Goal: Task Accomplishment & Management: Use online tool/utility

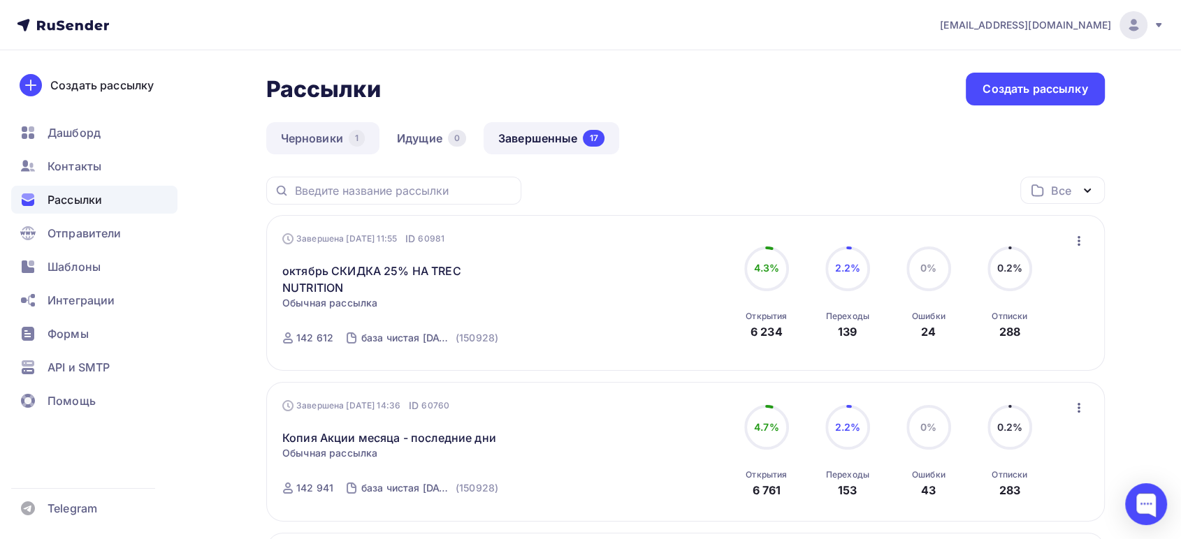
click at [321, 138] on link "Черновики 1" at bounding box center [322, 138] width 113 height 32
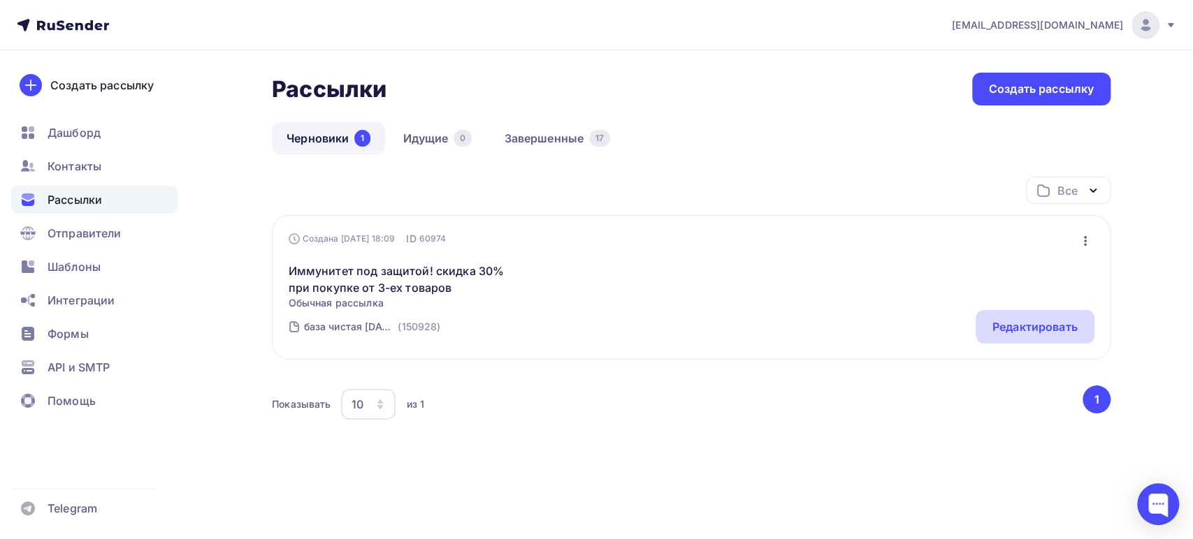
click at [1050, 321] on div "Редактировать" at bounding box center [1034, 327] width 85 height 17
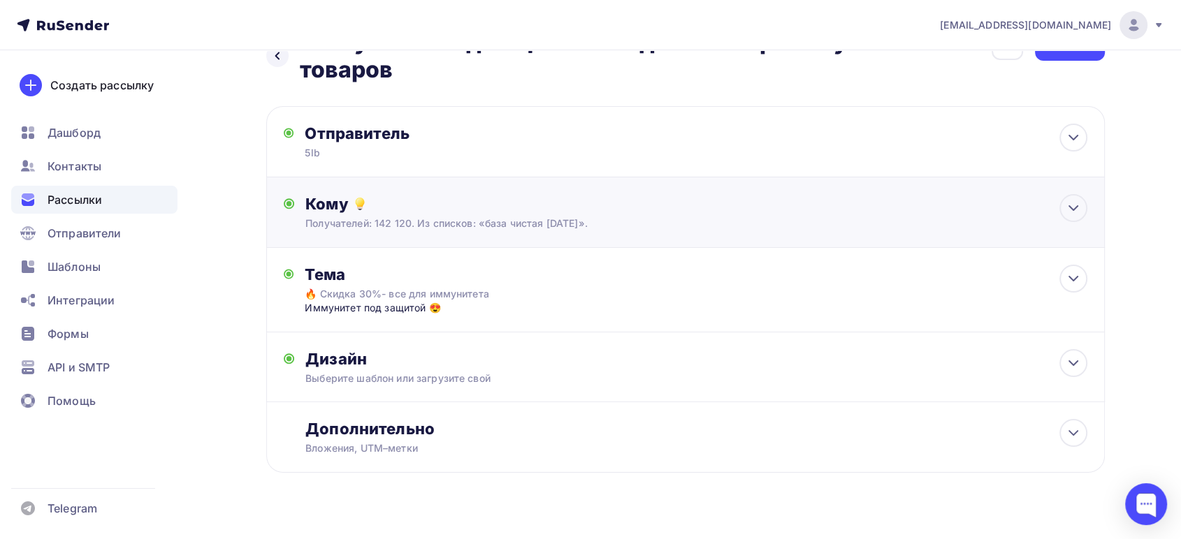
scroll to position [67, 0]
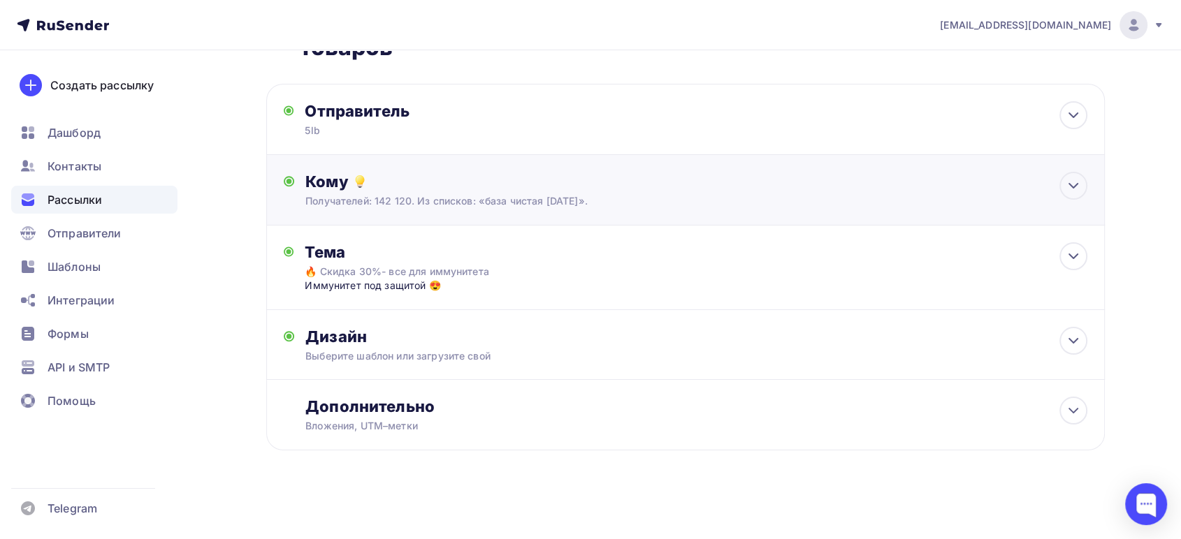
click at [354, 195] on div "Получателей: 142 120. Из списков: «база чистая 09.09.25»." at bounding box center [657, 201] width 704 height 14
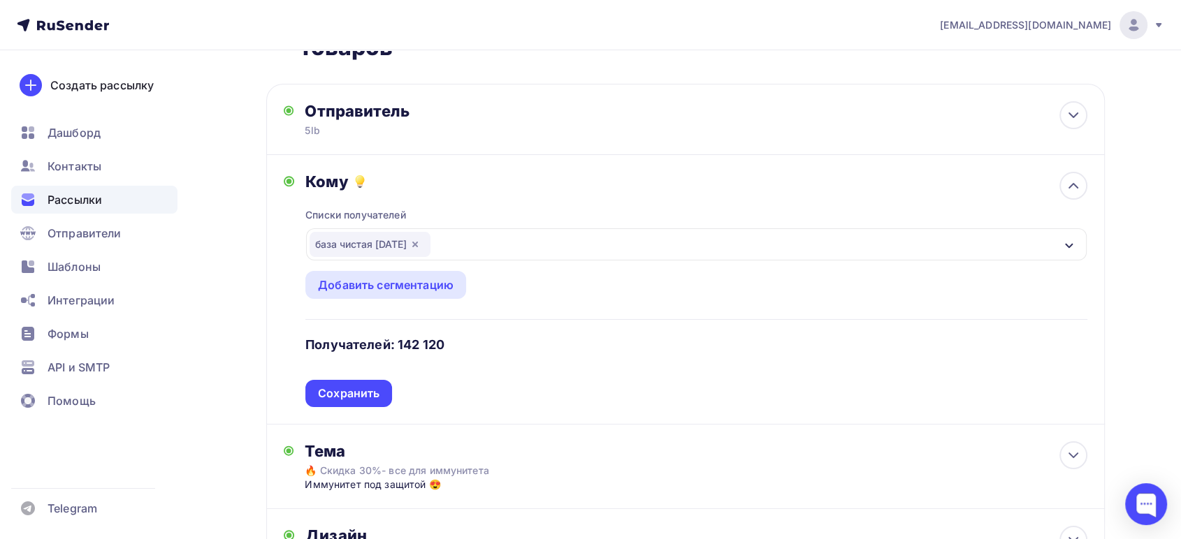
click at [418, 242] on icon "button" at bounding box center [415, 245] width 6 height 6
click at [345, 245] on div "Выберите список" at bounding box center [364, 244] width 109 height 25
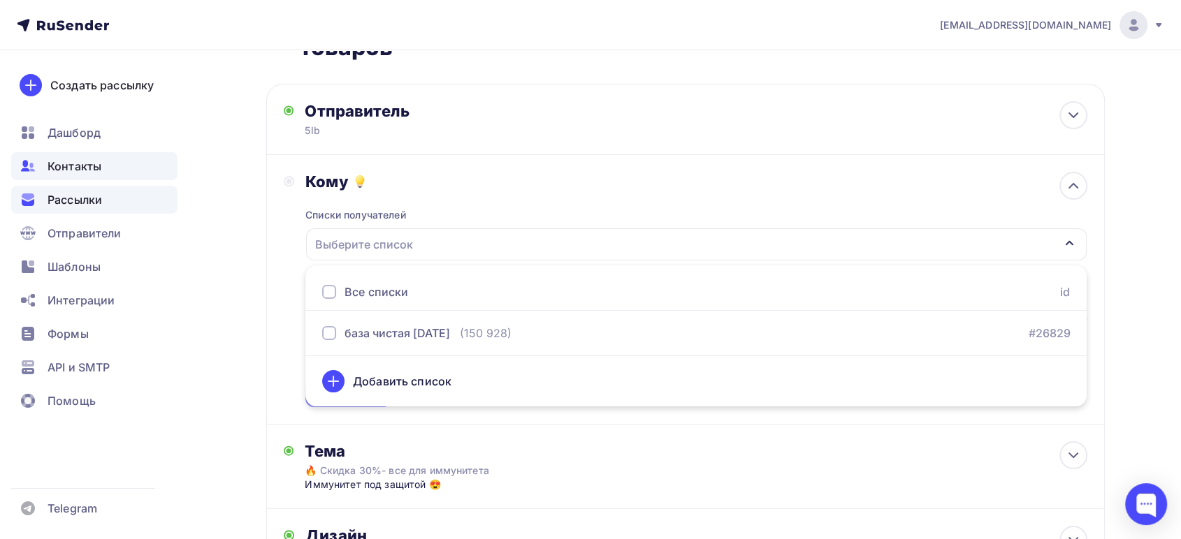
click at [61, 166] on span "Контакты" at bounding box center [75, 166] width 54 height 17
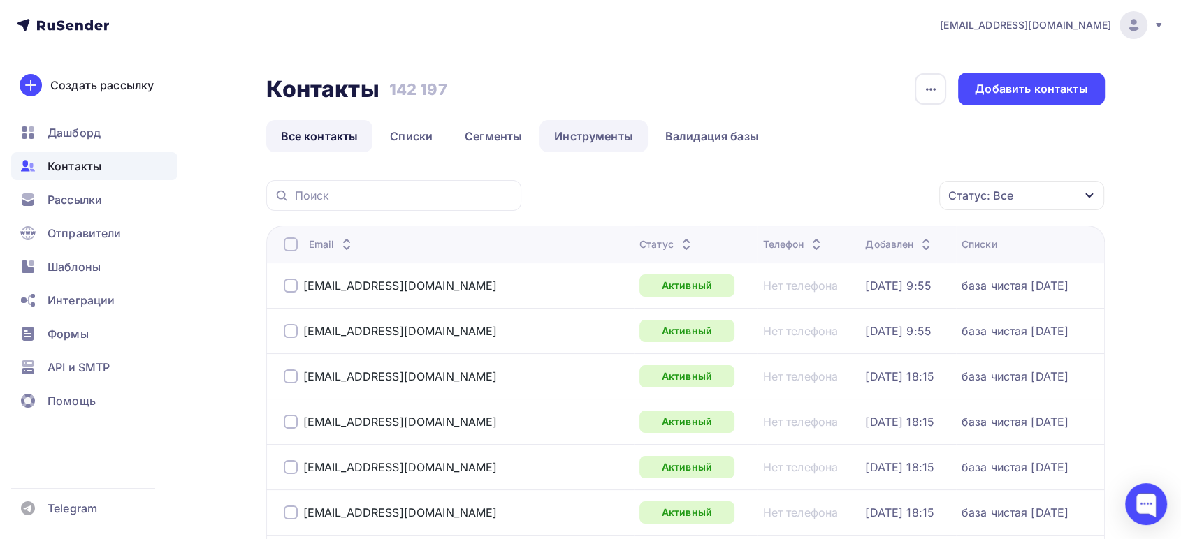
click at [581, 137] on link "Инструменты" at bounding box center [593, 136] width 108 height 32
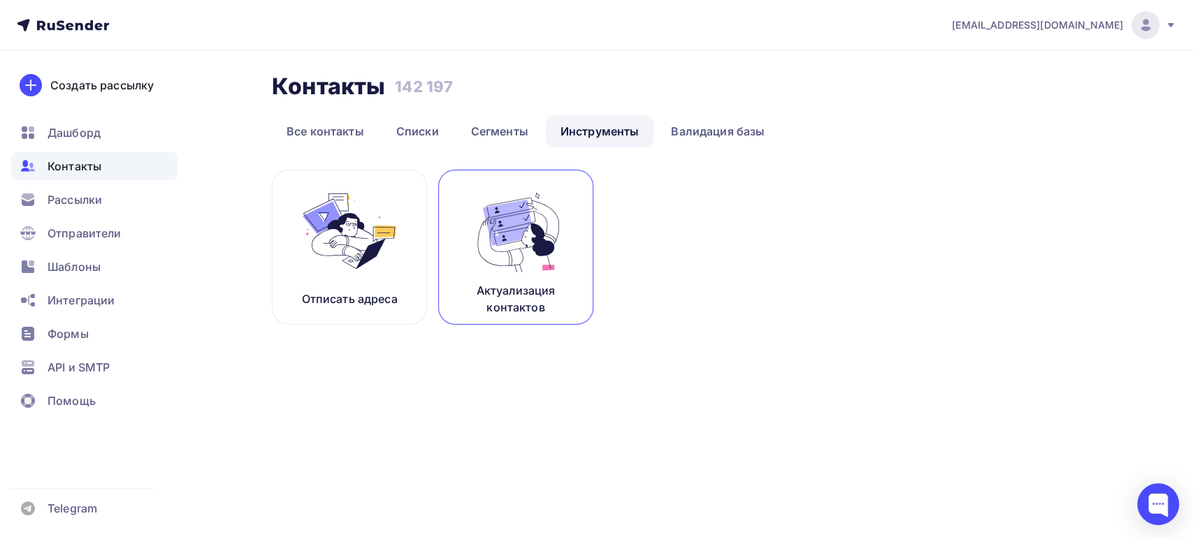
click at [517, 230] on img at bounding box center [516, 231] width 94 height 88
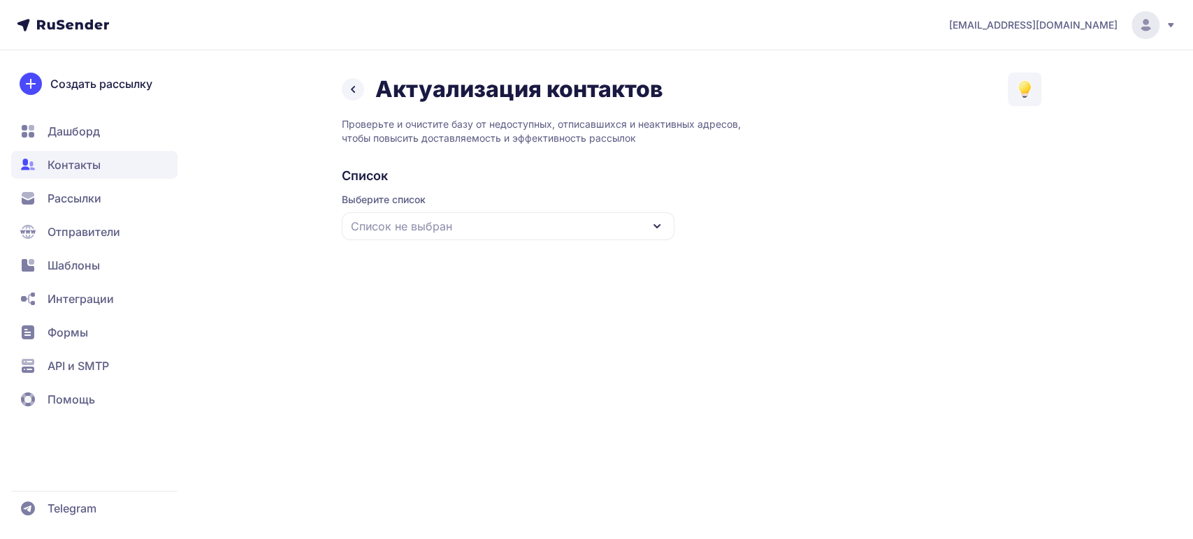
click at [517, 230] on div "Список не выбран" at bounding box center [508, 226] width 333 height 28
click at [428, 308] on div "база чистая [DATE]" at bounding box center [508, 313] width 316 height 34
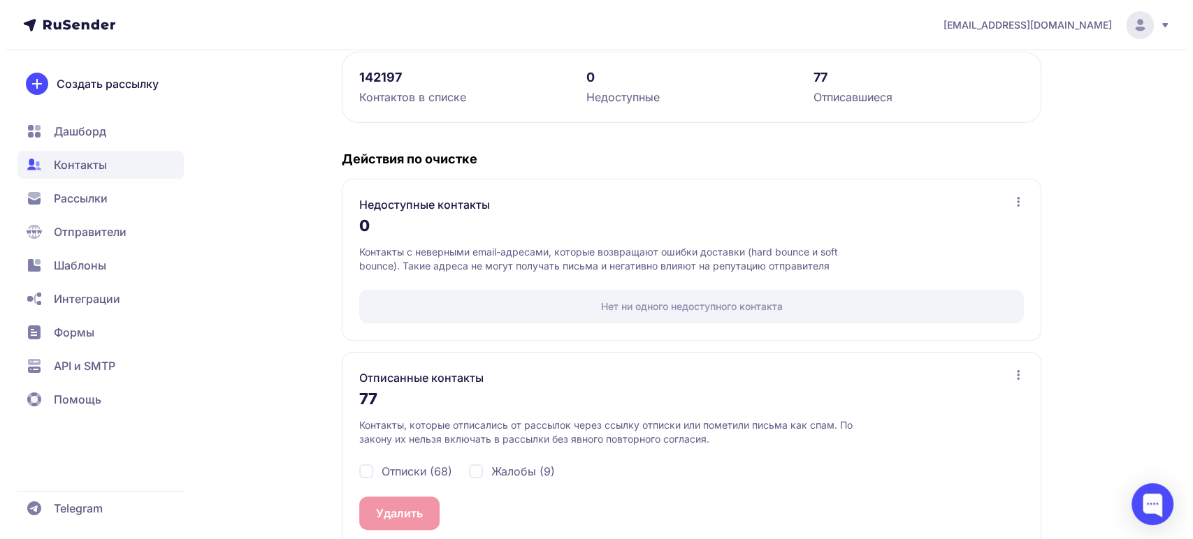
scroll to position [224, 0]
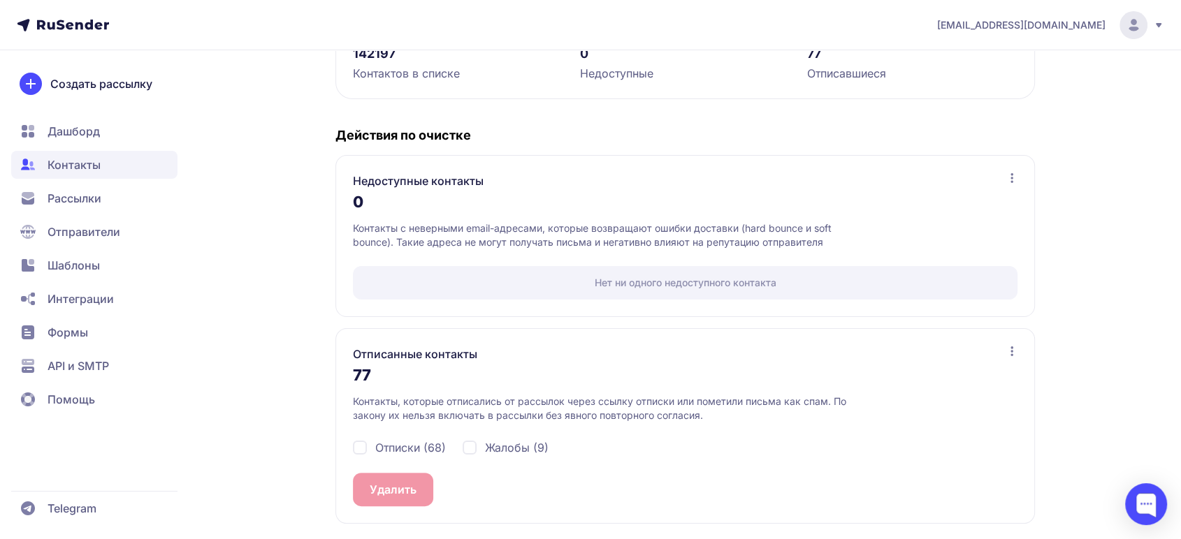
click at [372, 451] on div "Отписки (68)" at bounding box center [399, 447] width 93 height 17
checkbox input "true"
click at [489, 451] on span "Жалобы (9)" at bounding box center [517, 447] width 64 height 17
checkbox input "true"
click at [391, 487] on button "Удалить 77" at bounding box center [399, 490] width 93 height 34
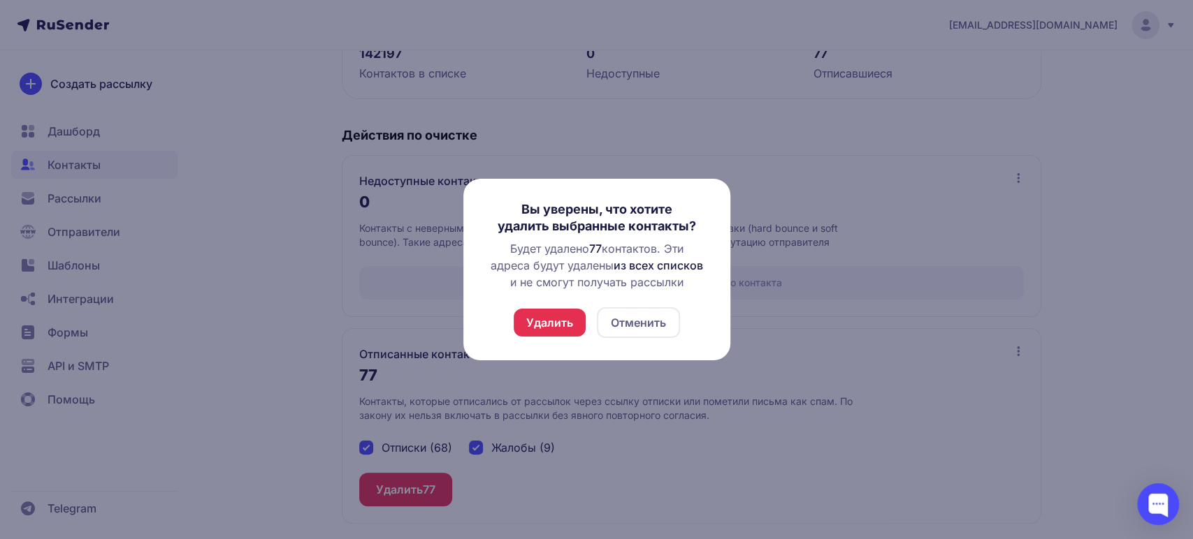
click at [559, 317] on button "Удалить" at bounding box center [550, 323] width 72 height 28
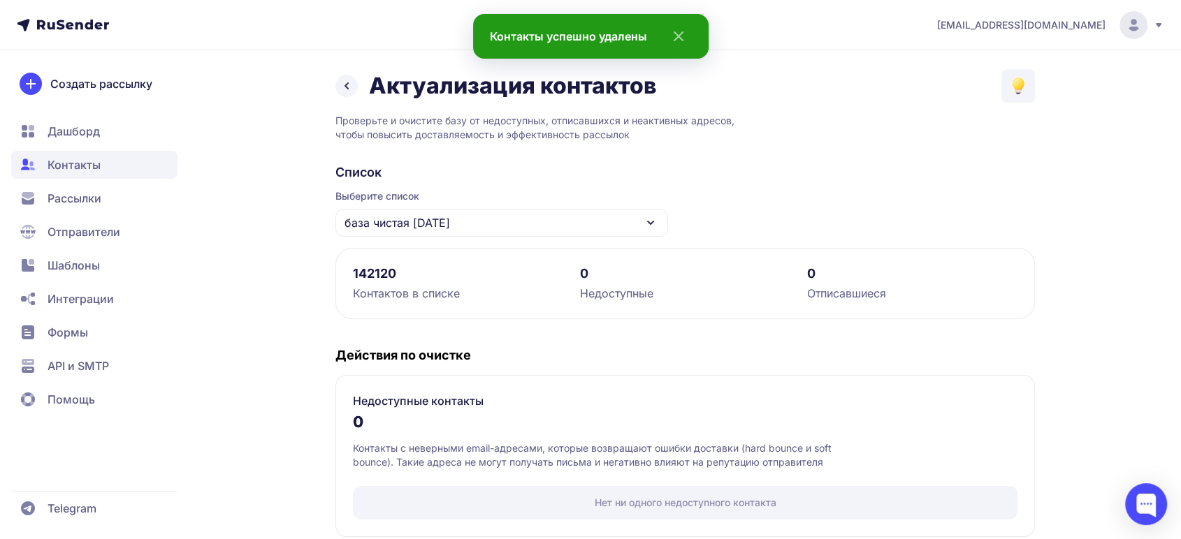
scroll to position [190, 0]
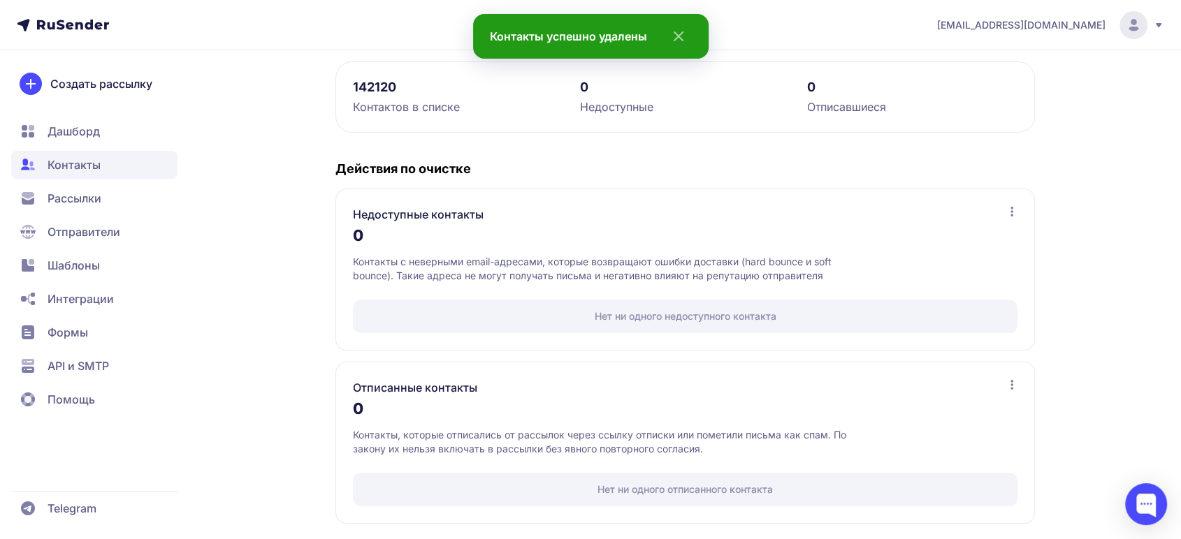
click at [78, 198] on span "Рассылки" at bounding box center [75, 198] width 54 height 17
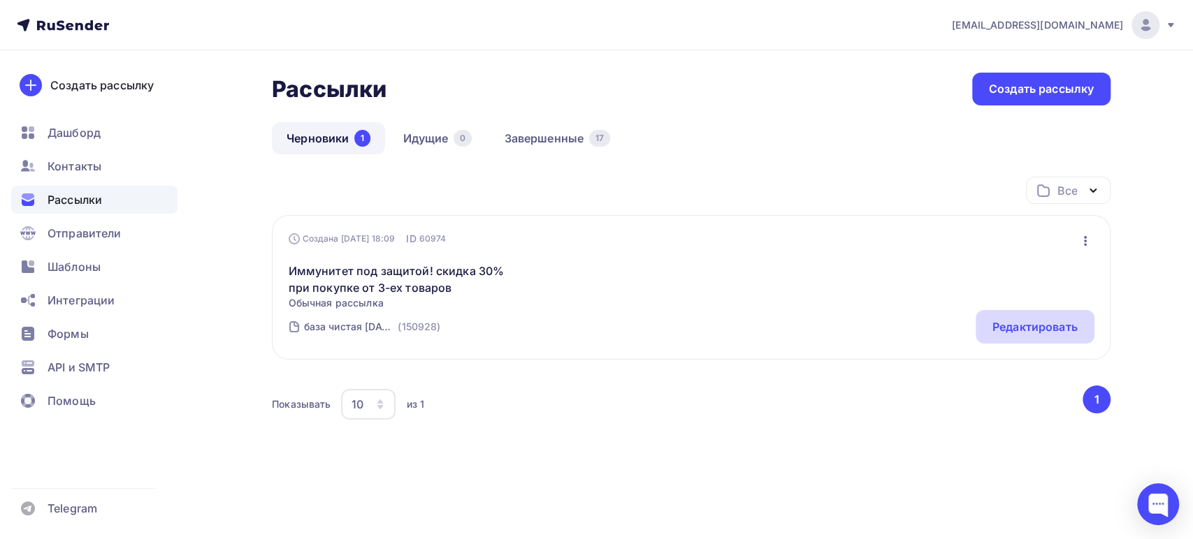
click at [1035, 326] on div "Редактировать" at bounding box center [1034, 327] width 85 height 17
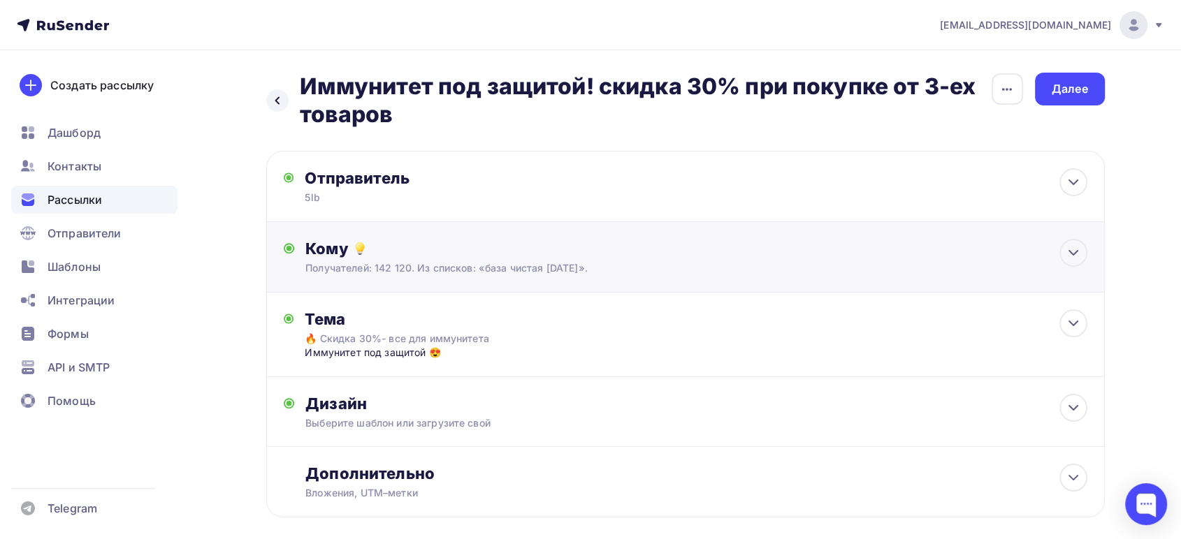
click at [438, 256] on div "Кому" at bounding box center [695, 249] width 781 height 20
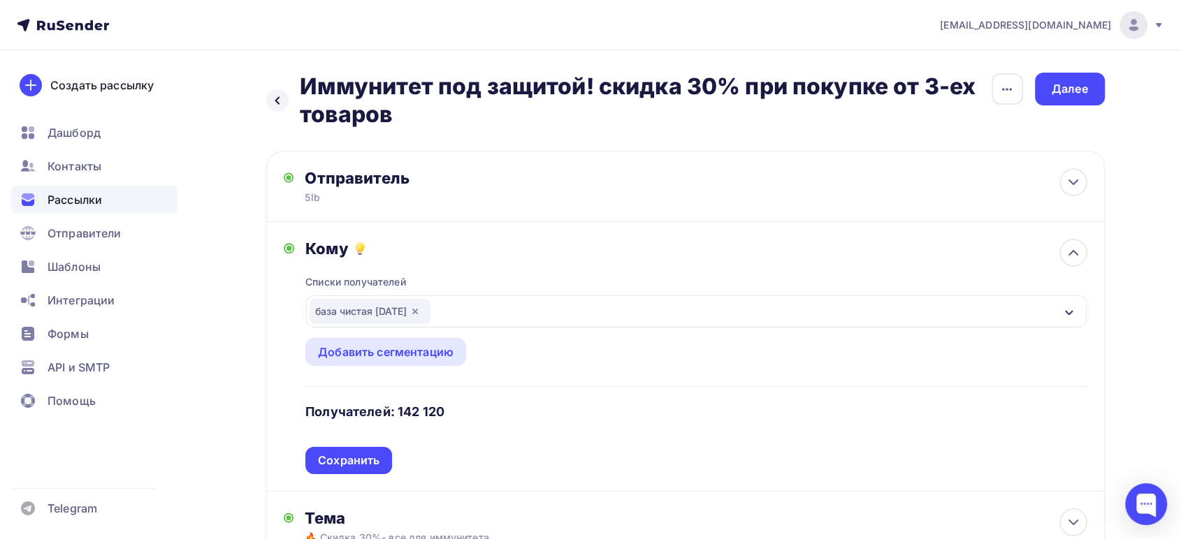
click at [427, 303] on div "база чистая 09.09.25" at bounding box center [370, 311] width 121 height 25
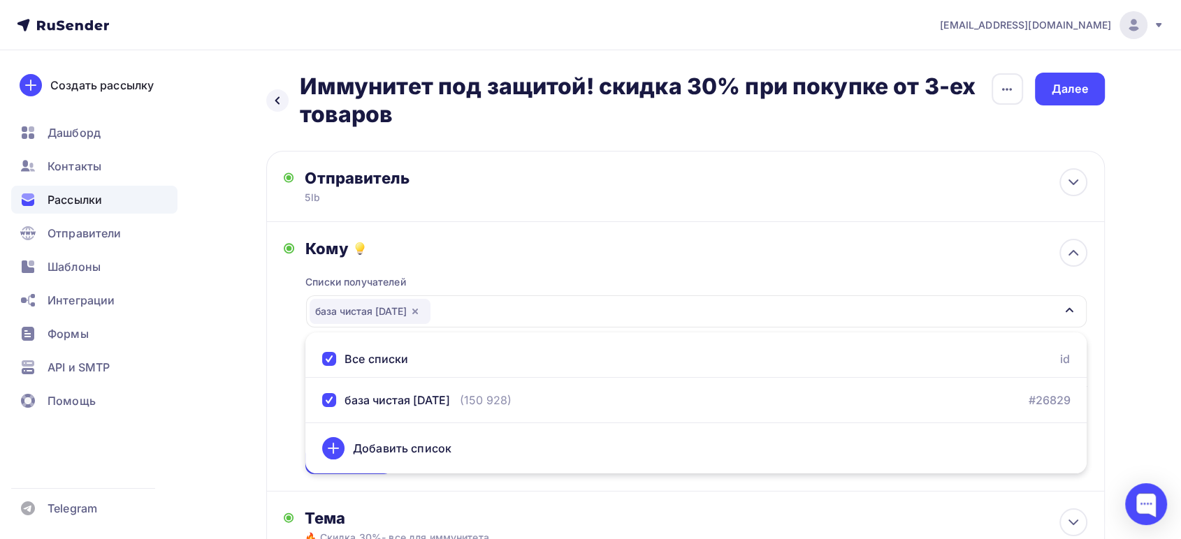
click at [421, 312] on icon "button" at bounding box center [414, 311] width 11 height 11
click at [379, 314] on div "Выберите список" at bounding box center [364, 311] width 109 height 25
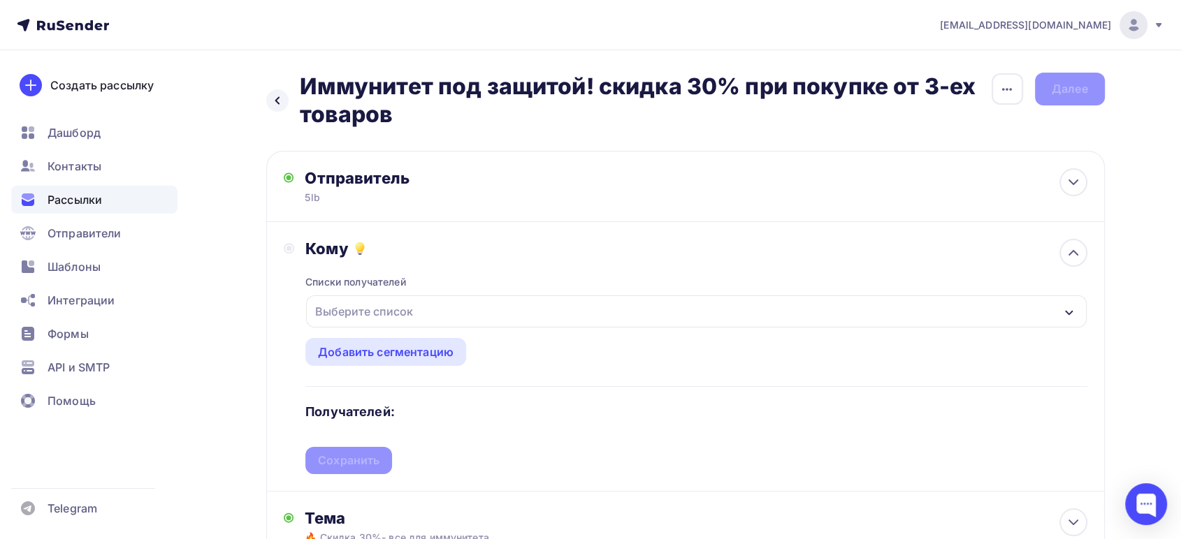
click at [385, 312] on div "Выберите список" at bounding box center [364, 311] width 109 height 25
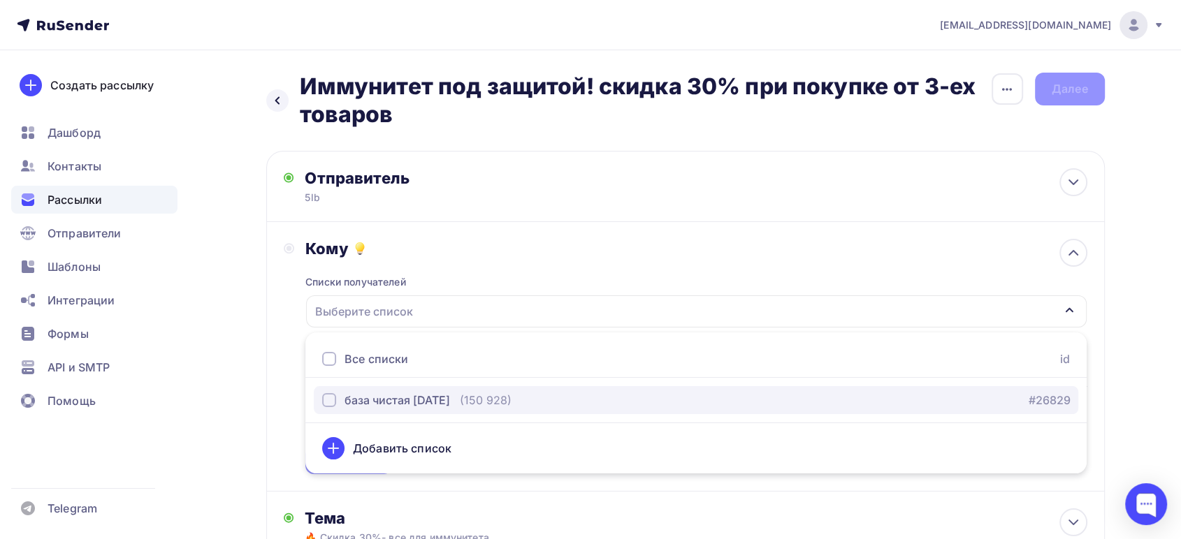
click at [368, 407] on div "база чистая 09.09.25" at bounding box center [396, 400] width 105 height 17
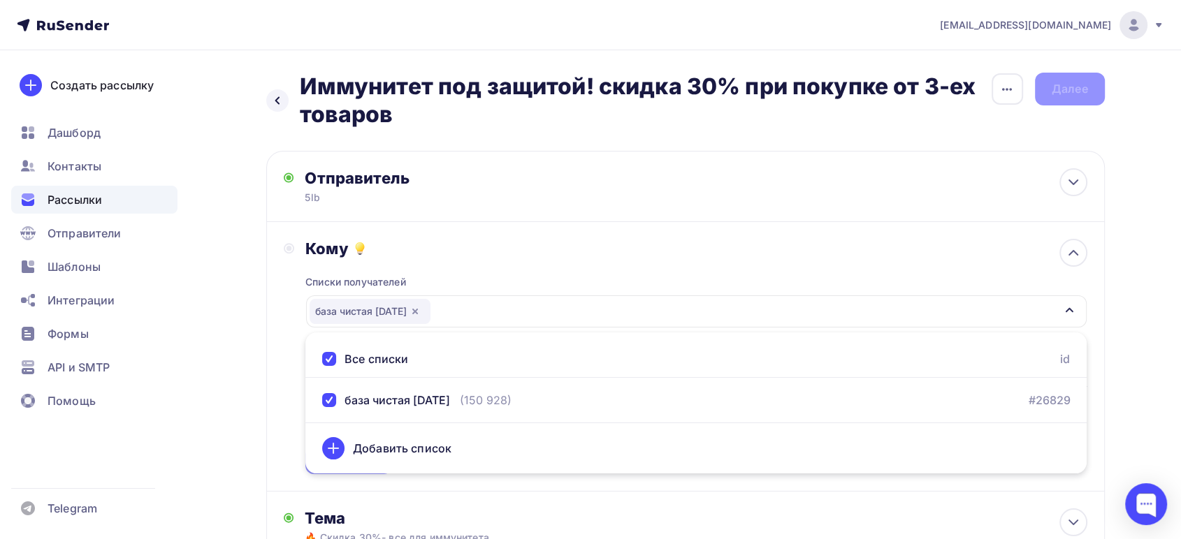
click at [237, 363] on div "Назад Иммунитет под защитой! скидка 30% при покупке от 3-ех товаров Иммунитет п…" at bounding box center [590, 428] width 1145 height 757
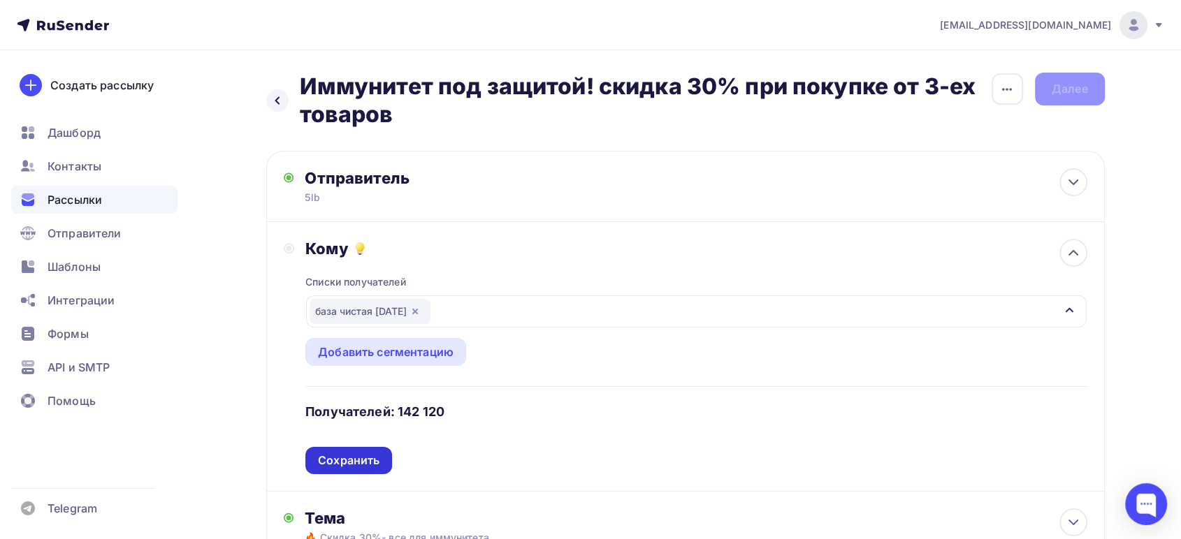
click at [354, 467] on div "Сохранить" at bounding box center [348, 461] width 61 height 16
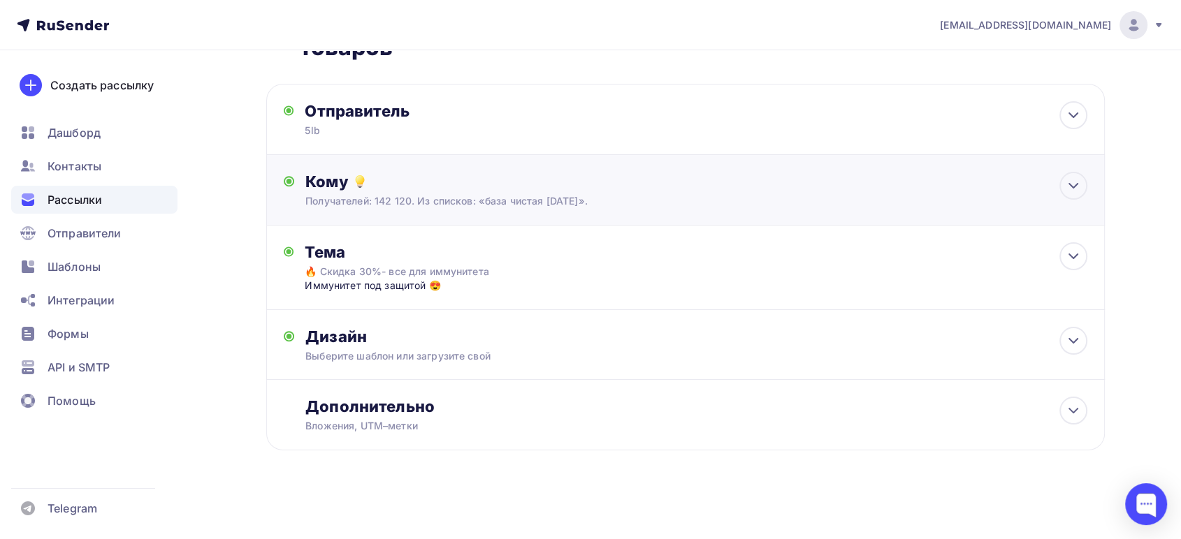
click at [475, 291] on div "Иммунитет под защитой 😍" at bounding box center [443, 286] width 276 height 14
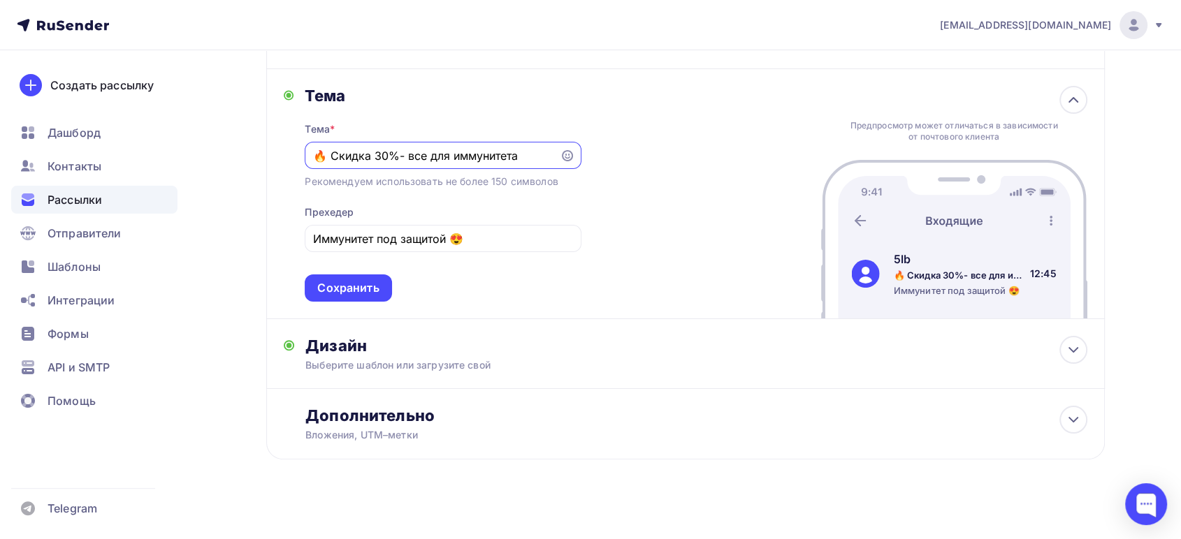
scroll to position [233, 0]
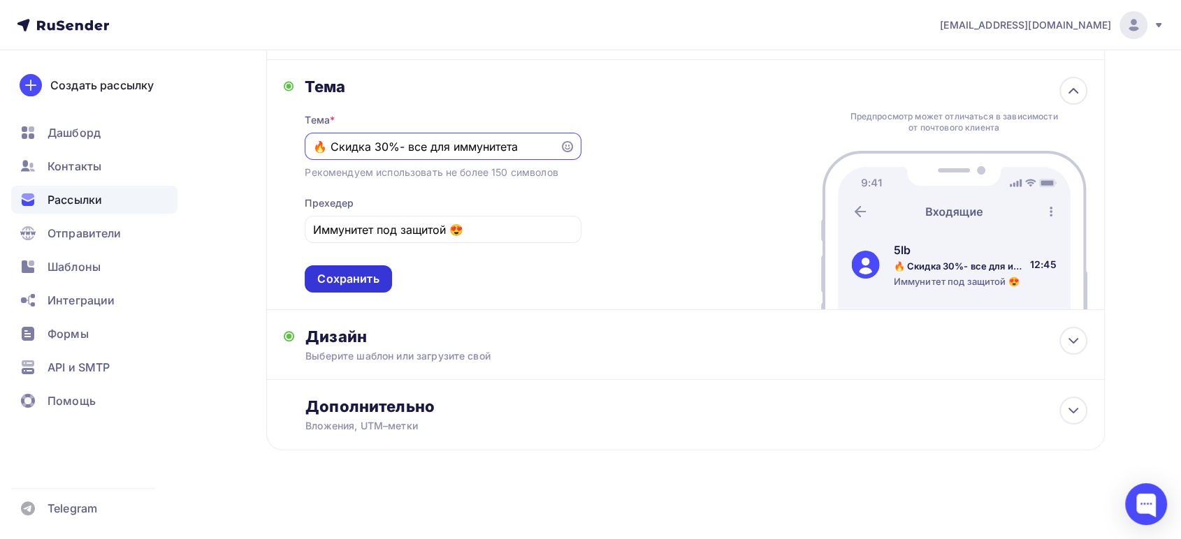
click at [347, 275] on div "Сохранить" at bounding box center [347, 279] width 61 height 16
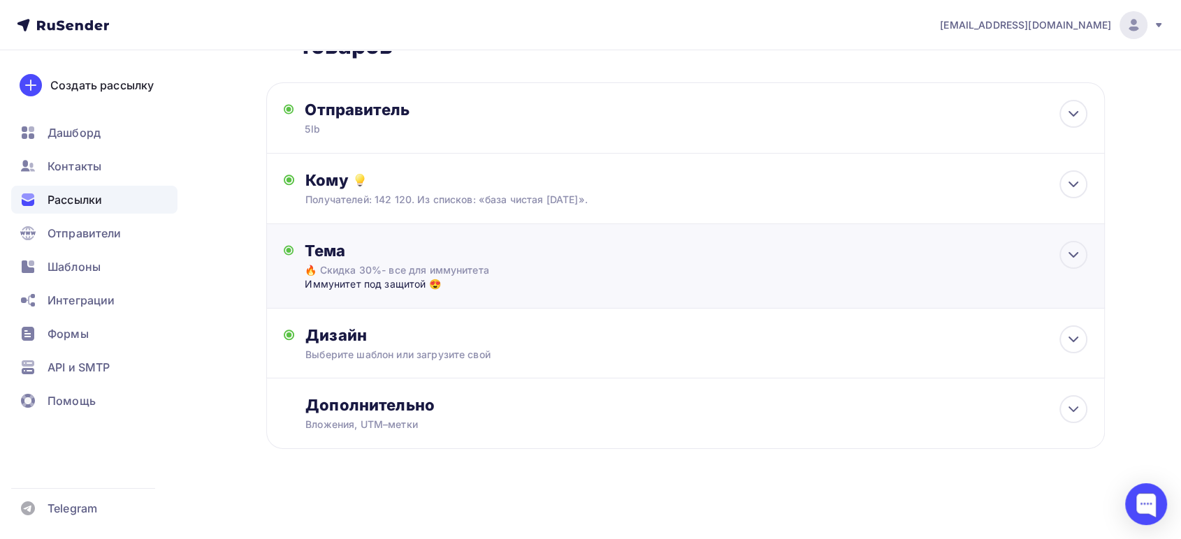
scroll to position [67, 0]
click at [400, 354] on div "Выберите шаблон или загрузите свой" at bounding box center [657, 356] width 704 height 14
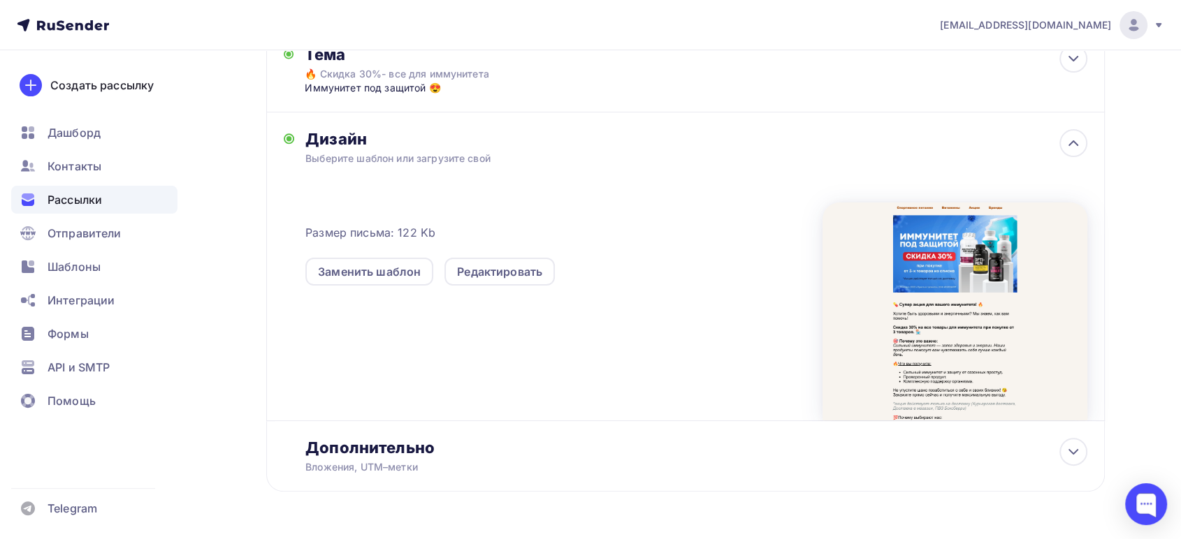
scroll to position [151, 0]
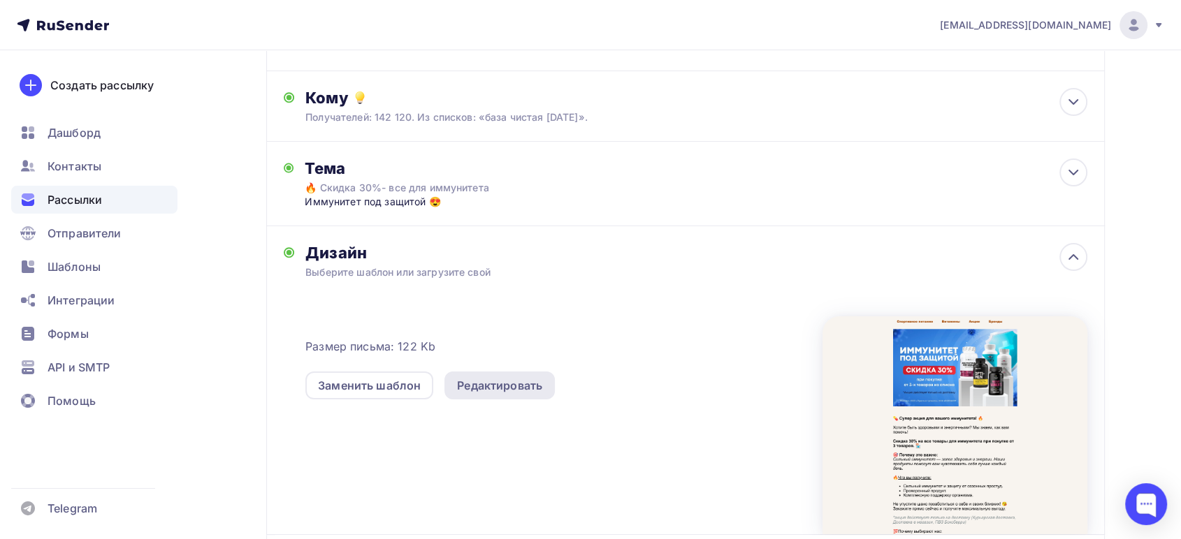
click at [469, 379] on div "Редактировать" at bounding box center [499, 385] width 85 height 17
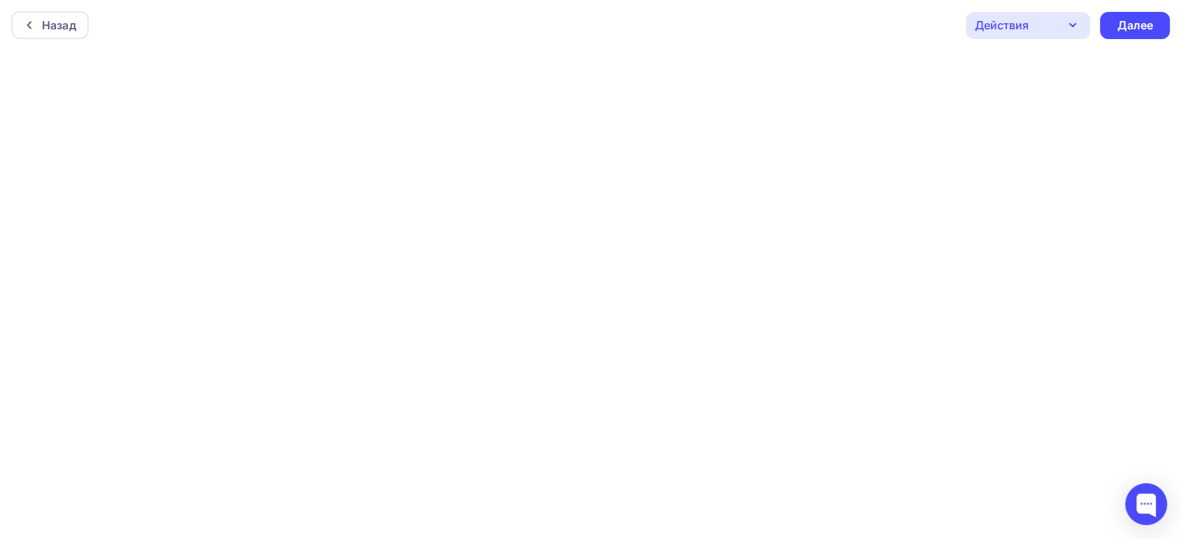
click at [1014, 29] on div "Действия" at bounding box center [1002, 25] width 54 height 17
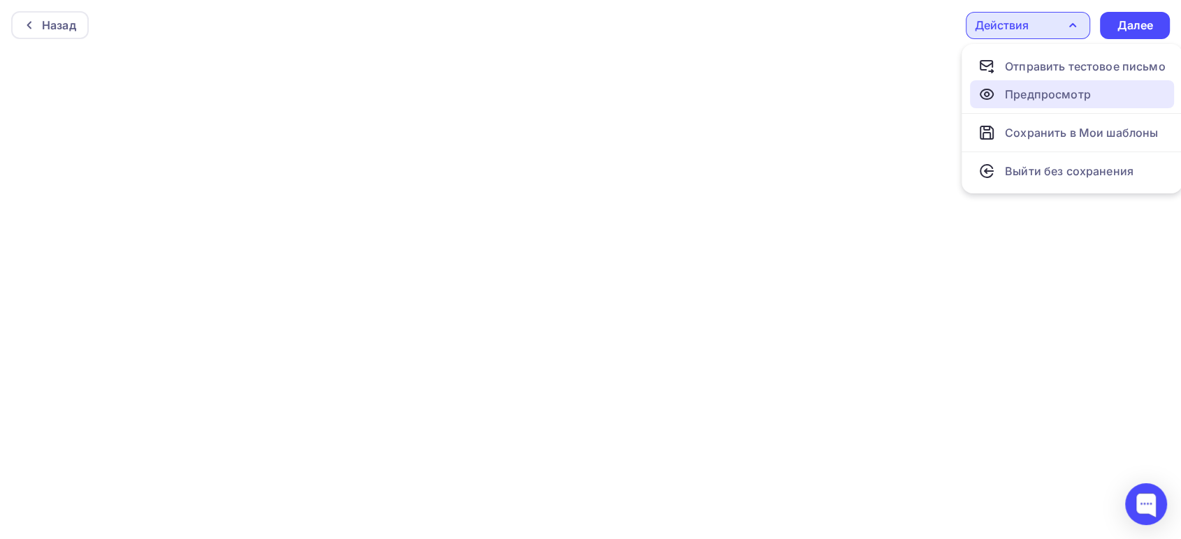
click at [1026, 97] on div "Предпросмотр" at bounding box center [1048, 94] width 86 height 17
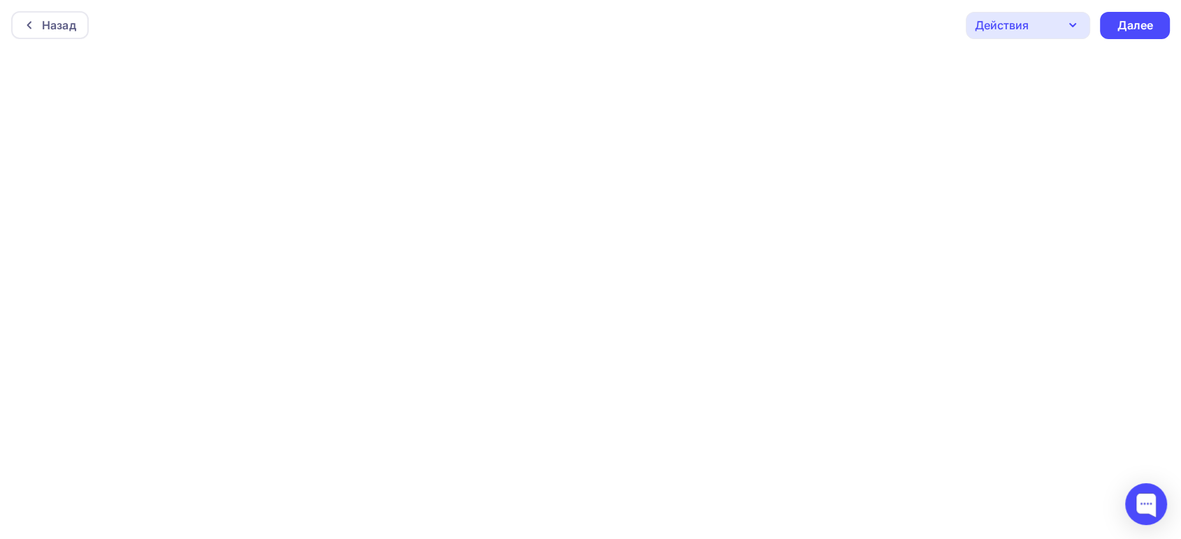
scroll to position [4, 0]
click at [61, 15] on div "Назад" at bounding box center [59, 21] width 34 height 17
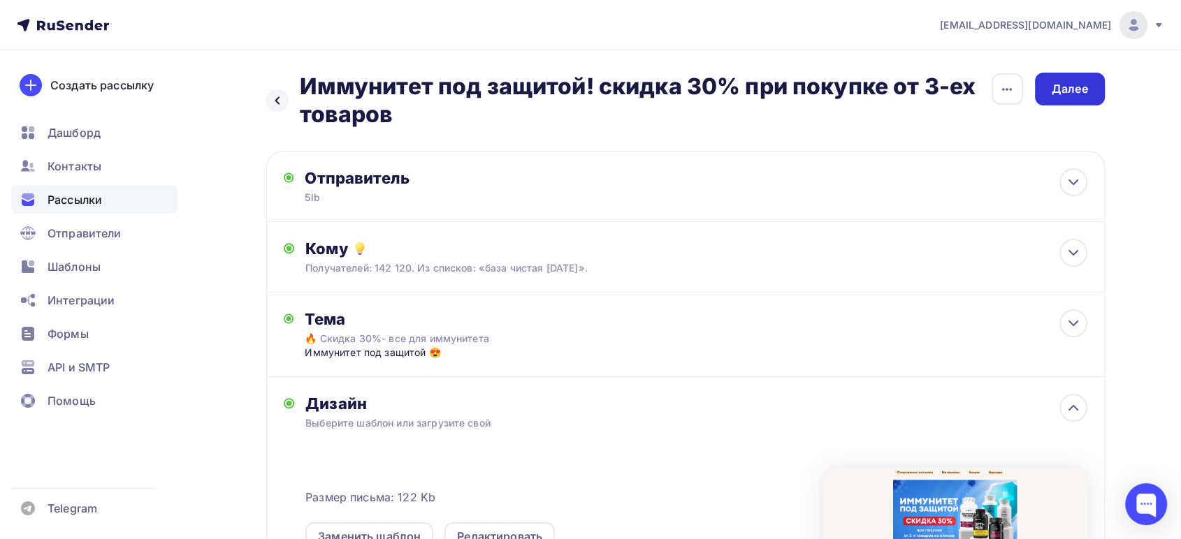
click at [1067, 90] on div "Далее" at bounding box center [1069, 89] width 36 height 16
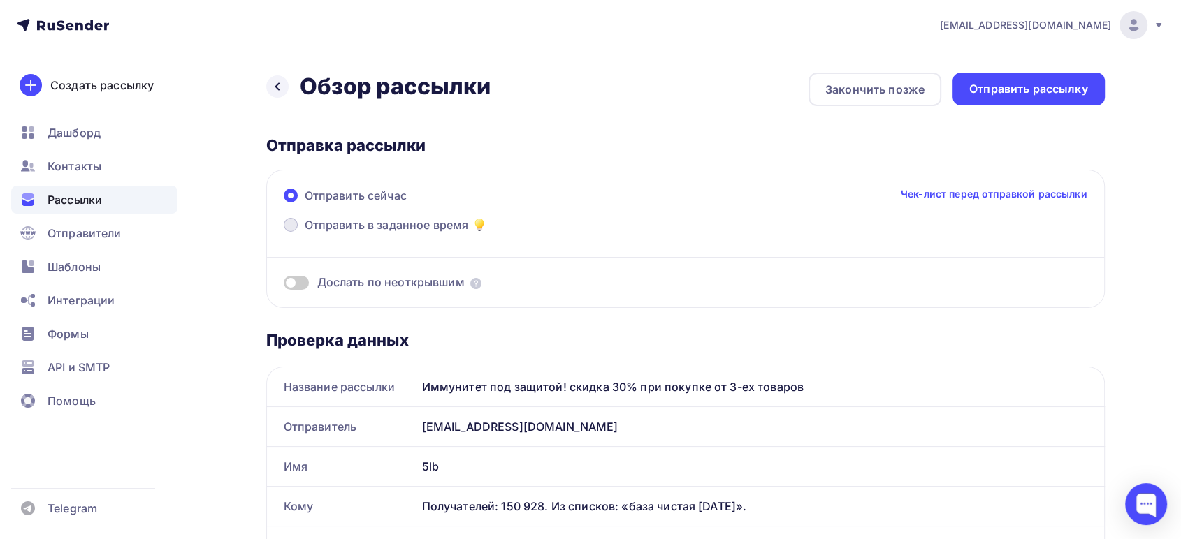
click at [353, 228] on span "Отправить в заданное время" at bounding box center [387, 225] width 164 height 17
click at [305, 233] on input "Отправить в заданное время" at bounding box center [305, 233] width 0 height 0
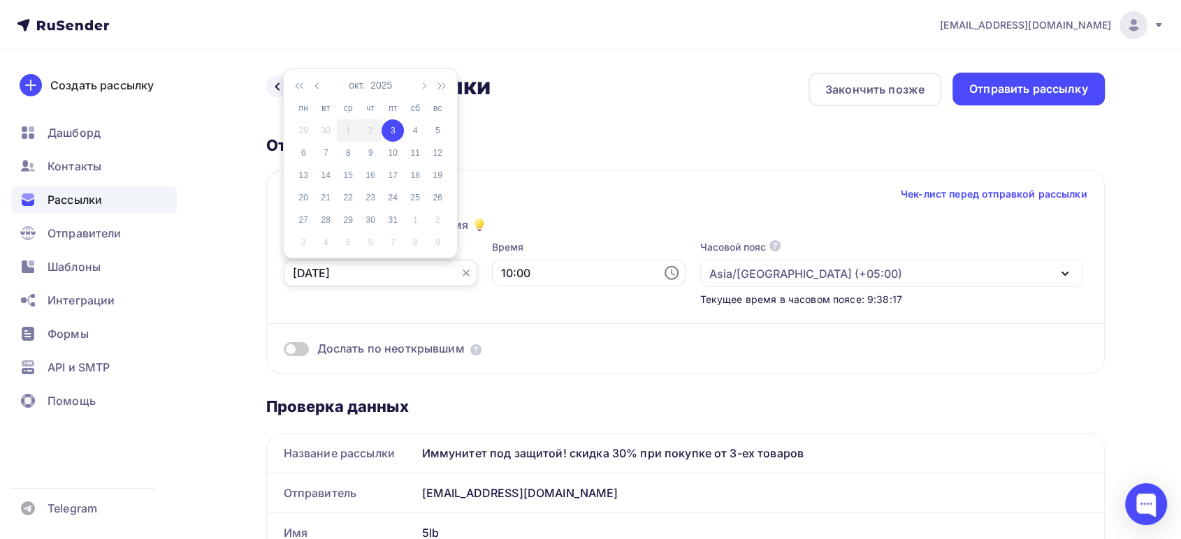
click at [402, 269] on input "03.10.2025" at bounding box center [381, 273] width 194 height 27
click at [517, 272] on input "10:00" at bounding box center [589, 273] width 194 height 27
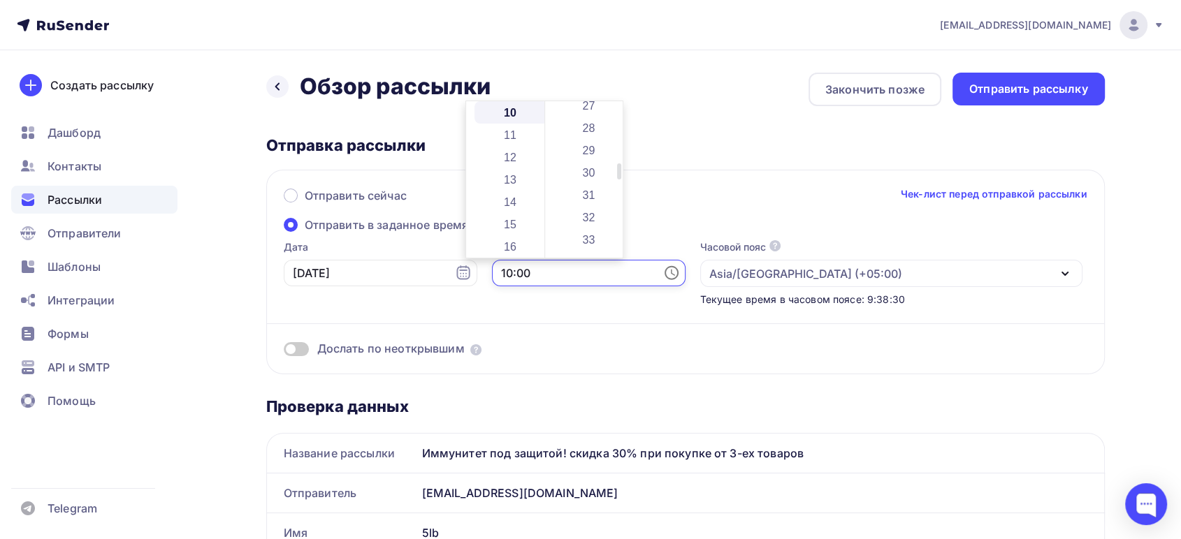
scroll to position [620, 0]
click at [583, 161] on li "30" at bounding box center [589, 163] width 73 height 22
type input "10:30"
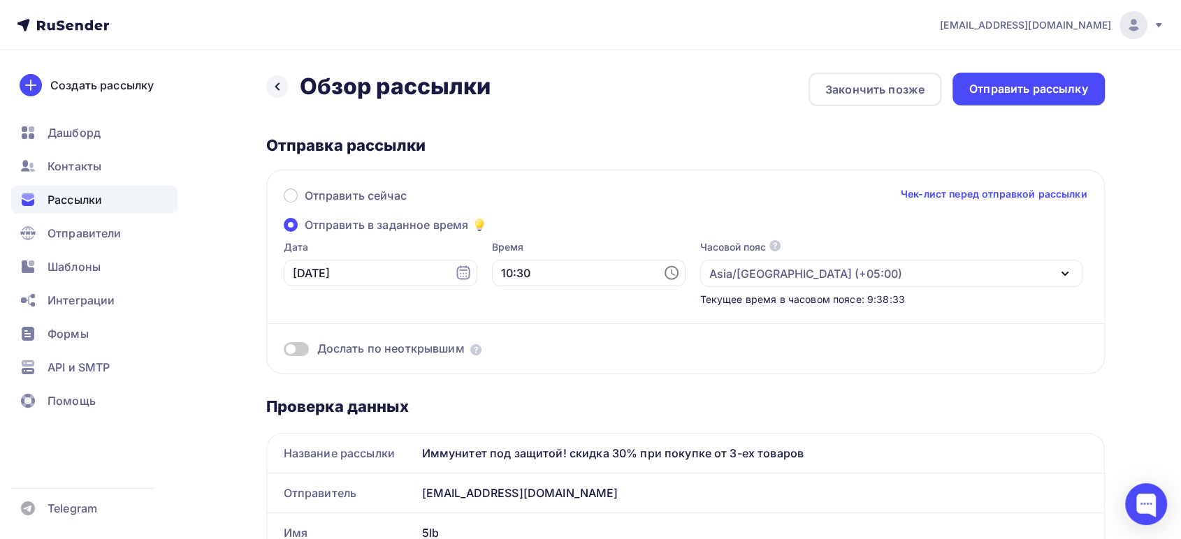
click at [740, 100] on div "Назад Обзор рассылки Обзор рассылки Закончить позже Отправить рассылку" at bounding box center [685, 90] width 838 height 34
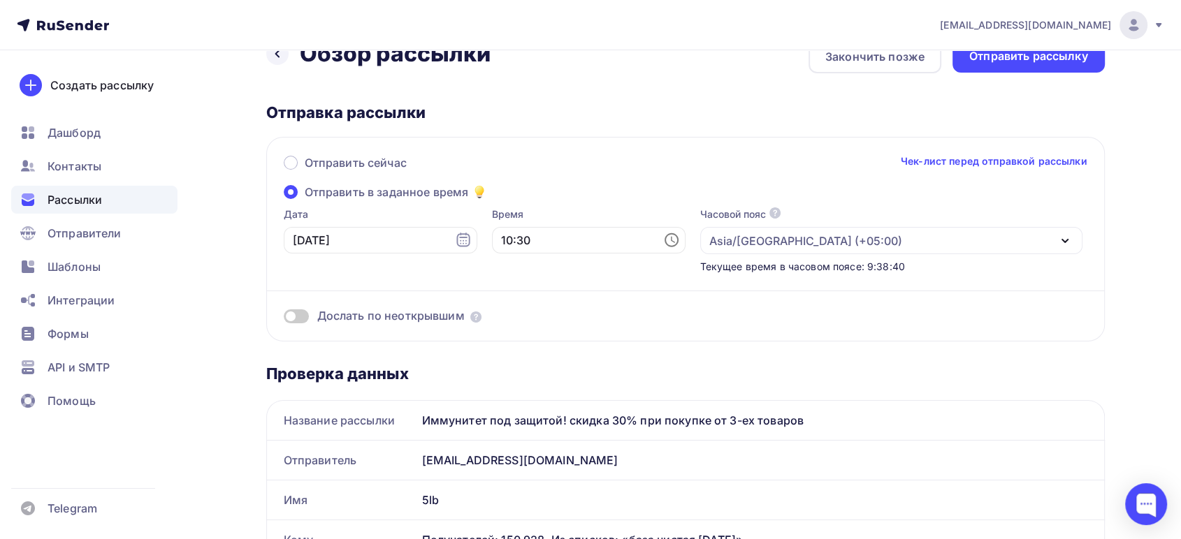
scroll to position [0, 0]
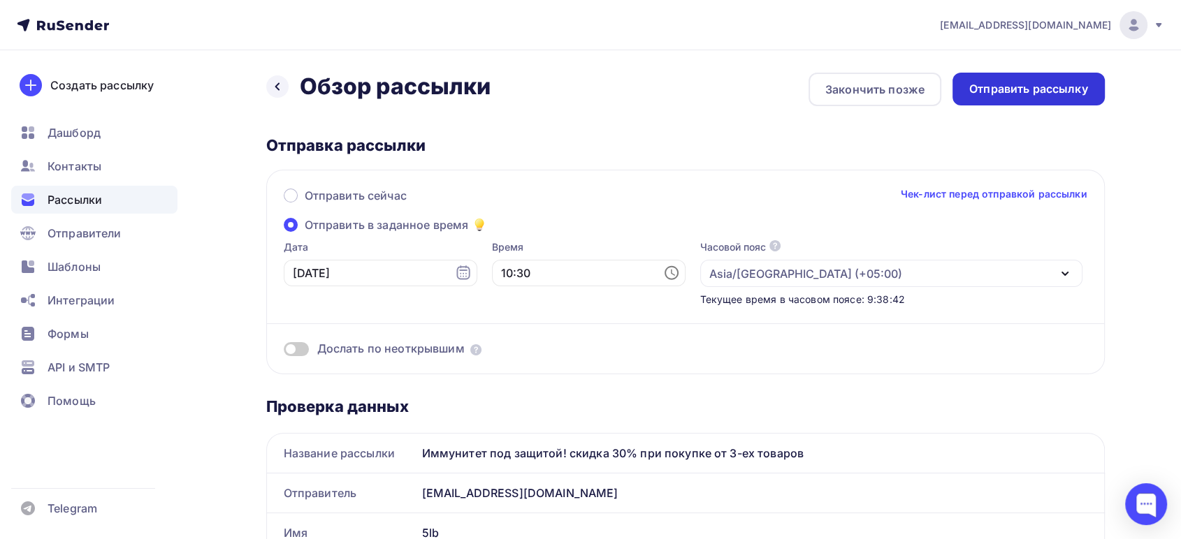
click at [1003, 89] on div "Отправить рассылку" at bounding box center [1028, 89] width 119 height 16
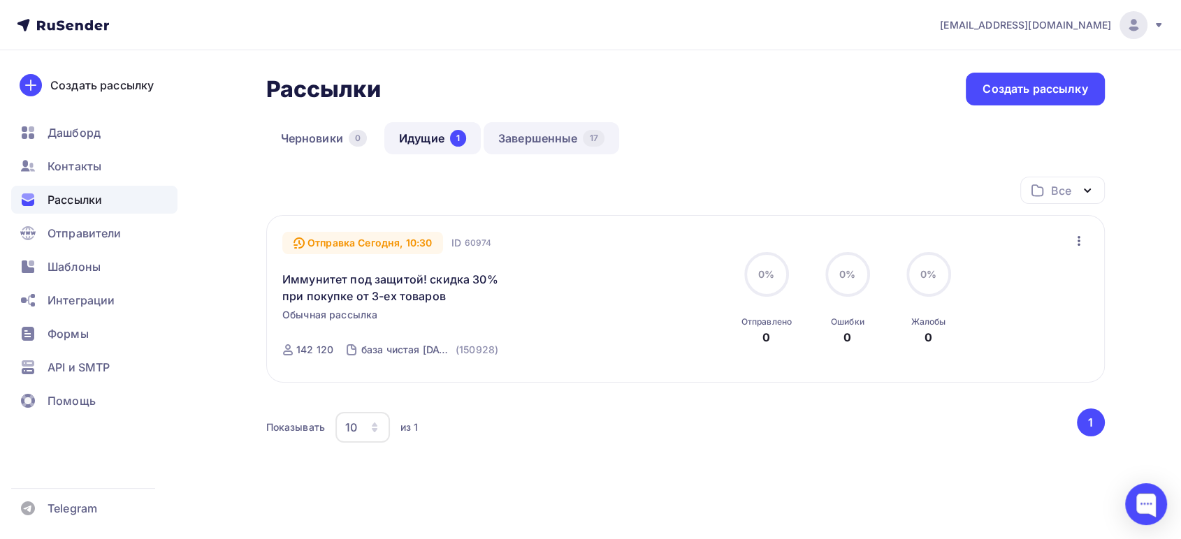
click at [520, 138] on link "Завершенные 17" at bounding box center [551, 138] width 136 height 32
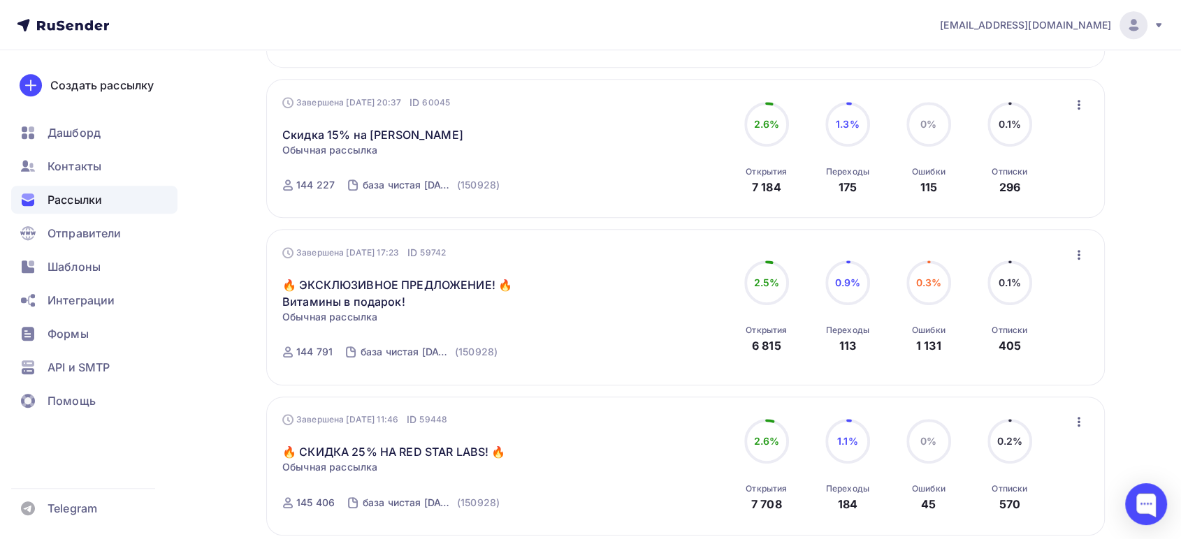
scroll to position [870, 0]
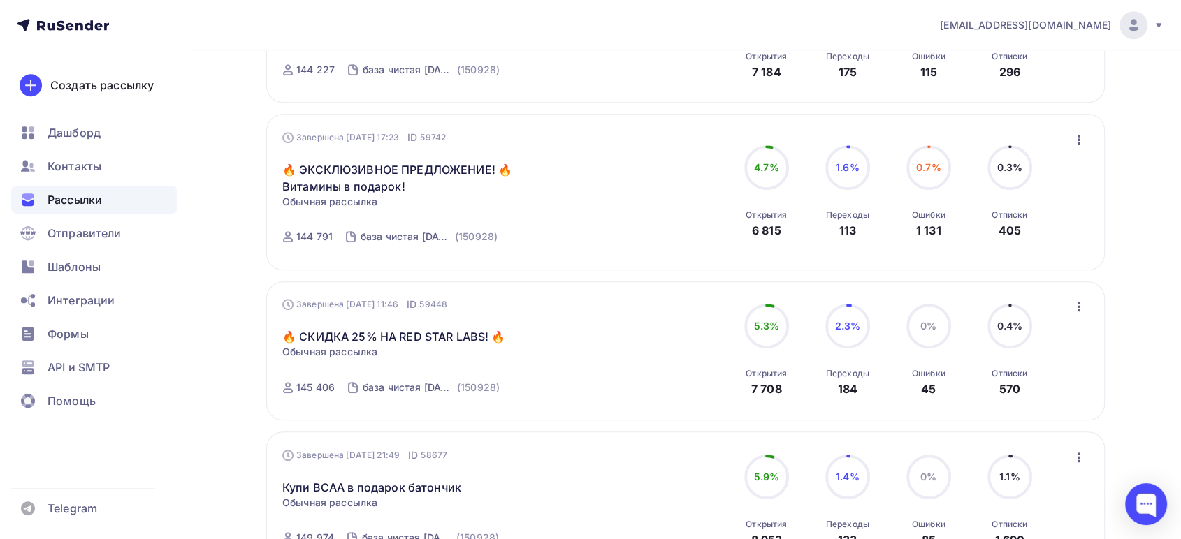
click at [1077, 304] on icon "button" at bounding box center [1078, 306] width 17 height 17
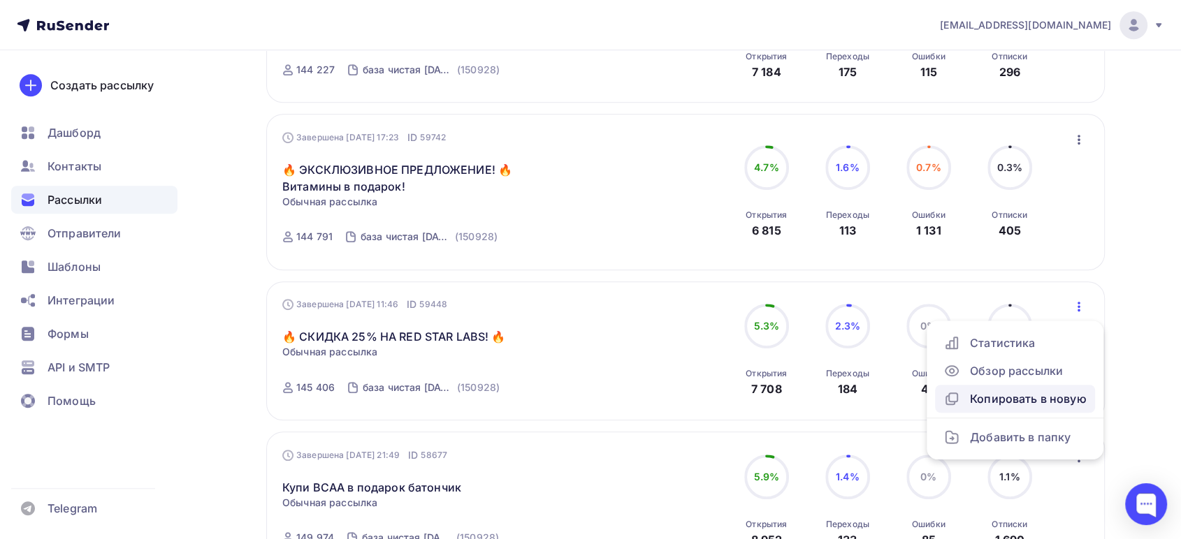
click at [989, 393] on div "Копировать в новую" at bounding box center [1014, 399] width 143 height 17
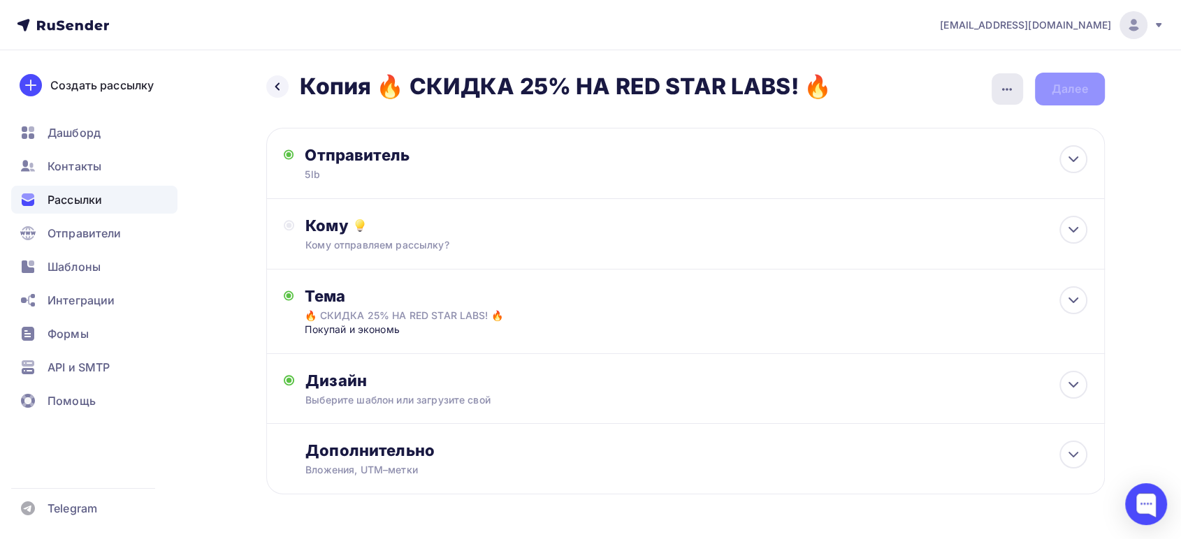
click at [995, 92] on div "button" at bounding box center [1006, 88] width 31 height 31
click at [897, 161] on div "Переименовать рассылку" at bounding box center [933, 160] width 173 height 17
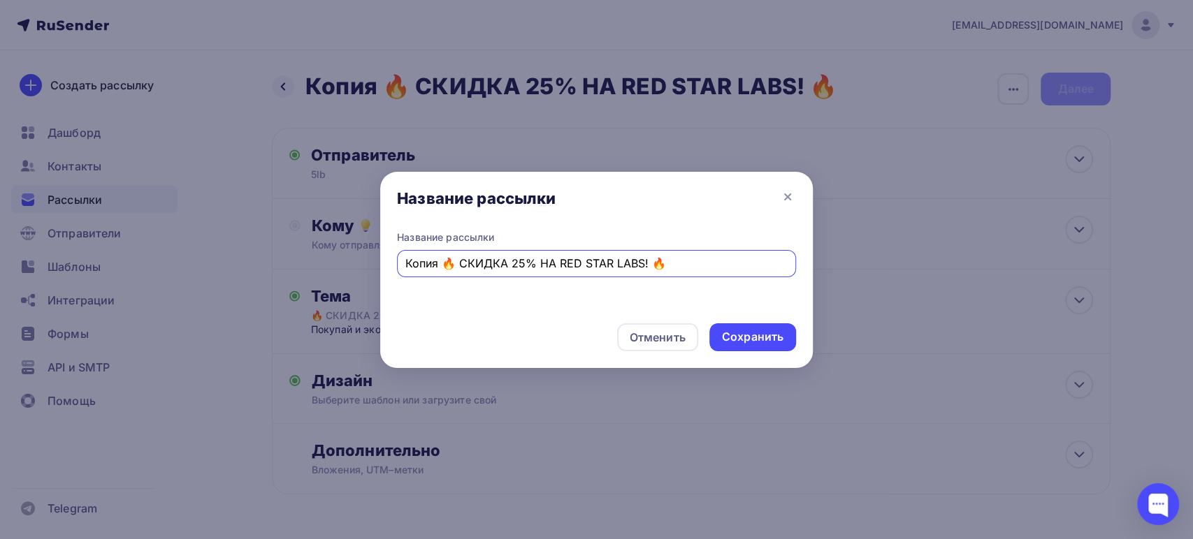
drag, startPoint x: 440, startPoint y: 263, endPoint x: 372, endPoint y: 261, distance: 68.5
click at [372, 261] on div "Название рассылки Название рассылки Копия 🔥 СКИДКА 25% НА RED STAR LABS! 🔥 Отме…" at bounding box center [596, 269] width 1193 height 539
type input "Октябрь🔥 СКИДКА 25% НА RED STAR LABS! 🔥"
click at [771, 344] on div "Сохранить" at bounding box center [752, 337] width 61 height 16
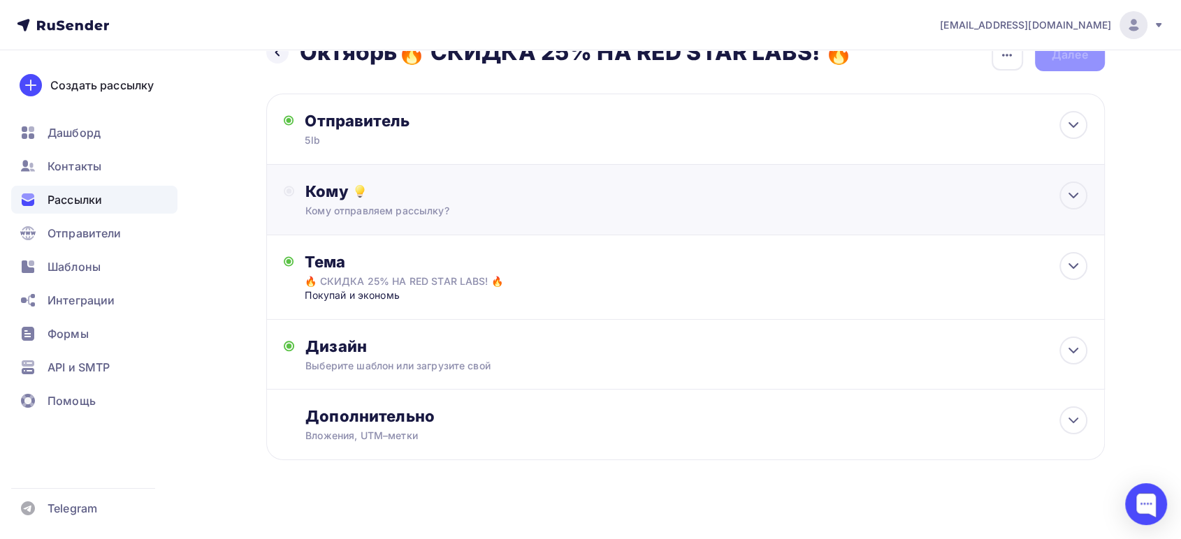
scroll to position [45, 0]
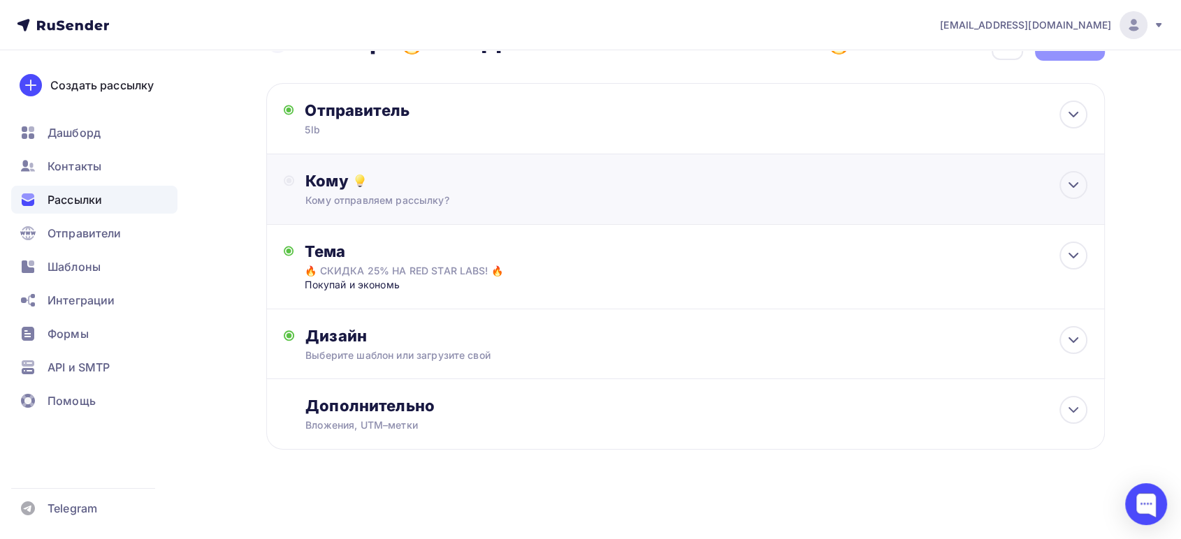
click at [380, 200] on div "Кому отправляем рассылку?" at bounding box center [657, 201] width 704 height 14
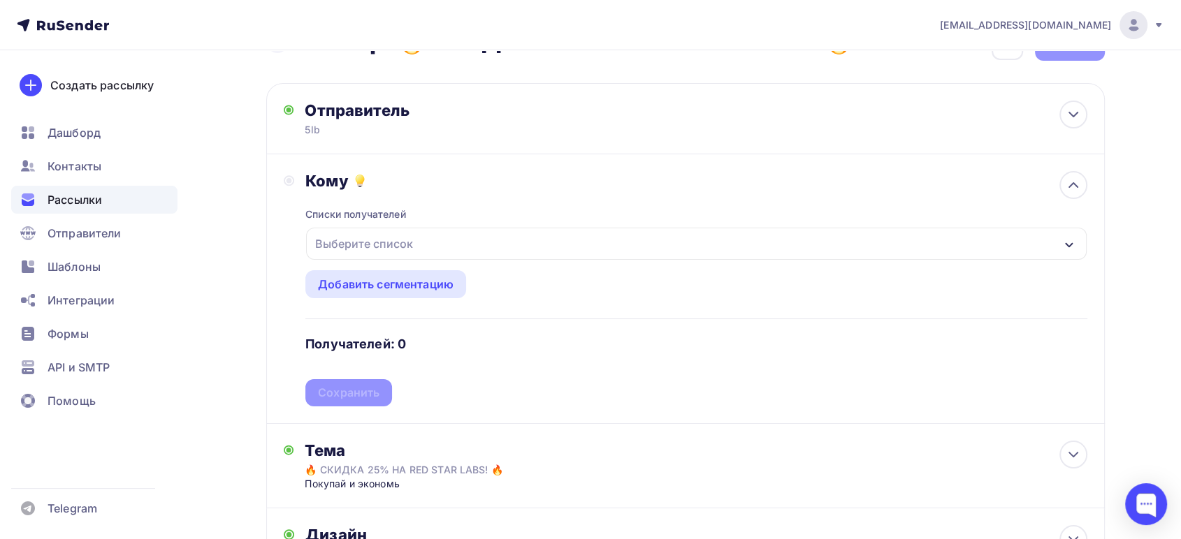
click at [361, 239] on div "Выберите список" at bounding box center [364, 243] width 109 height 25
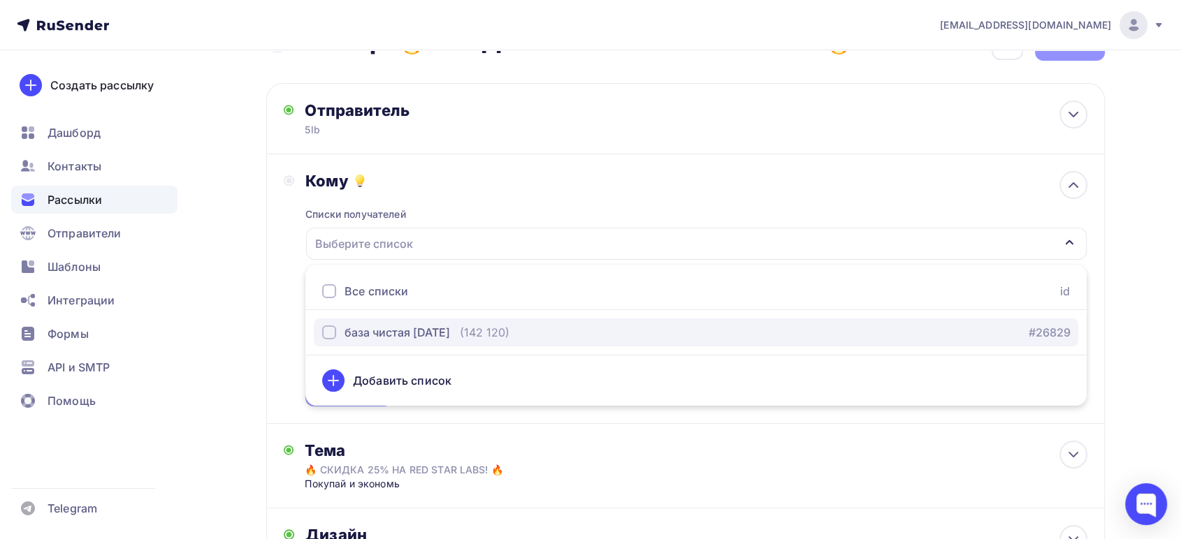
click at [376, 324] on div "база чистая 09.09.25" at bounding box center [396, 332] width 105 height 17
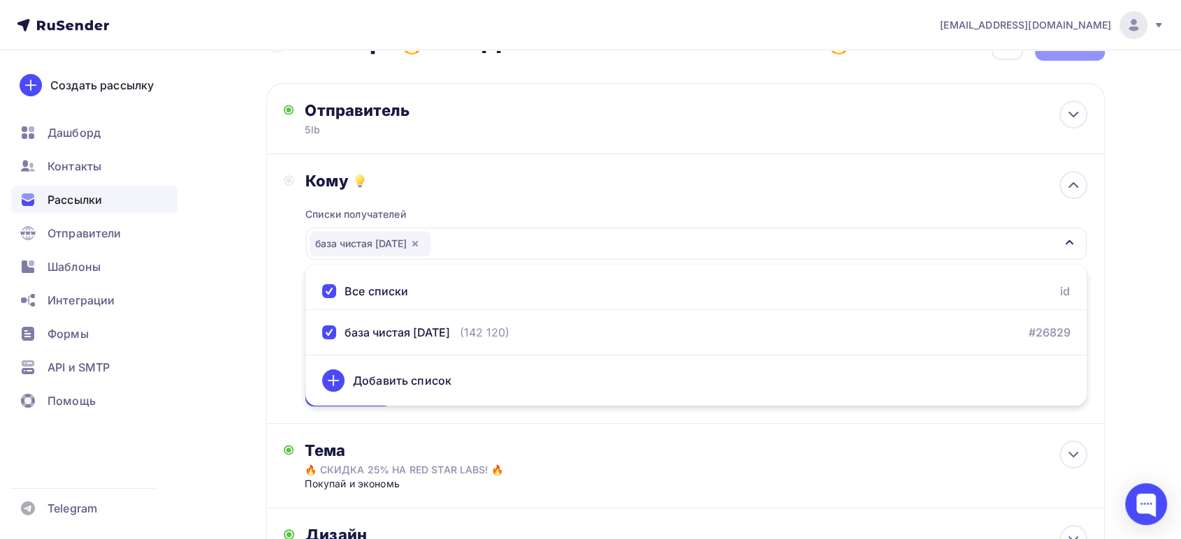
click at [264, 285] on div "Назад Октябрь🔥 СКИДКА 25% НА RED STAR LABS! 🔥 Октябрь🔥 СКИДКА 25% НА RED STAR L…" at bounding box center [590, 373] width 1145 height 734
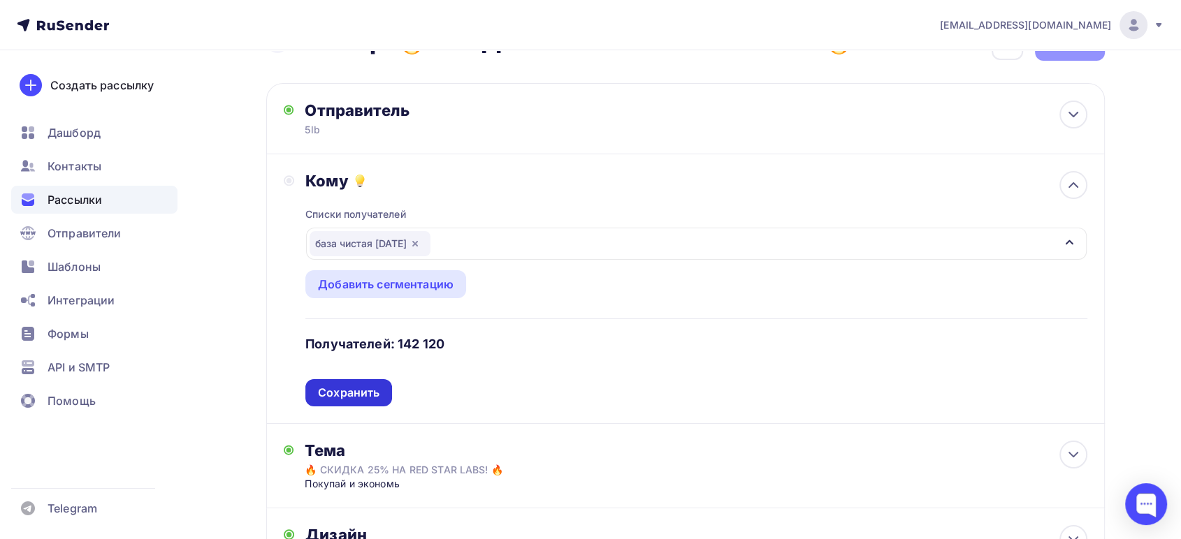
click at [349, 395] on div "Сохранить" at bounding box center [348, 393] width 61 height 16
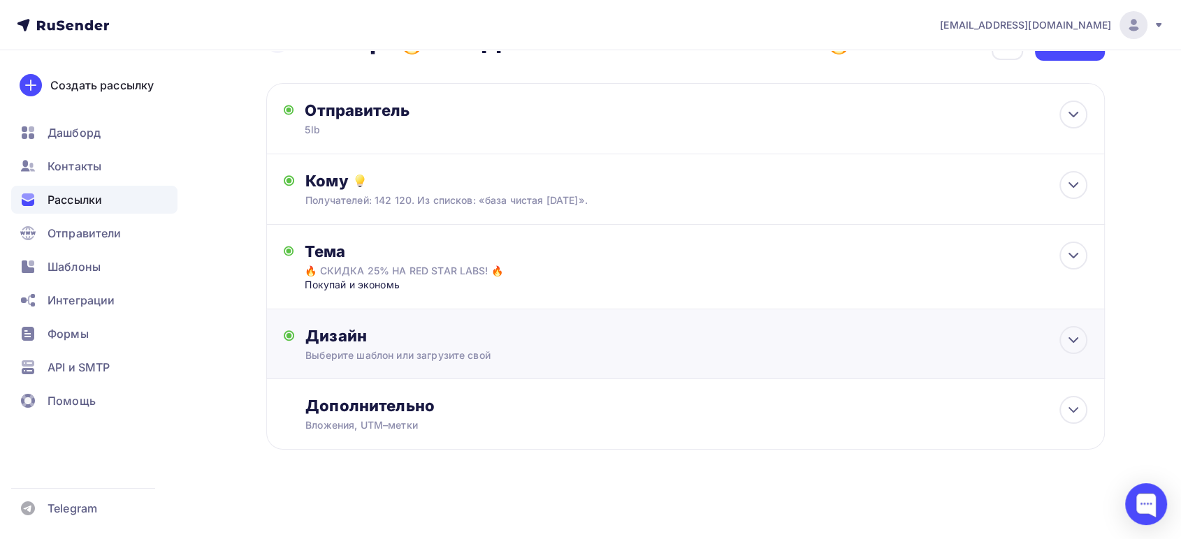
click at [530, 350] on div "Выберите шаблон или загрузите свой" at bounding box center [657, 356] width 704 height 14
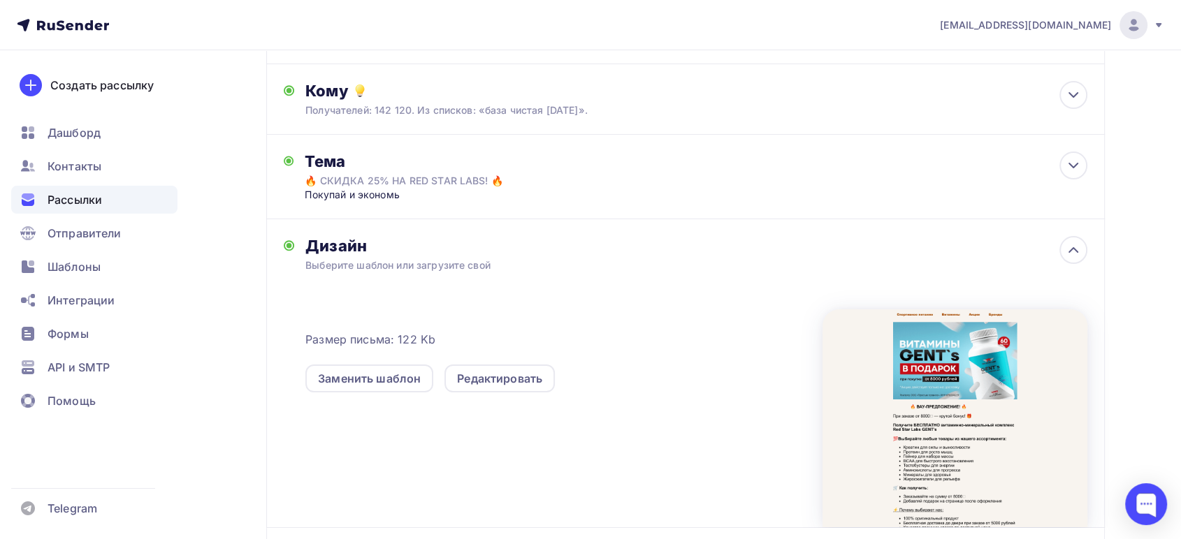
scroll to position [200, 0]
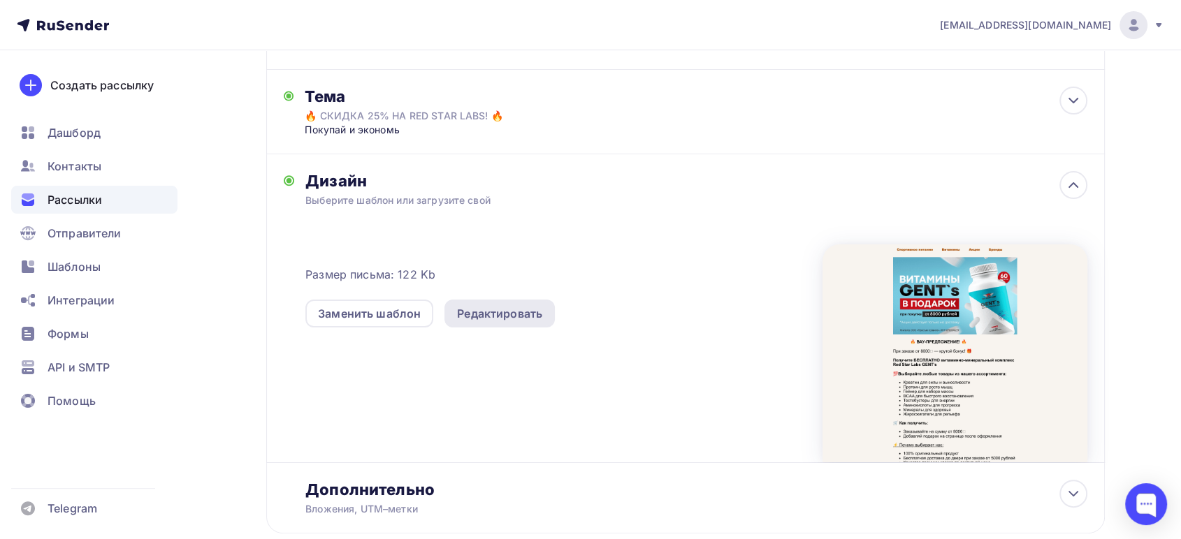
click at [479, 316] on div "Редактировать" at bounding box center [499, 313] width 85 height 17
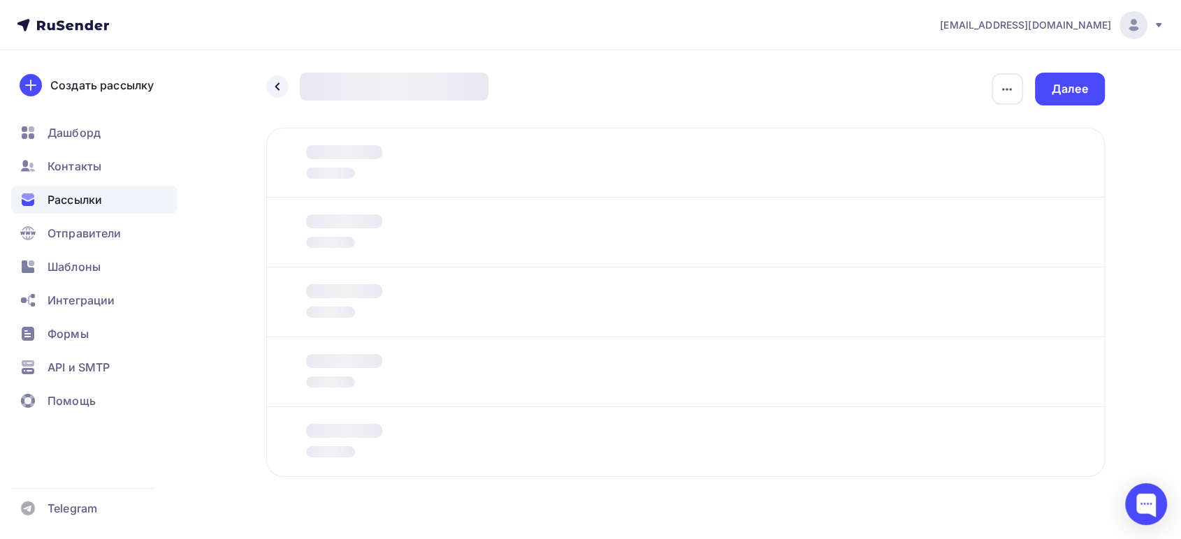
scroll to position [28, 0]
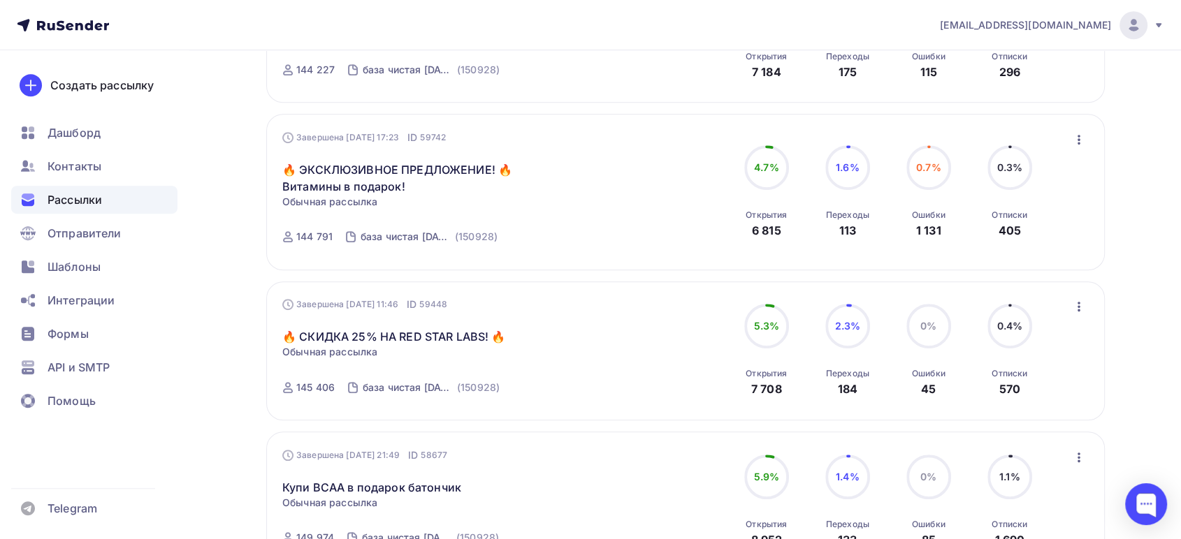
scroll to position [947, 0]
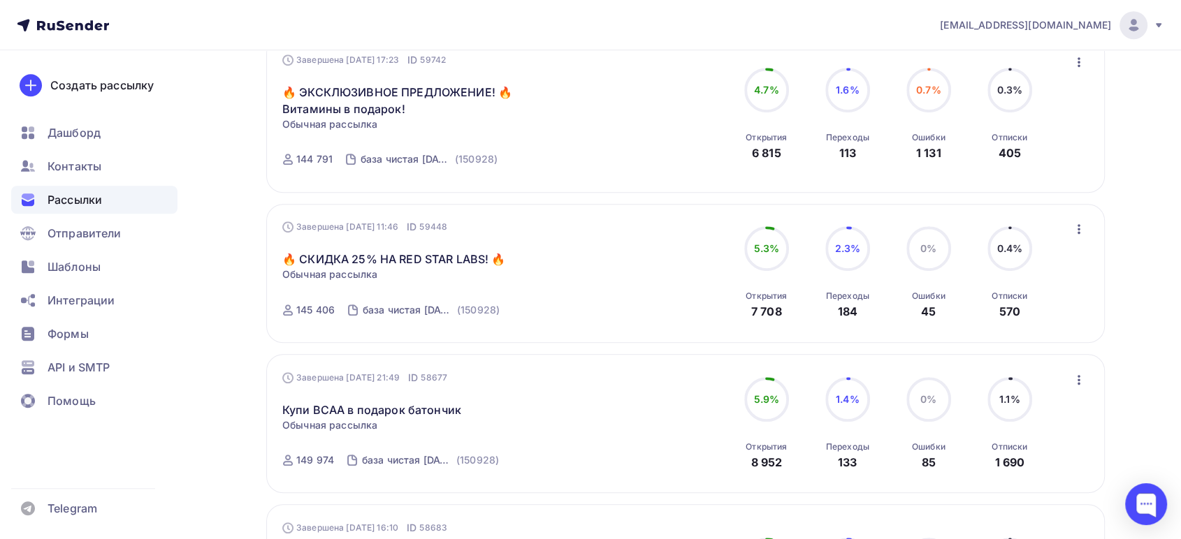
click at [1077, 229] on icon "button" at bounding box center [1078, 229] width 17 height 17
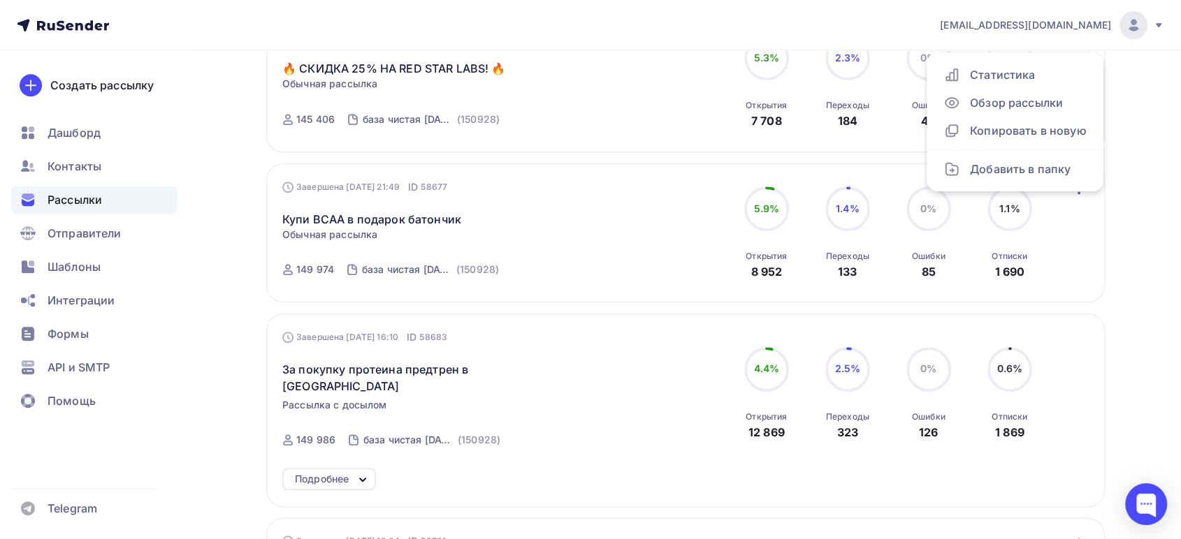
scroll to position [1102, 0]
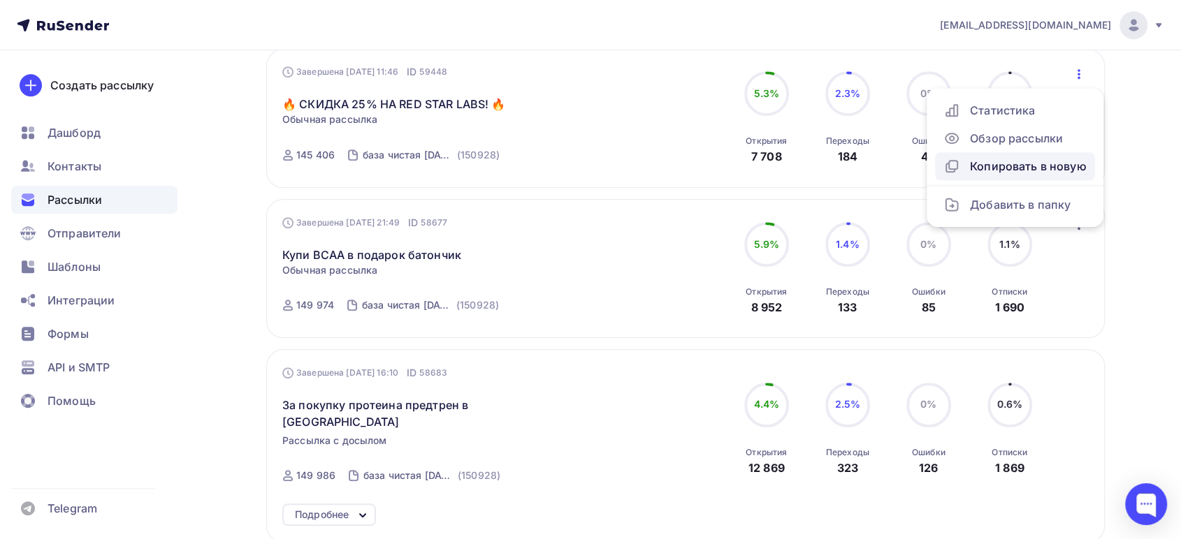
click at [989, 168] on div "Копировать в новую" at bounding box center [1014, 166] width 143 height 17
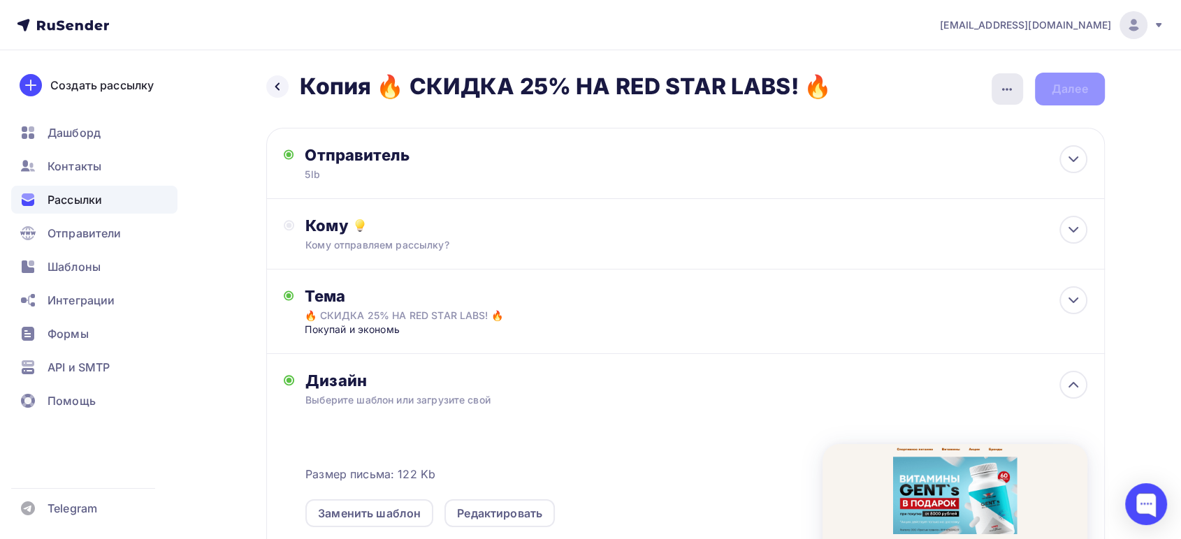
click at [1003, 91] on icon "button" at bounding box center [1006, 89] width 17 height 17
click at [889, 159] on div "Переименовать рассылку" at bounding box center [933, 160] width 173 height 17
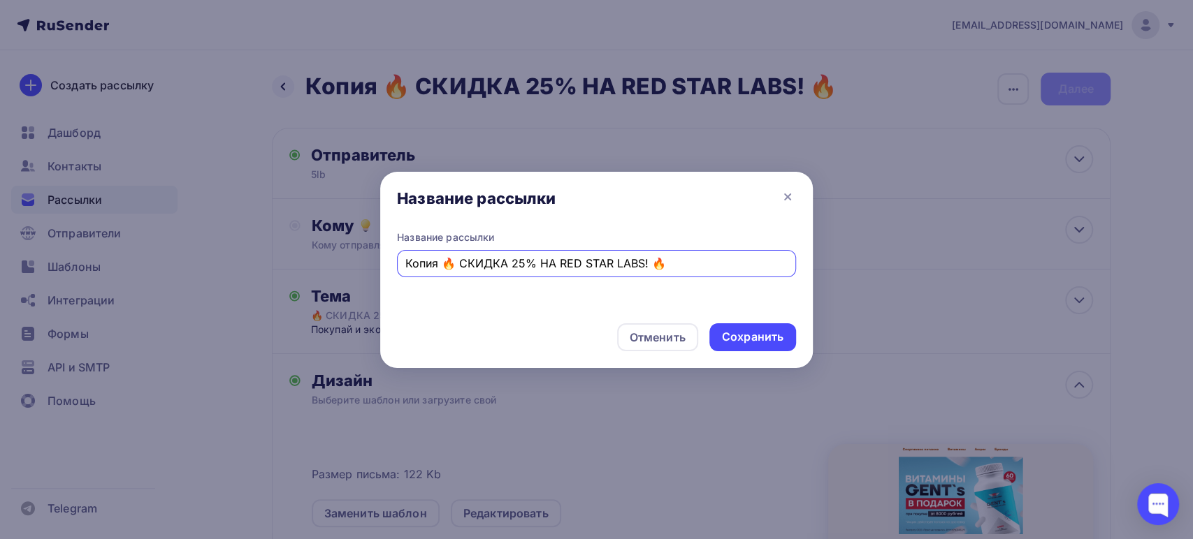
drag, startPoint x: 439, startPoint y: 263, endPoint x: 351, endPoint y: 259, distance: 88.1
click at [351, 259] on div "Название рассылки Название рассылки Копия 🔥 СКИДКА 25% НА RED STAR LABS! 🔥 Отме…" at bounding box center [596, 269] width 1193 height 539
type input "Октябрь🔥 СКИДКА 25% НА RED STAR LABS! 🔥"
click at [743, 340] on div "Сохранить" at bounding box center [752, 337] width 61 height 16
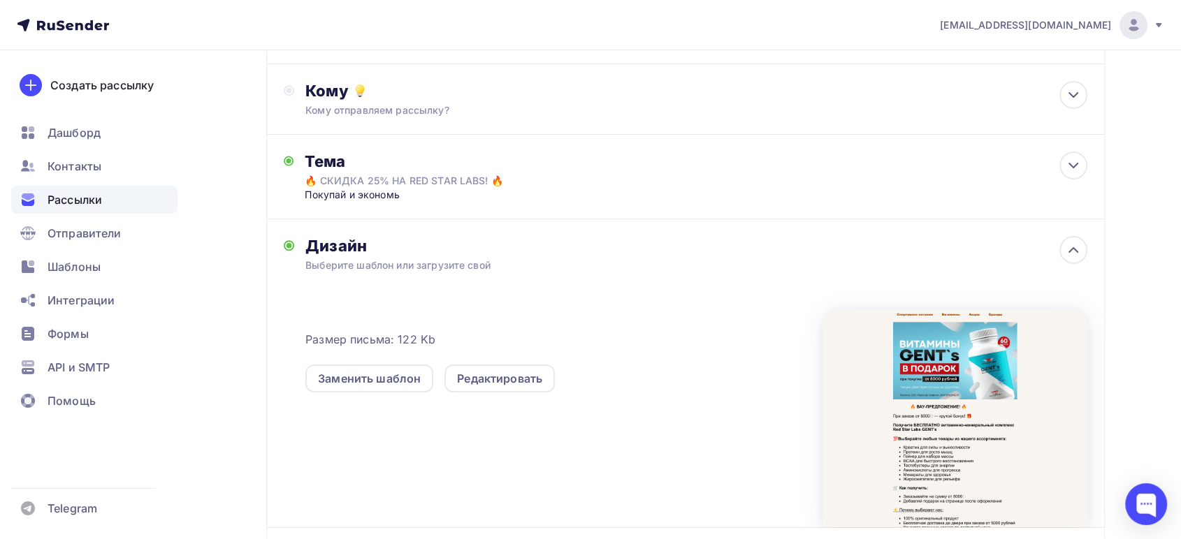
scroll to position [155, 0]
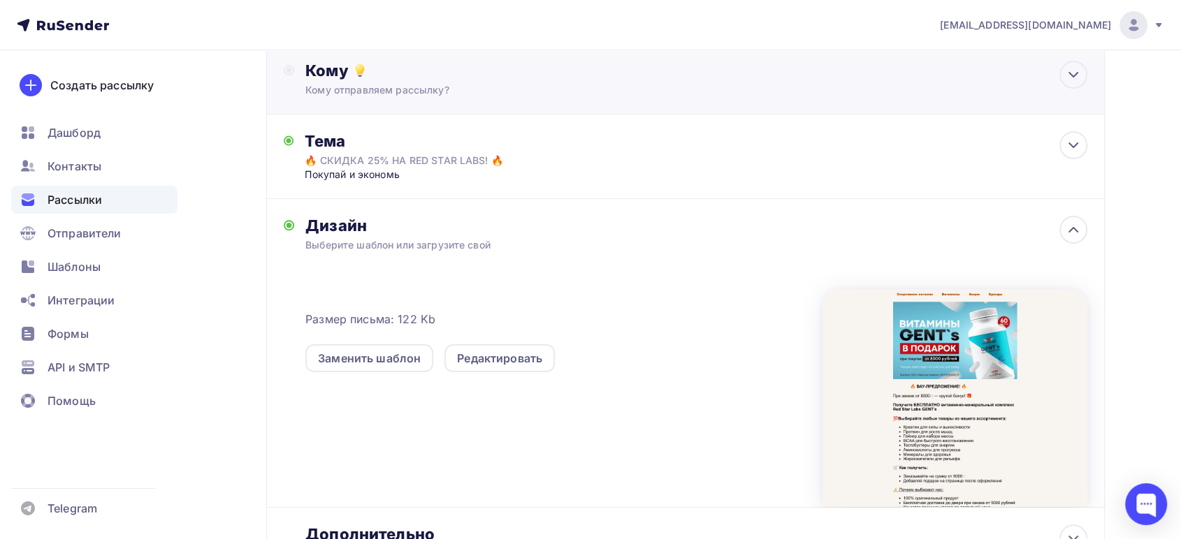
click at [406, 85] on div "Кому отправляем рассылку?" at bounding box center [657, 90] width 704 height 14
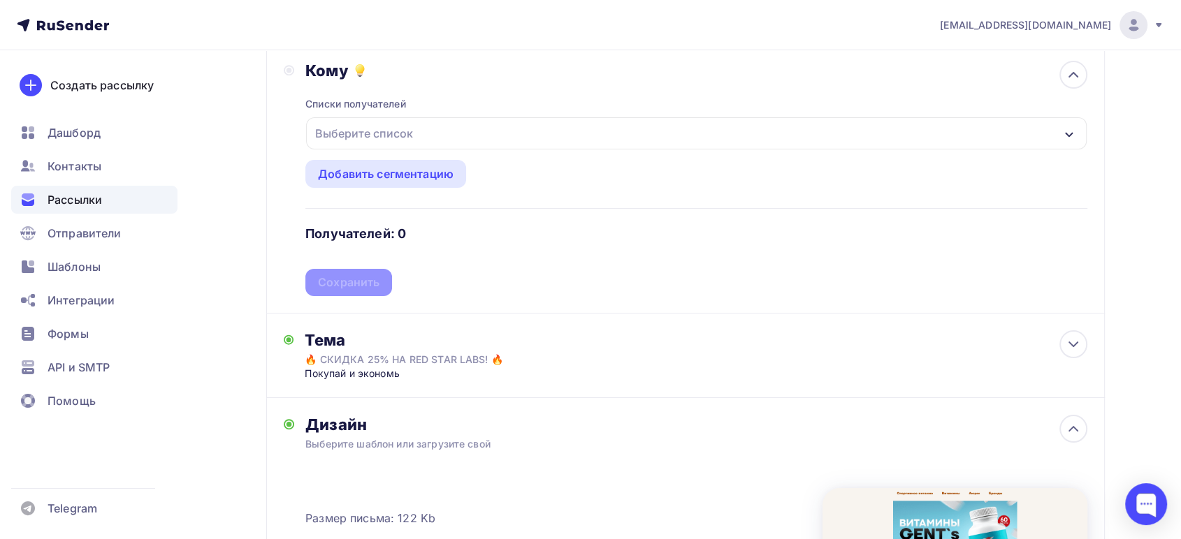
click at [356, 141] on div "Выберите список" at bounding box center [364, 133] width 109 height 25
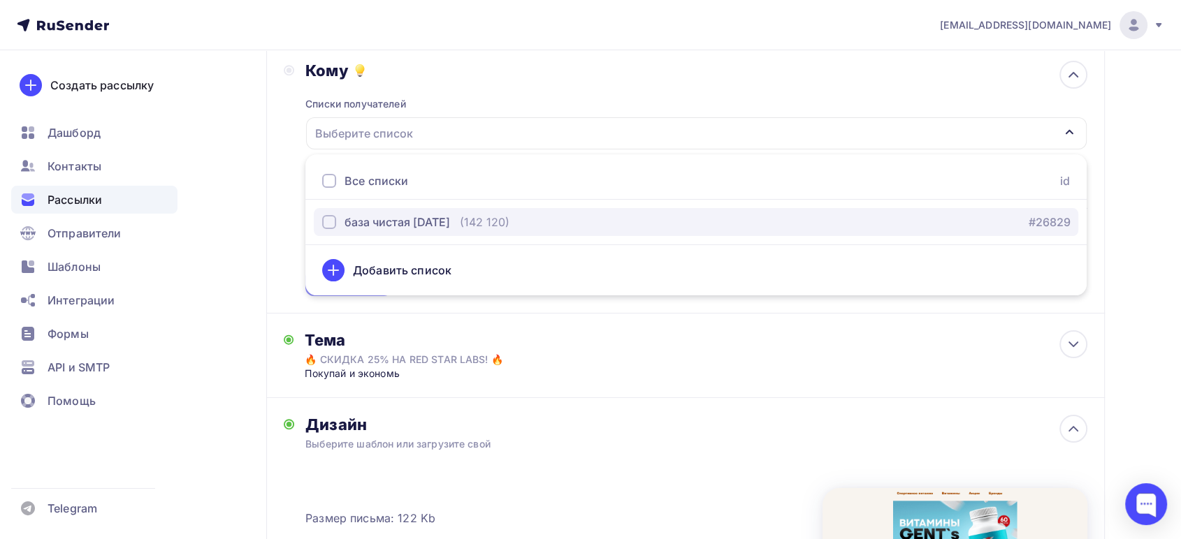
click at [386, 214] on div "база чистая 09.09.25" at bounding box center [396, 222] width 105 height 17
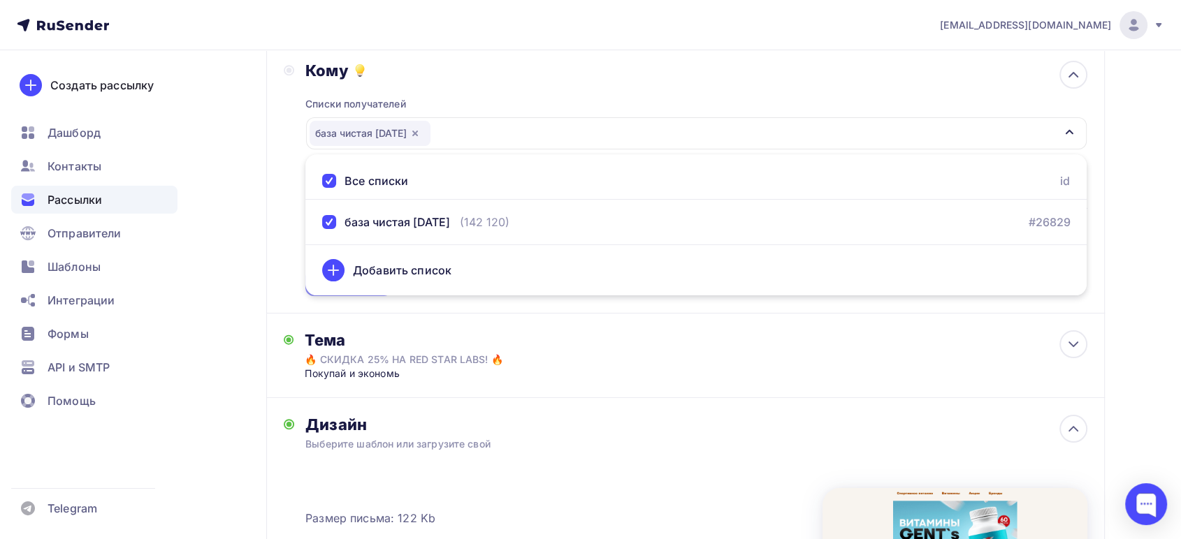
click at [272, 176] on div "Кому Списки получателей база чистая 09.09.25 Все списки id база чистая 09.09.25…" at bounding box center [685, 179] width 838 height 270
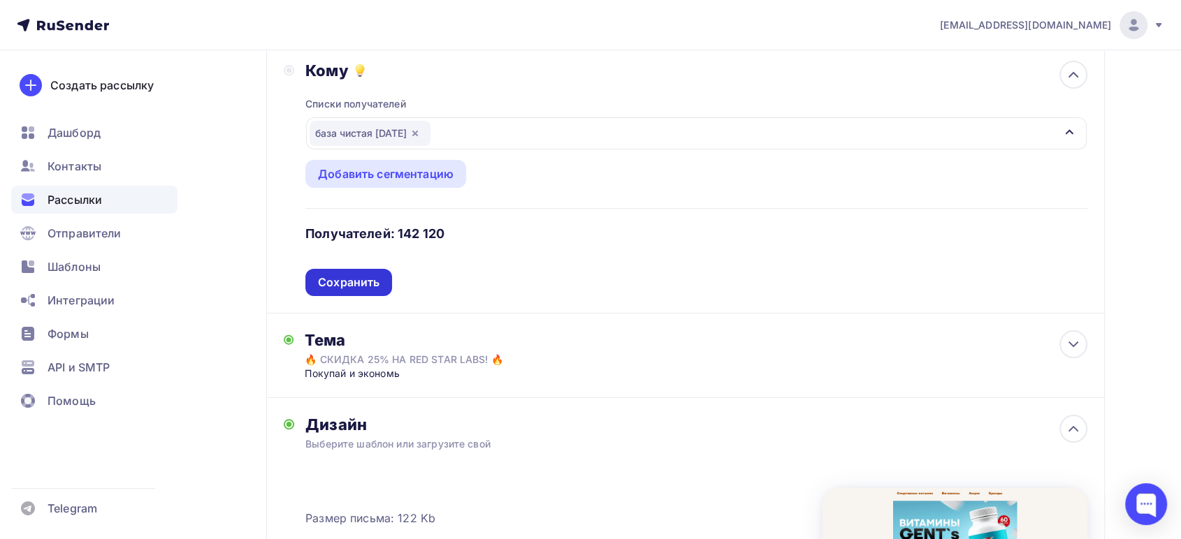
click at [356, 288] on div "Сохранить" at bounding box center [348, 283] width 61 height 16
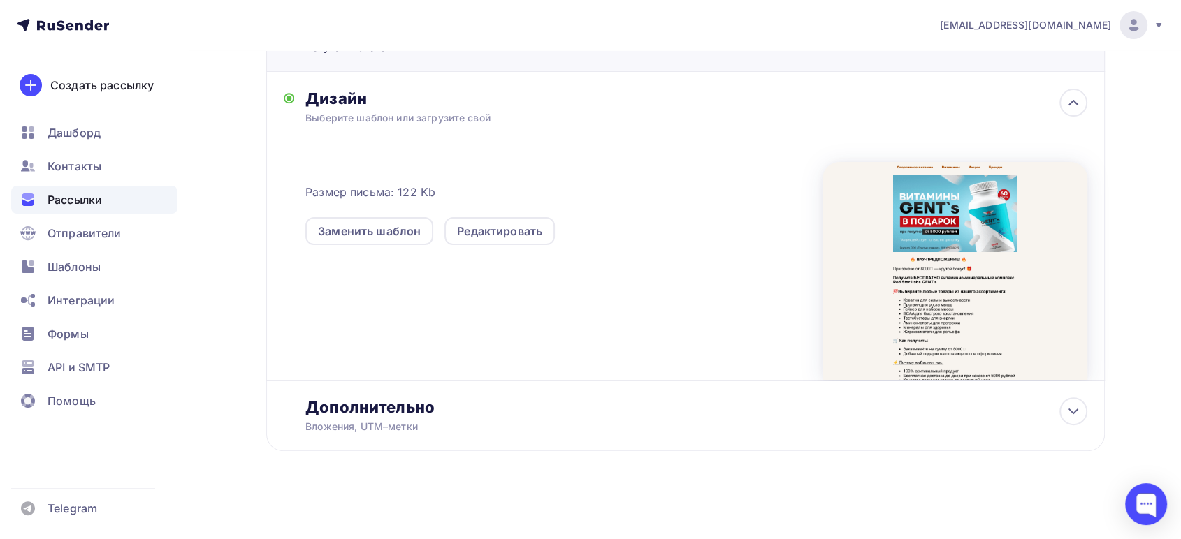
scroll to position [284, 0]
click at [492, 217] on div "Редактировать" at bounding box center [499, 230] width 110 height 28
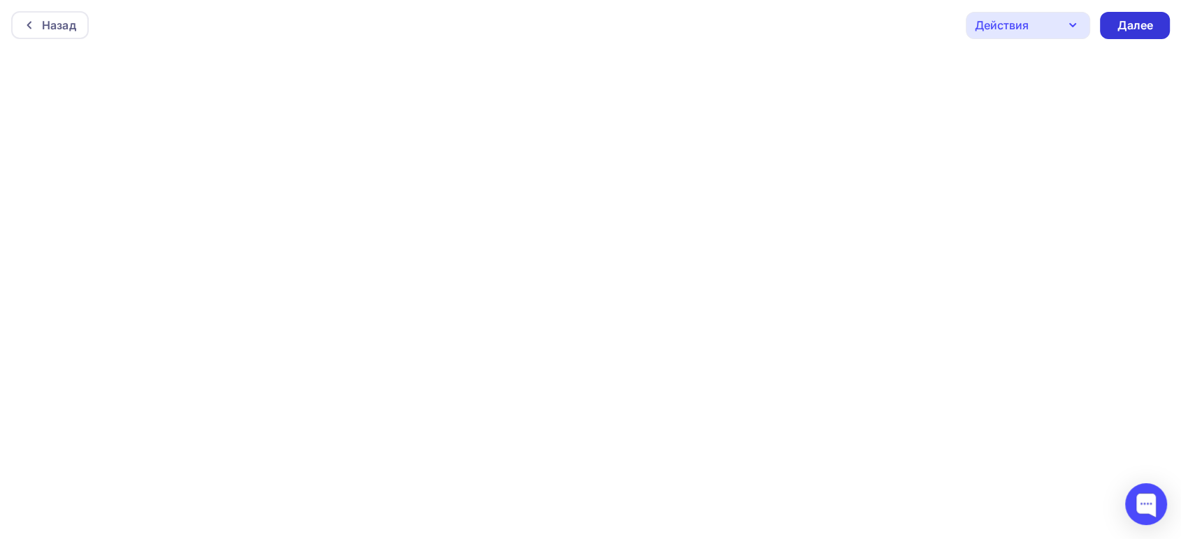
click at [1127, 31] on div "Далее" at bounding box center [1134, 25] width 36 height 16
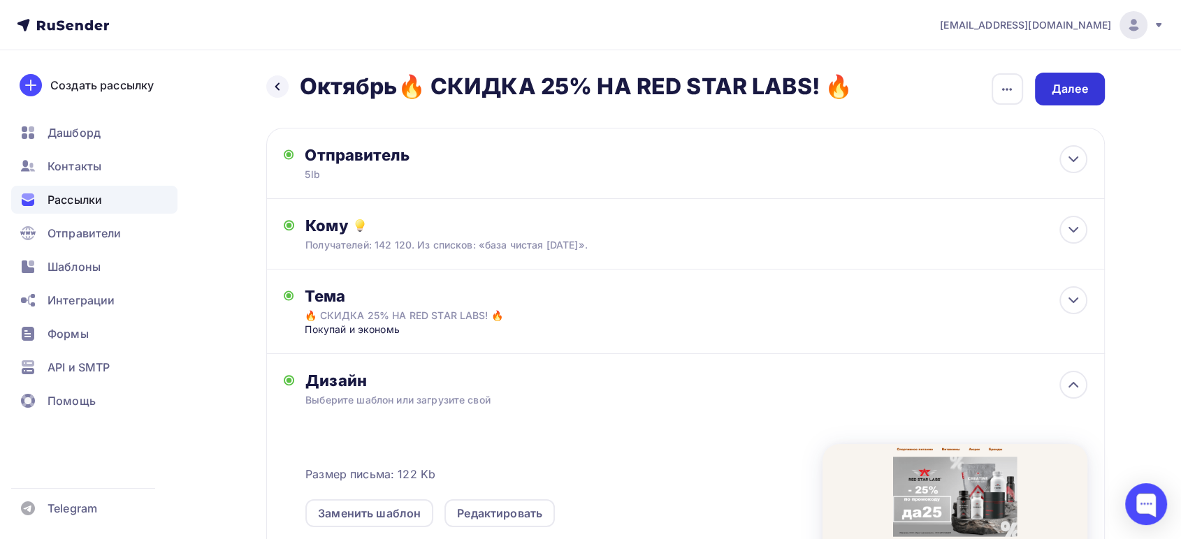
click at [1058, 85] on div "Далее" at bounding box center [1069, 89] width 36 height 16
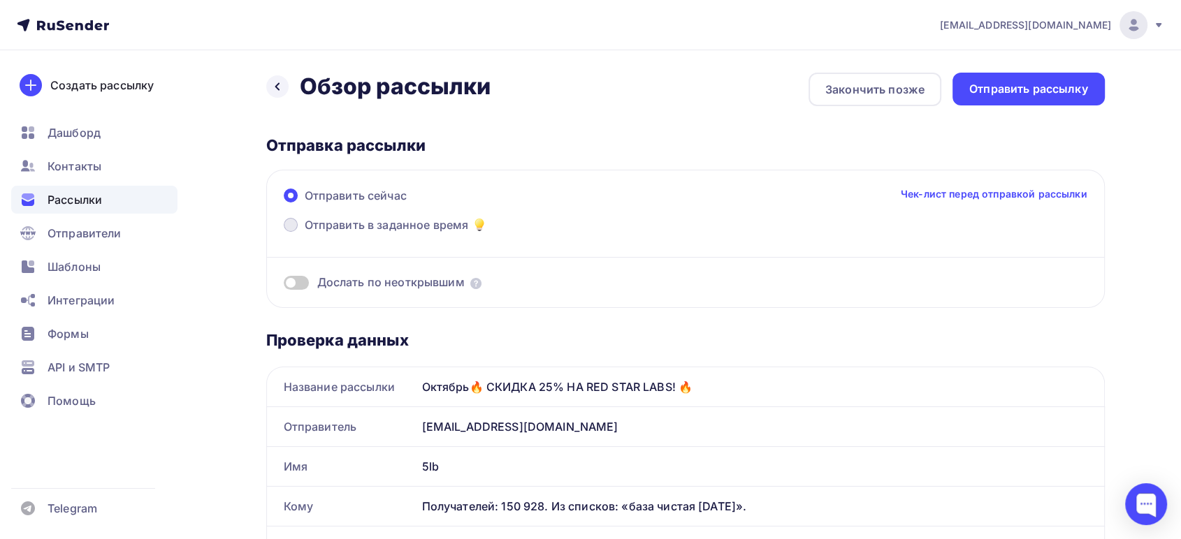
click at [386, 221] on span "Отправить в заданное время" at bounding box center [387, 225] width 164 height 17
click at [305, 233] on input "Отправить в заданное время" at bounding box center [305, 233] width 0 height 0
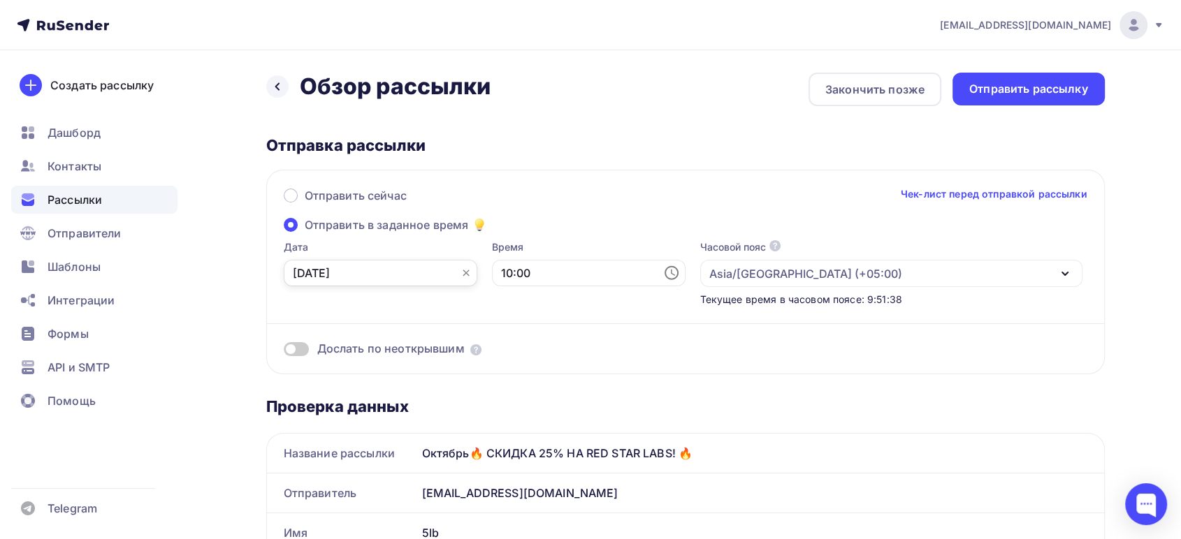
click at [378, 277] on input "03.10.2025" at bounding box center [381, 273] width 194 height 27
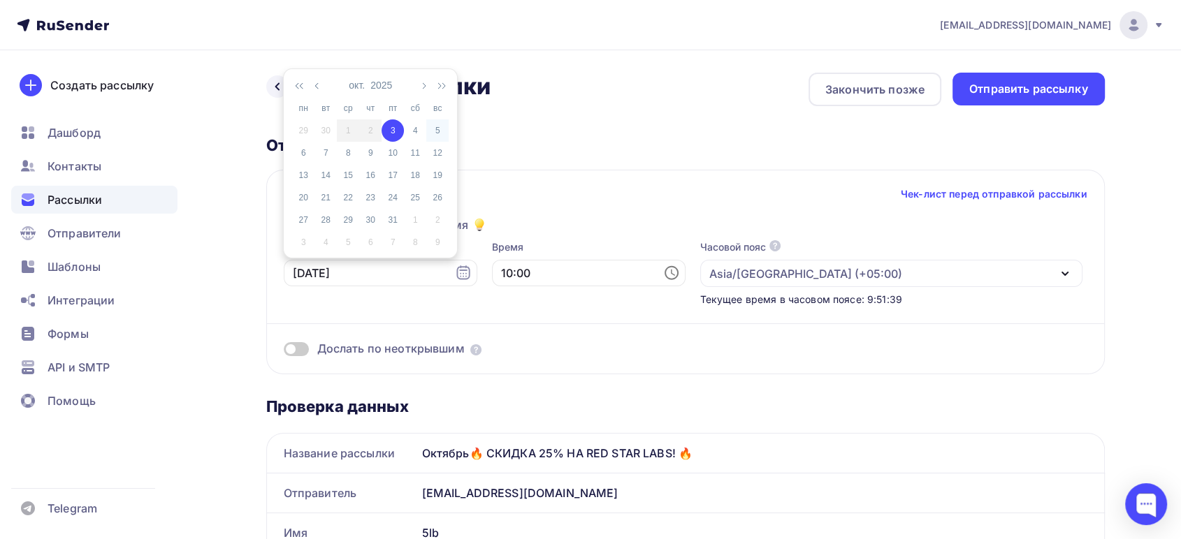
click at [433, 131] on div "5" at bounding box center [437, 130] width 22 height 13
type input "05.10.2025"
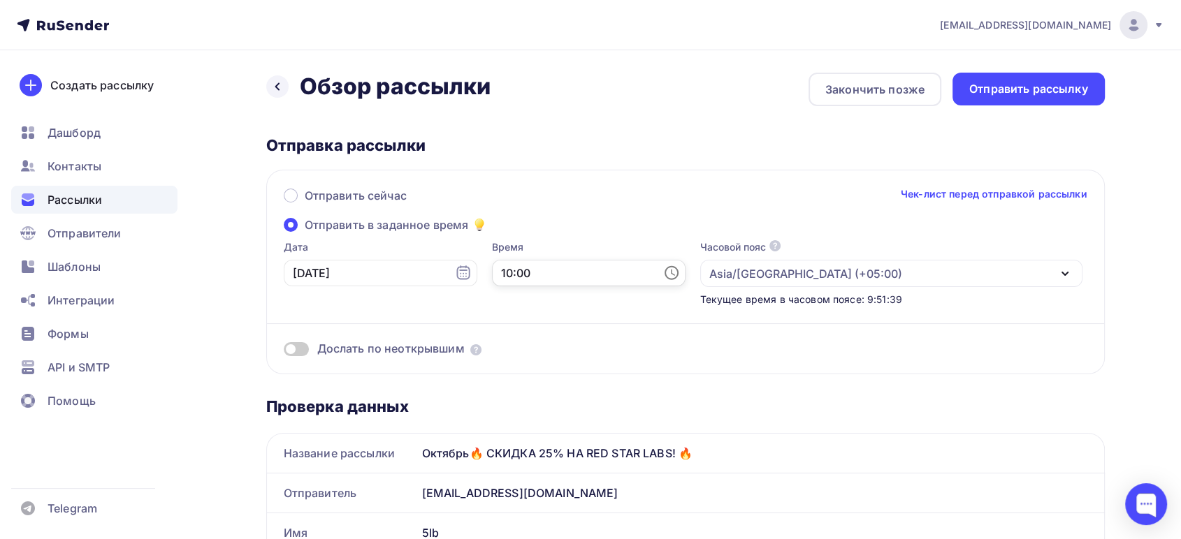
click at [514, 275] on input "10:00" at bounding box center [589, 273] width 194 height 27
click at [502, 198] on li "14" at bounding box center [510, 202] width 73 height 22
type input "14:00"
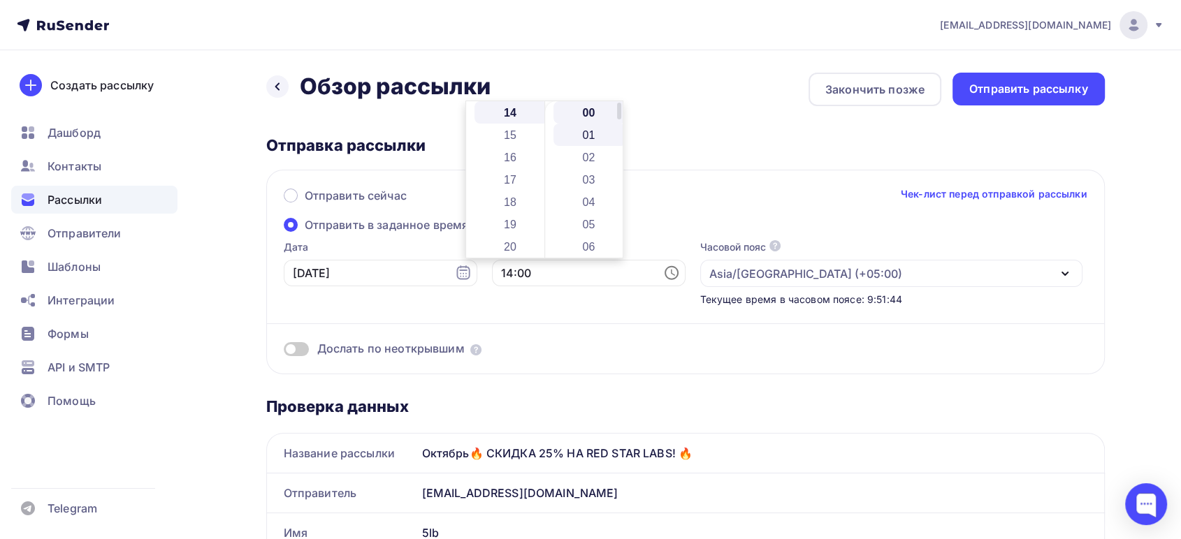
scroll to position [313, 0]
click at [576, 119] on li "00" at bounding box center [589, 112] width 73 height 22
click at [700, 152] on div "Отправка рассылки" at bounding box center [685, 146] width 838 height 20
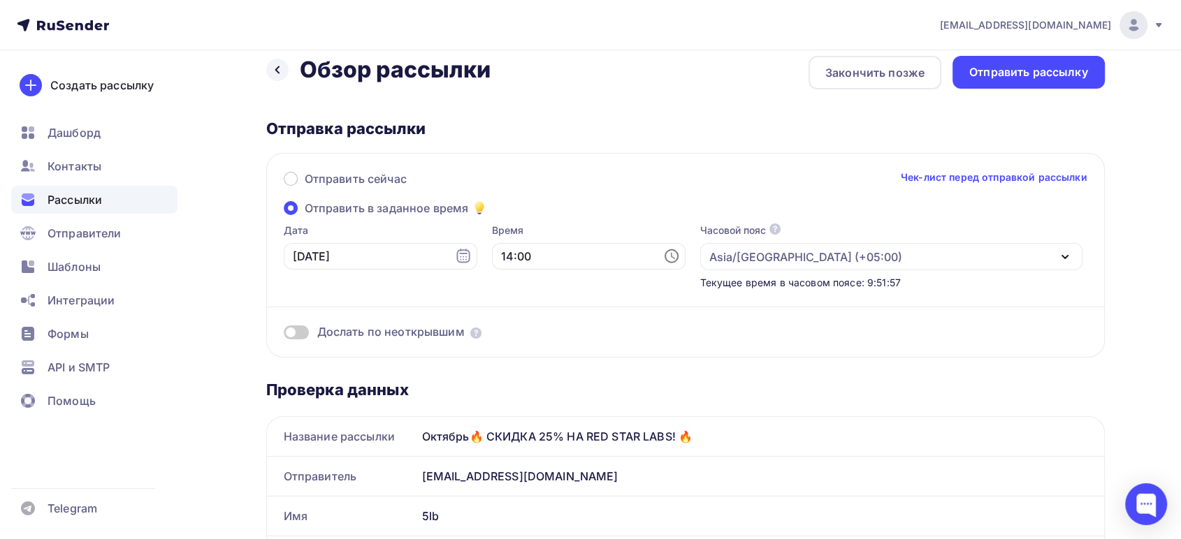
scroll to position [0, 0]
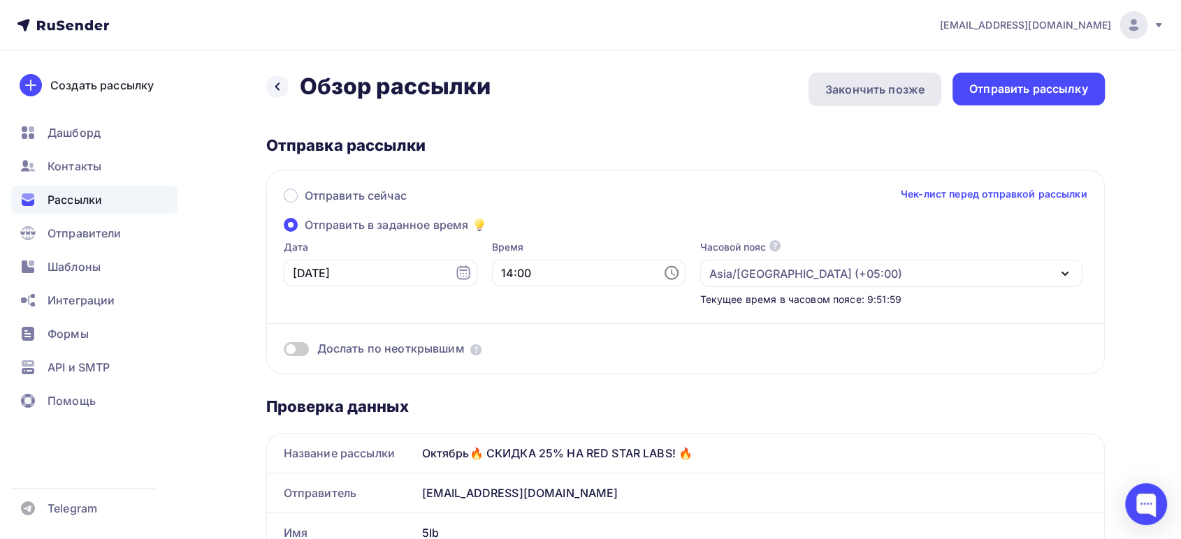
click at [886, 87] on div "Закончить позже" at bounding box center [874, 89] width 99 height 17
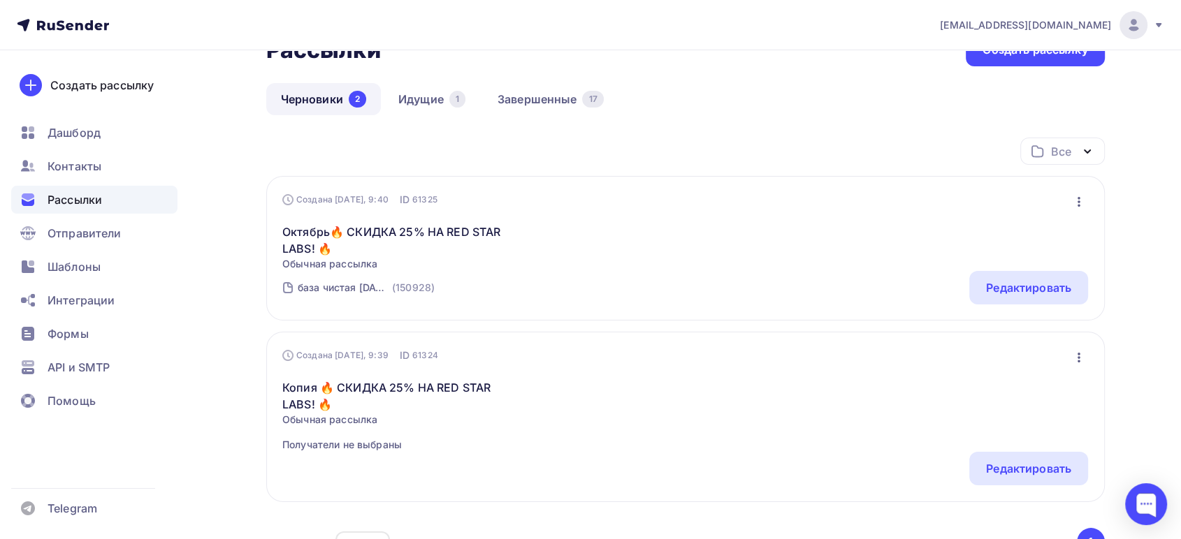
scroll to position [78, 0]
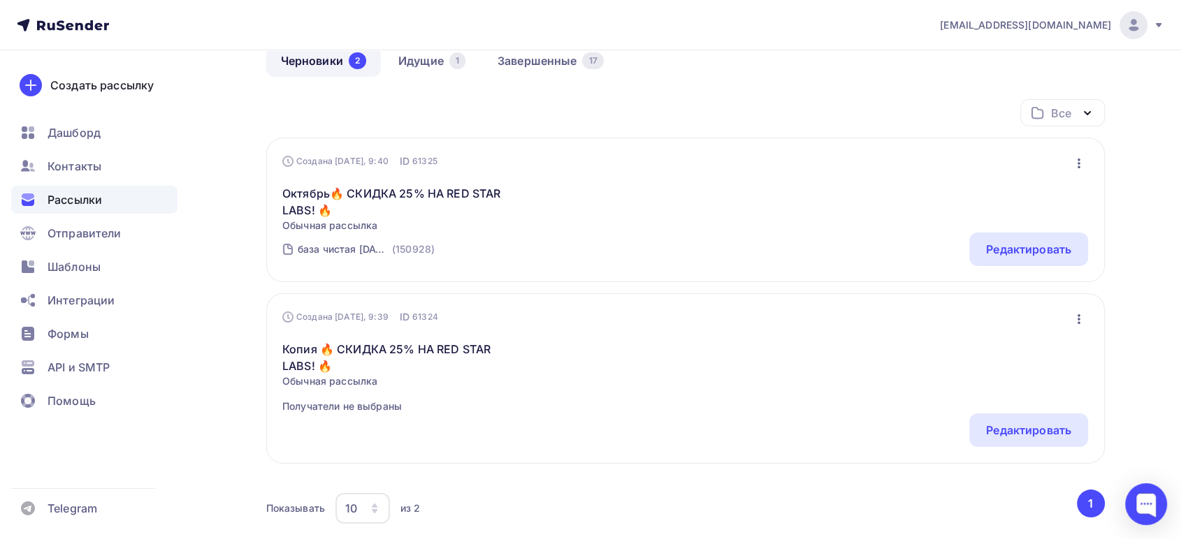
click at [1077, 323] on icon "button" at bounding box center [1078, 319] width 17 height 17
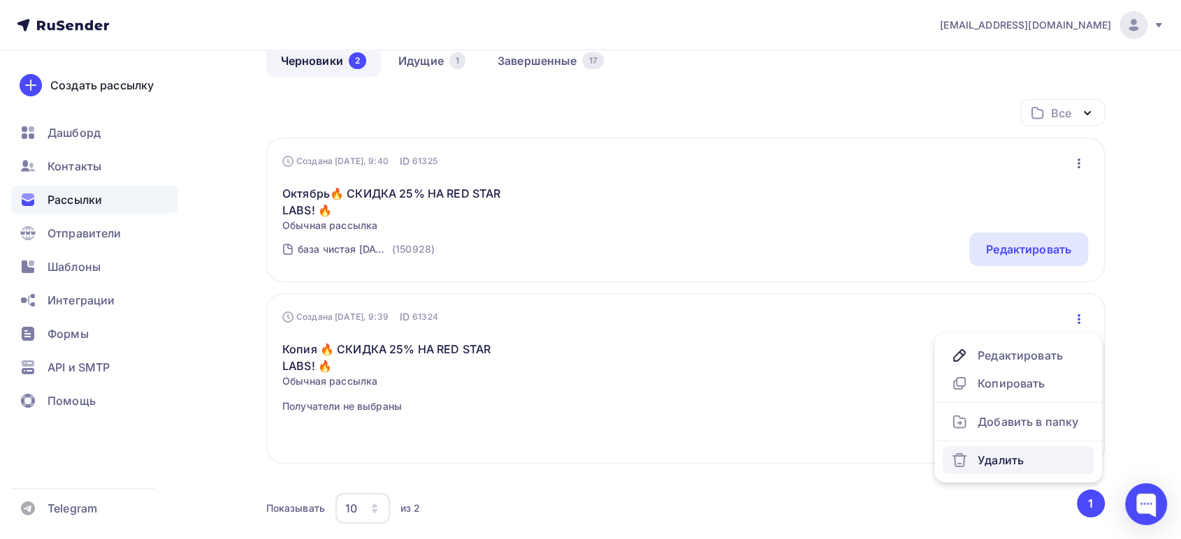
click at [993, 463] on div "Удалить" at bounding box center [1018, 460] width 134 height 17
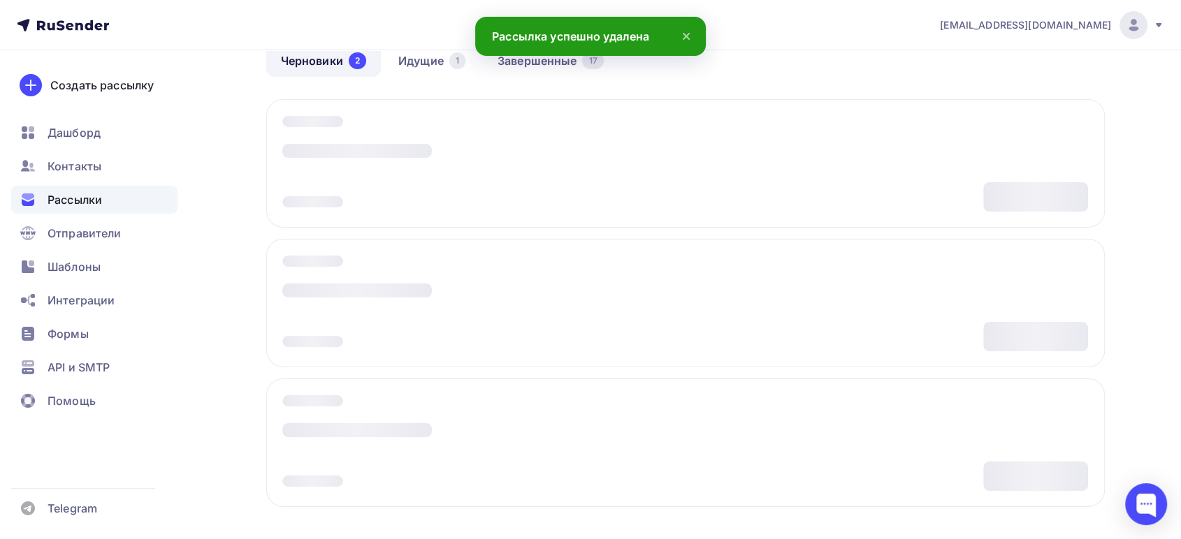
scroll to position [0, 0]
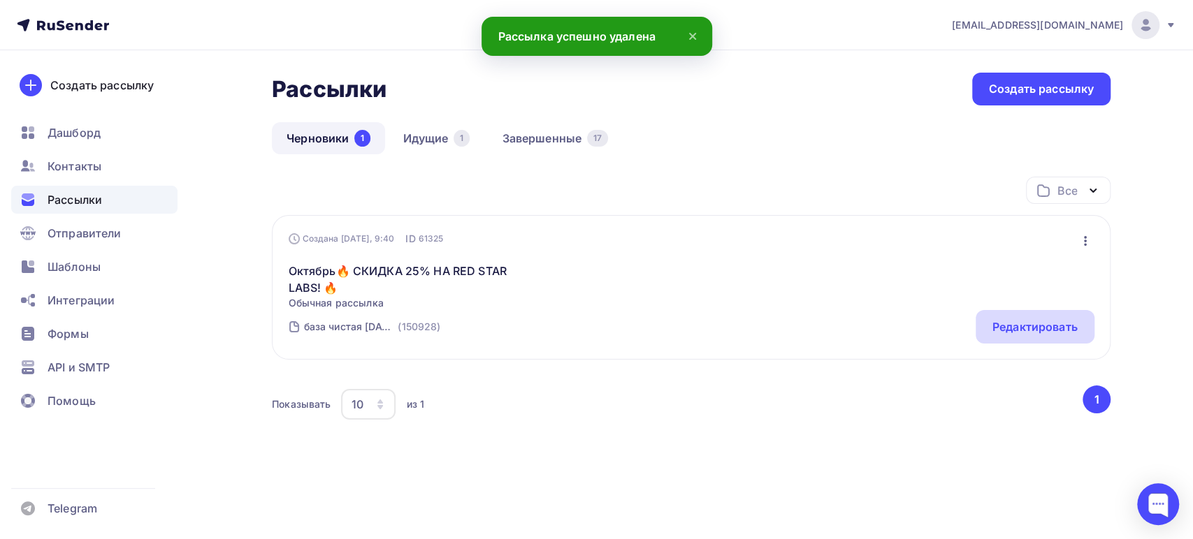
click at [1047, 331] on div "Редактировать" at bounding box center [1034, 327] width 85 height 17
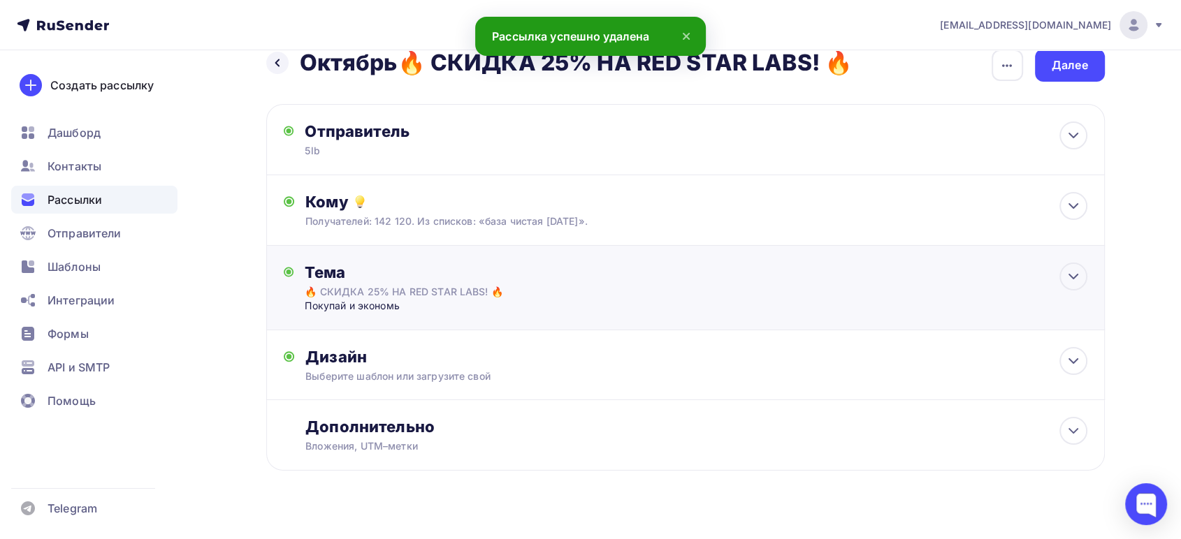
scroll to position [45, 0]
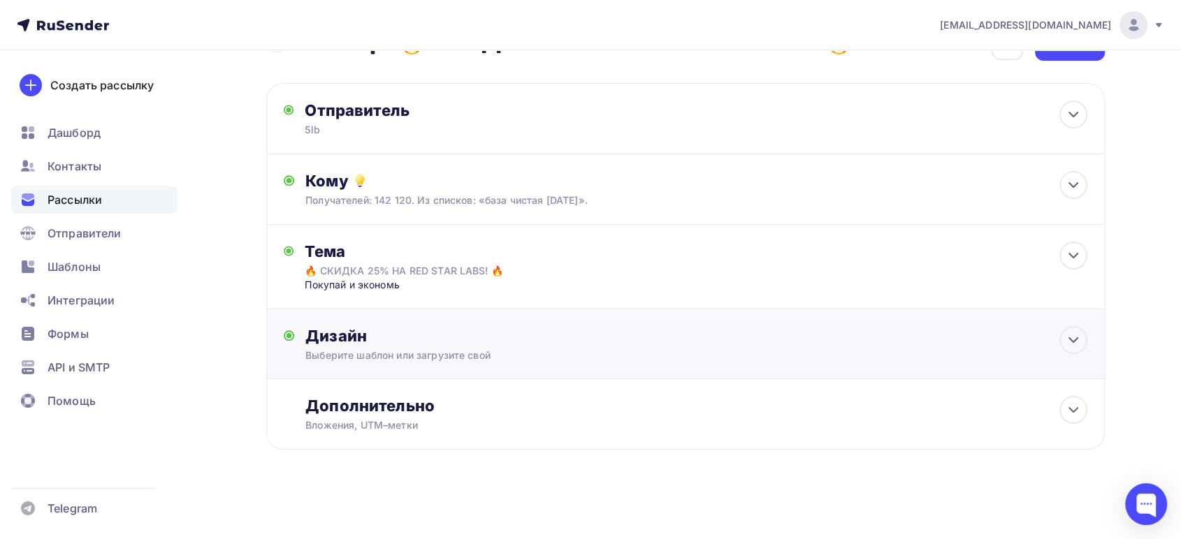
click at [407, 365] on div "Дизайн Выберите шаблон или загрузите свой Размер письма: 122 Kb Заменить шаблон…" at bounding box center [685, 352] width 803 height 52
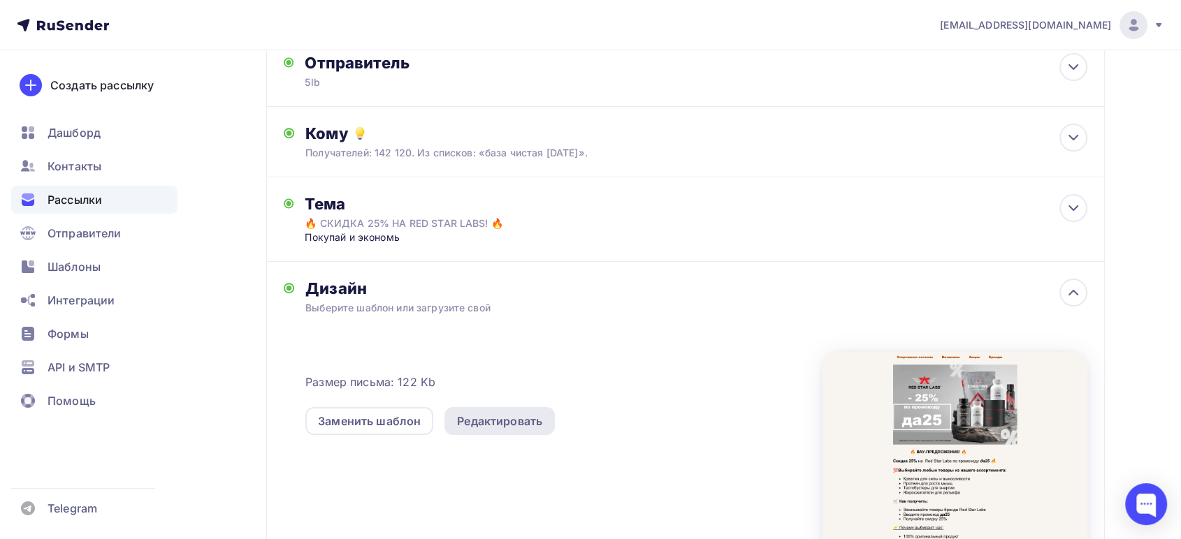
scroll to position [277, 0]
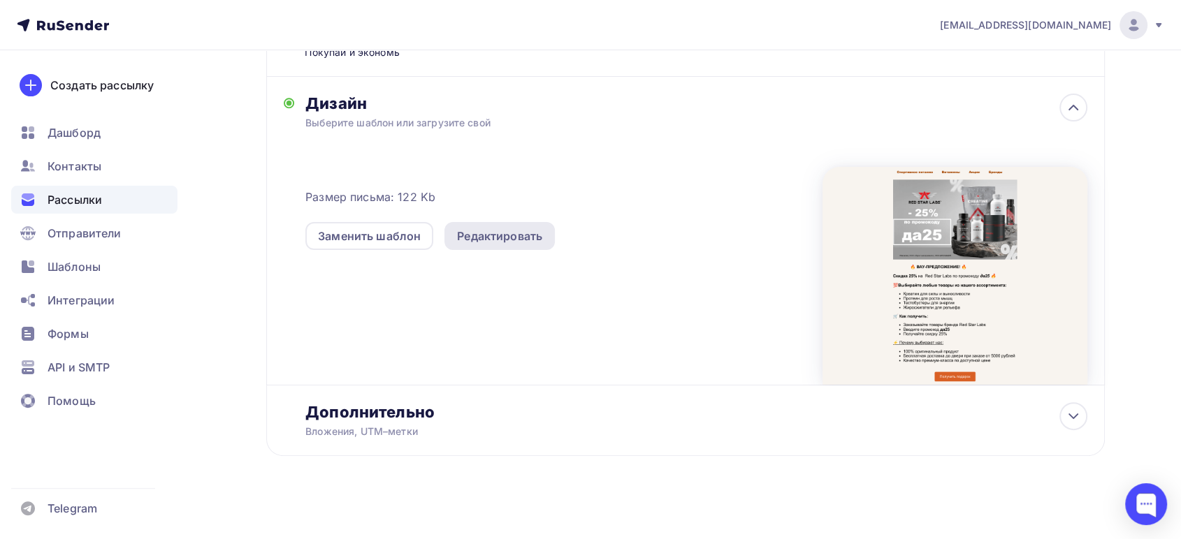
click at [497, 228] on div "Редактировать" at bounding box center [499, 236] width 85 height 17
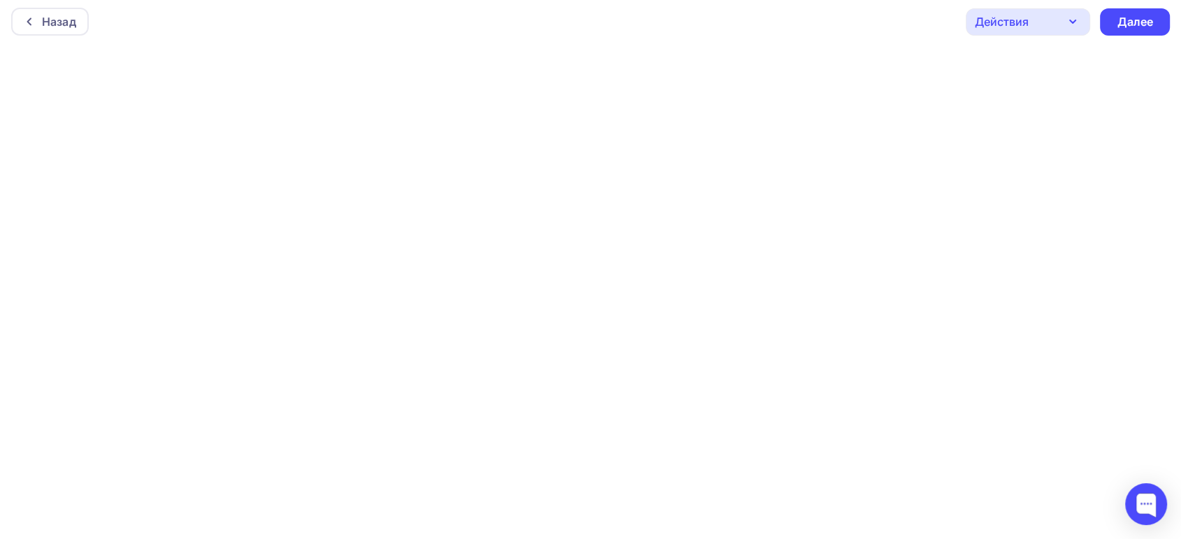
scroll to position [4, 0]
click at [1128, 15] on div "Далее" at bounding box center [1134, 22] width 36 height 16
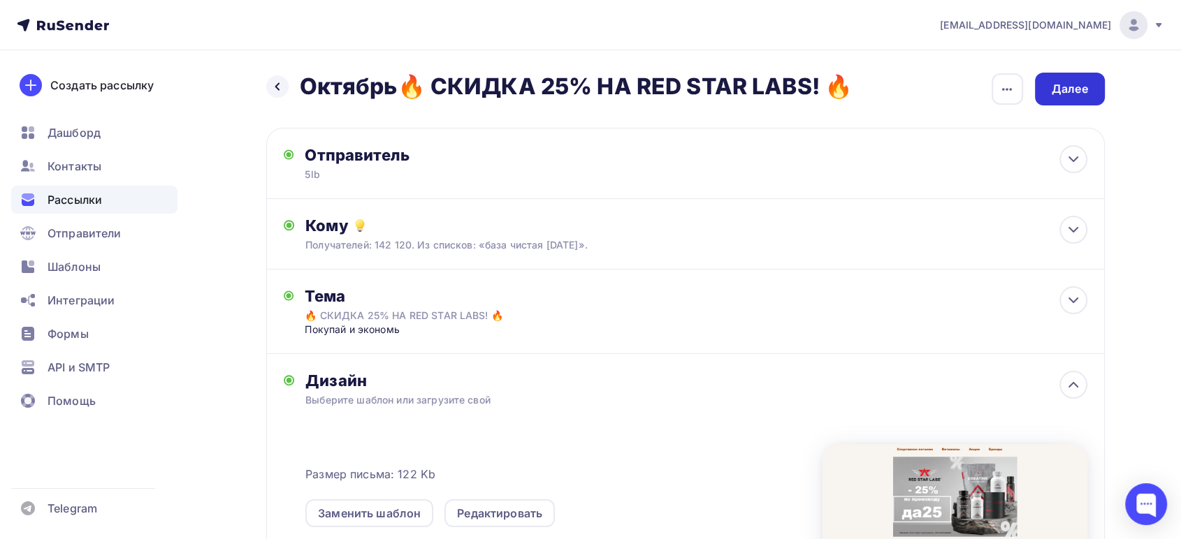
click at [1070, 82] on div "Далее" at bounding box center [1069, 89] width 36 height 16
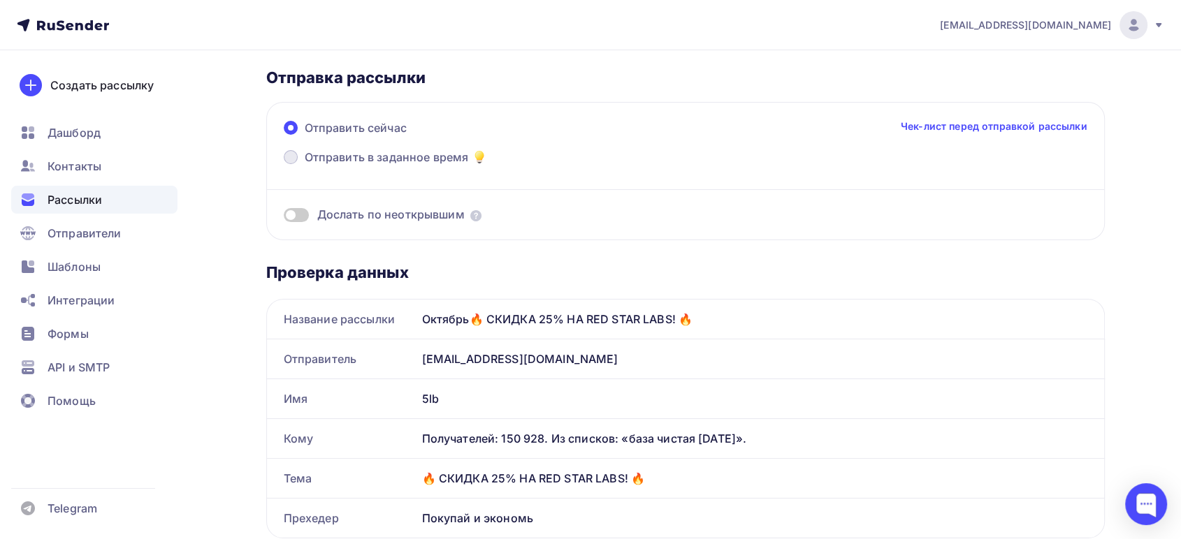
scroll to position [78, 0]
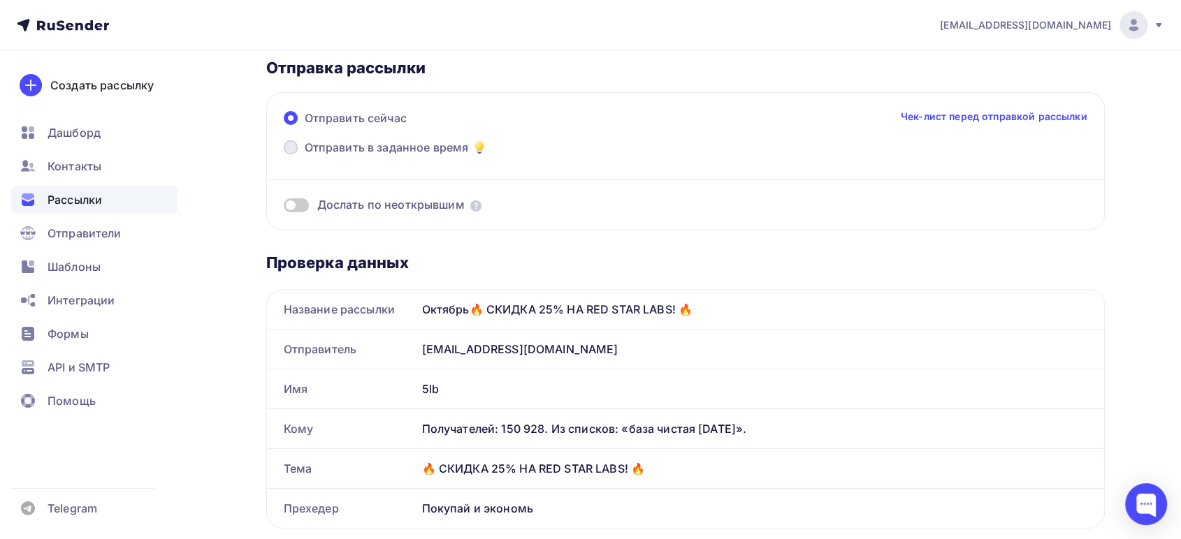
click at [419, 146] on span "Отправить в заданное время" at bounding box center [387, 147] width 164 height 17
click at [305, 156] on input "Отправить в заданное время" at bounding box center [305, 156] width 0 height 0
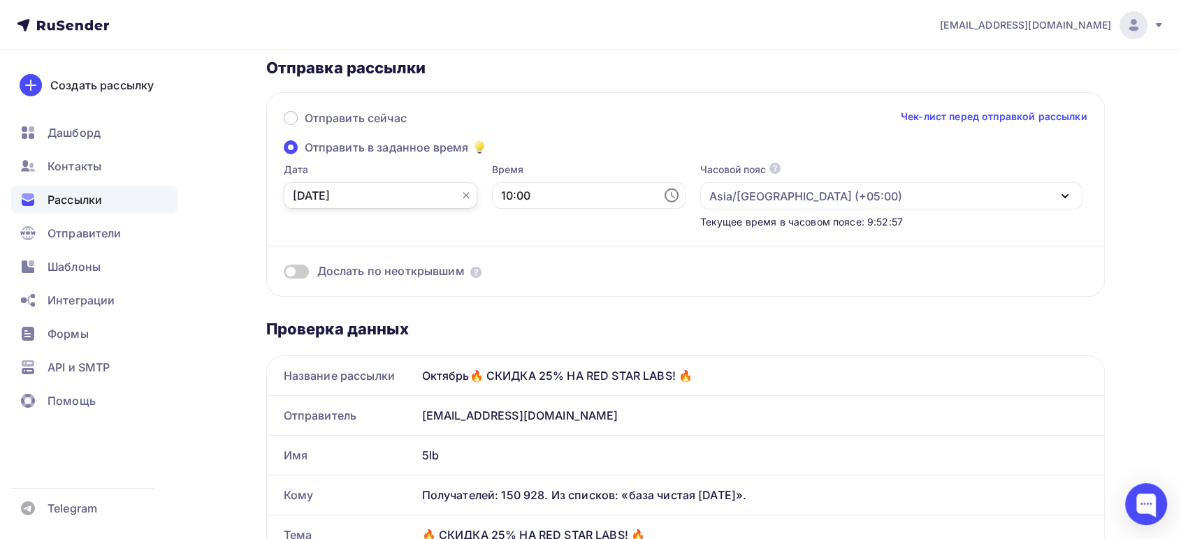
click at [400, 191] on input "03.10.2025" at bounding box center [381, 195] width 194 height 27
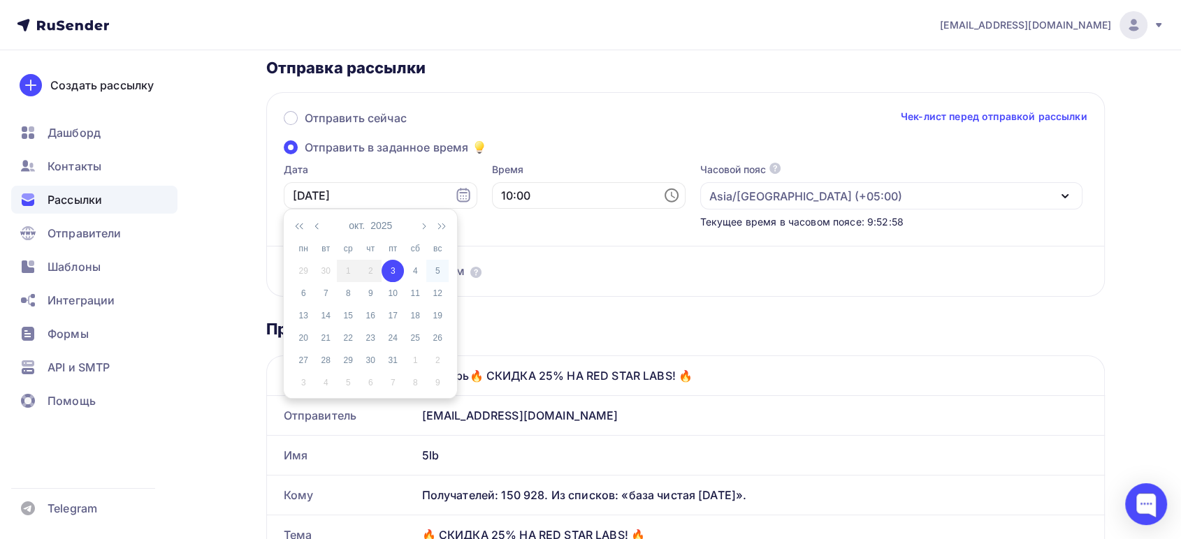
click at [433, 274] on div "5" at bounding box center [437, 271] width 22 height 13
type input "05.10.2025"
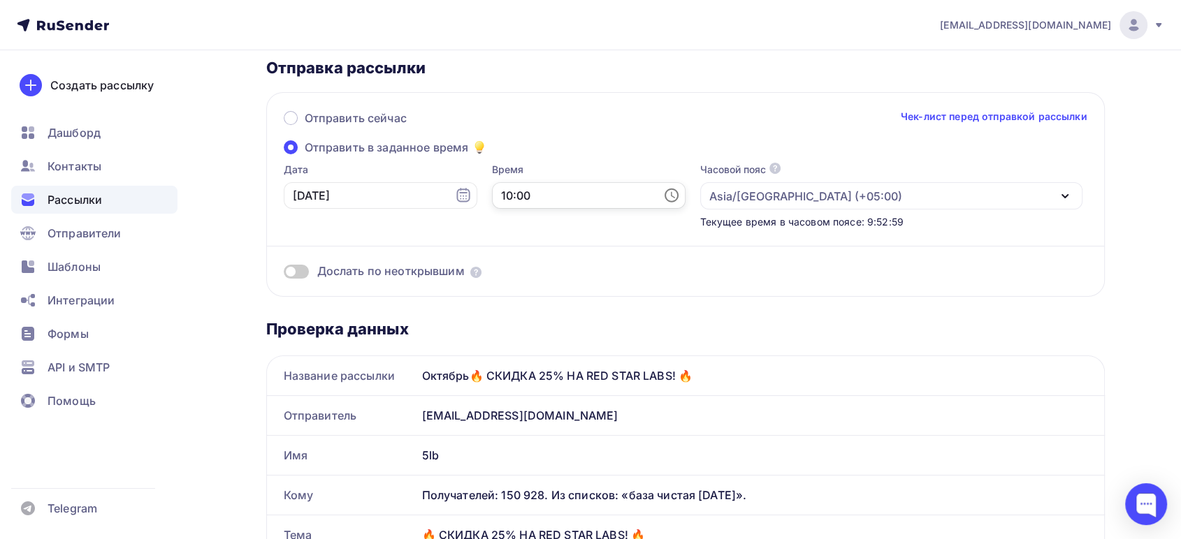
click at [514, 199] on input "10:00" at bounding box center [589, 195] width 194 height 27
click at [503, 298] on li "13" at bounding box center [510, 288] width 73 height 22
click at [502, 247] on li "14" at bounding box center [510, 243] width 73 height 22
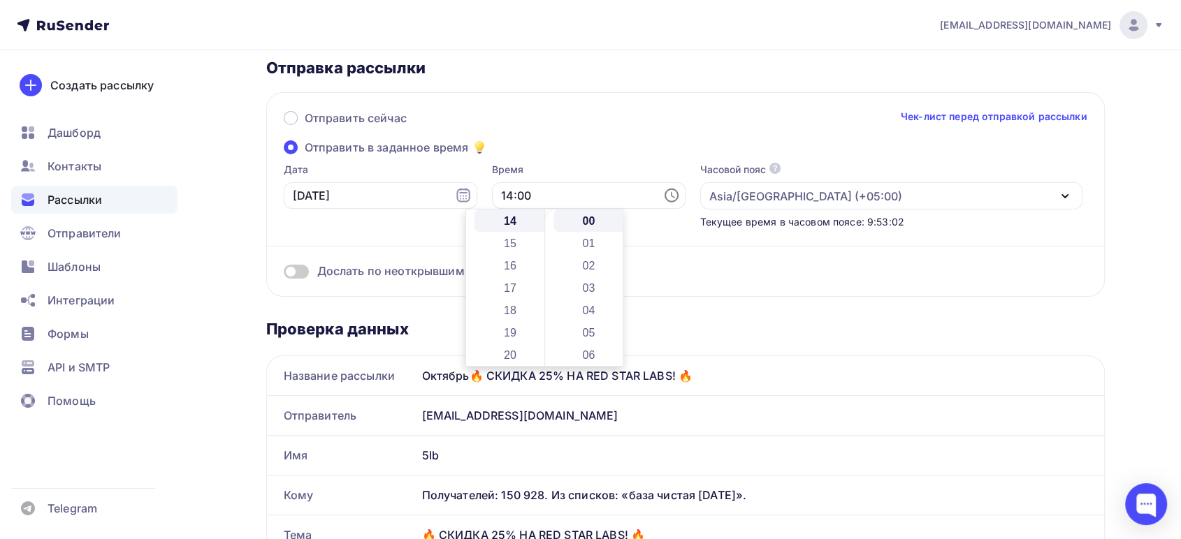
click at [613, 110] on div "Отправить сейчас Чек-лист перед отправкой рассылки" at bounding box center [685, 124] width 803 height 29
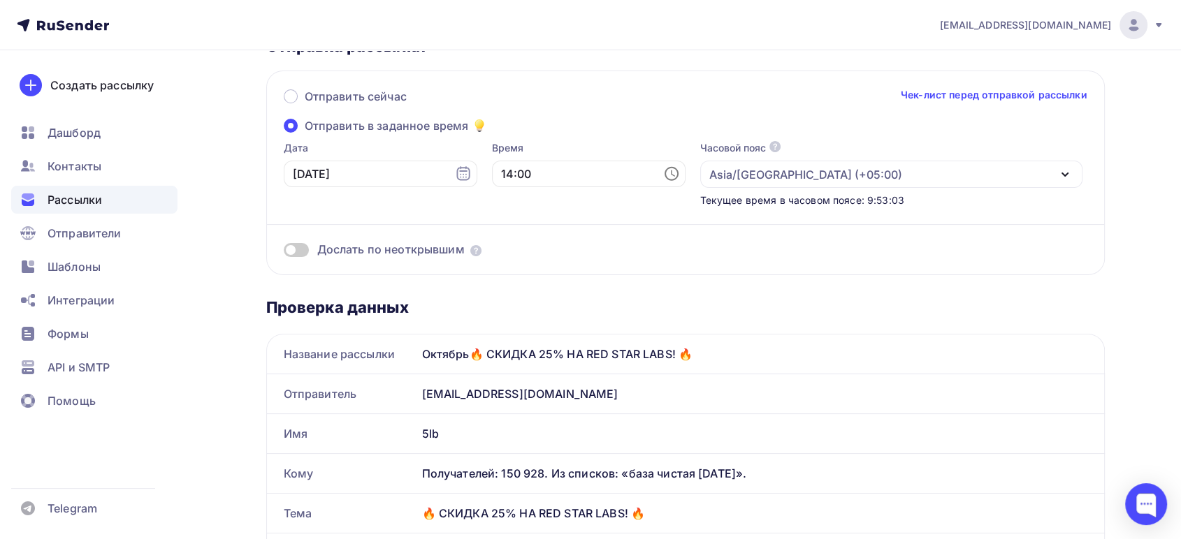
scroll to position [78, 0]
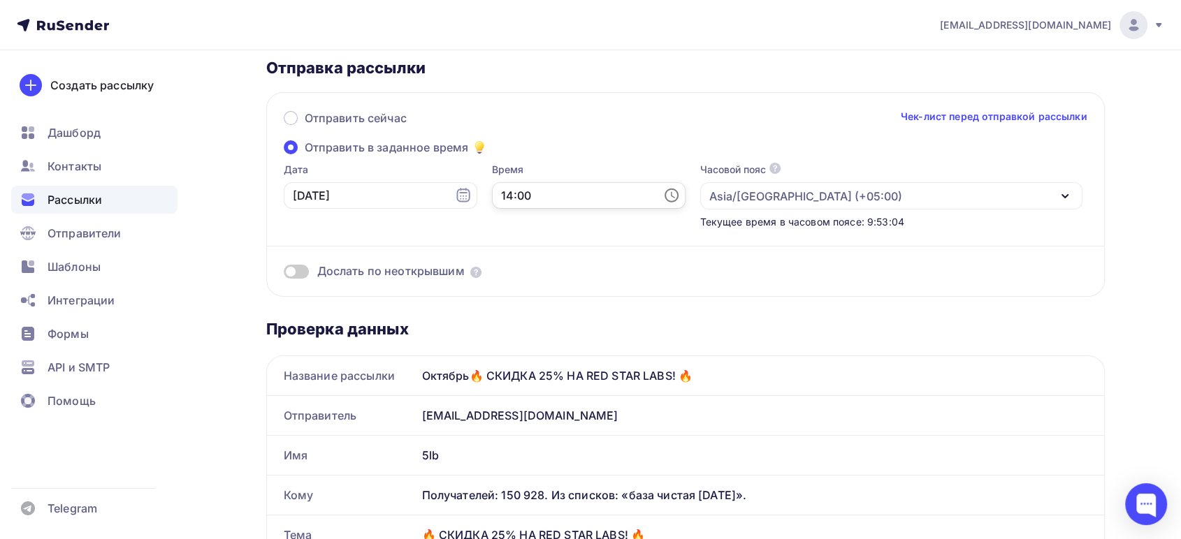
click at [513, 197] on input "14:00" at bounding box center [589, 195] width 194 height 27
click at [505, 330] on li "19" at bounding box center [510, 332] width 73 height 22
click at [559, 130] on div "Отправить сейчас Чек-лист перед отправкой рассылки" at bounding box center [685, 124] width 803 height 29
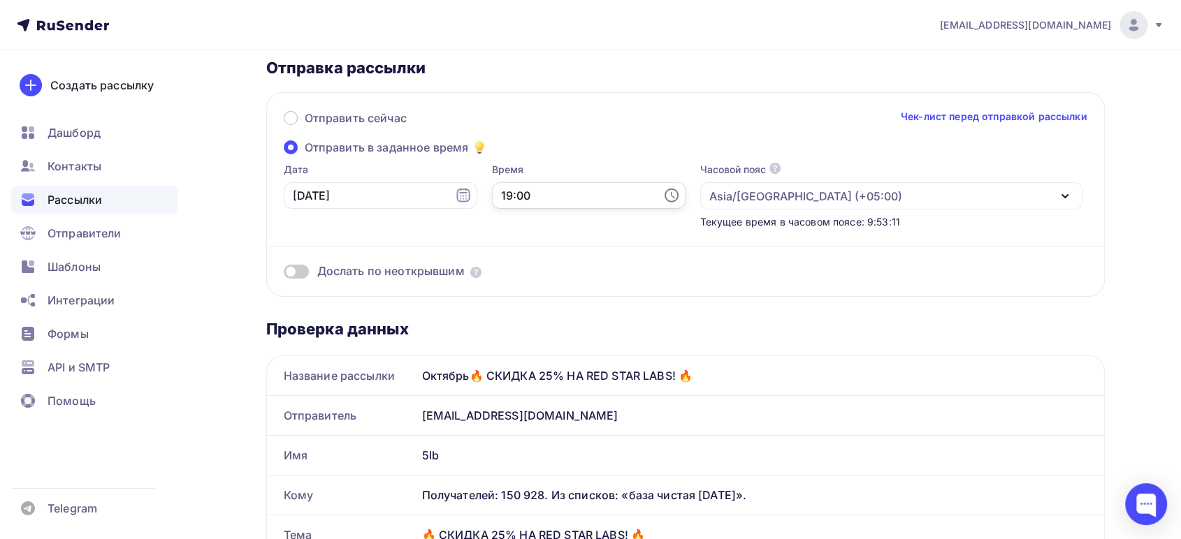
click at [512, 184] on input "19:00" at bounding box center [589, 195] width 194 height 27
click at [507, 245] on li "13" at bounding box center [510, 242] width 73 height 22
type input "13:00"
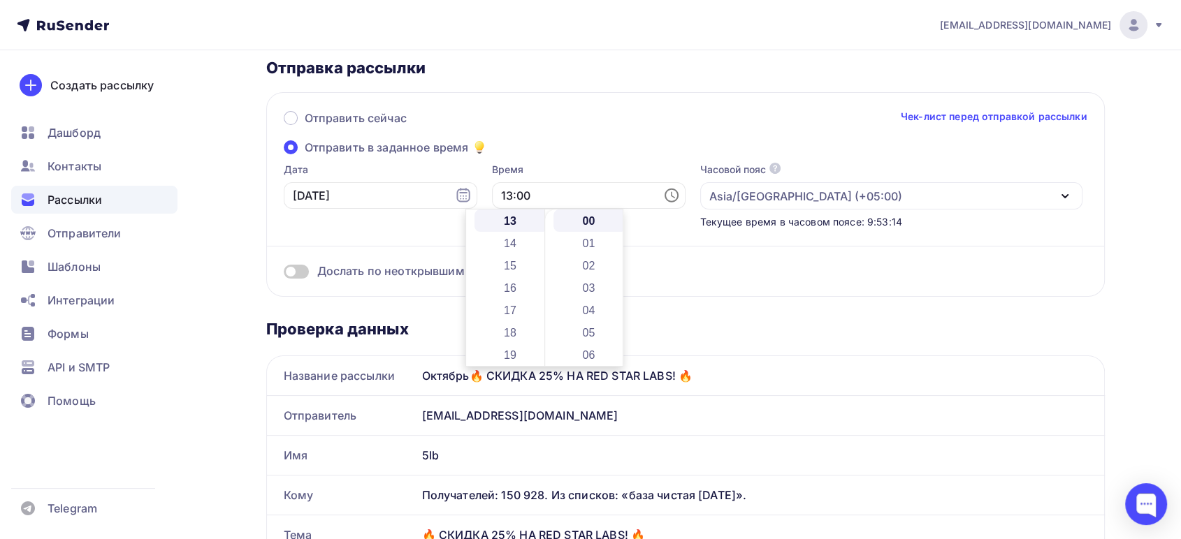
click at [587, 144] on div "Отправить сейчас Чек-лист перед отправкой рассылки Отправить в заданное время Д…" at bounding box center [685, 194] width 838 height 205
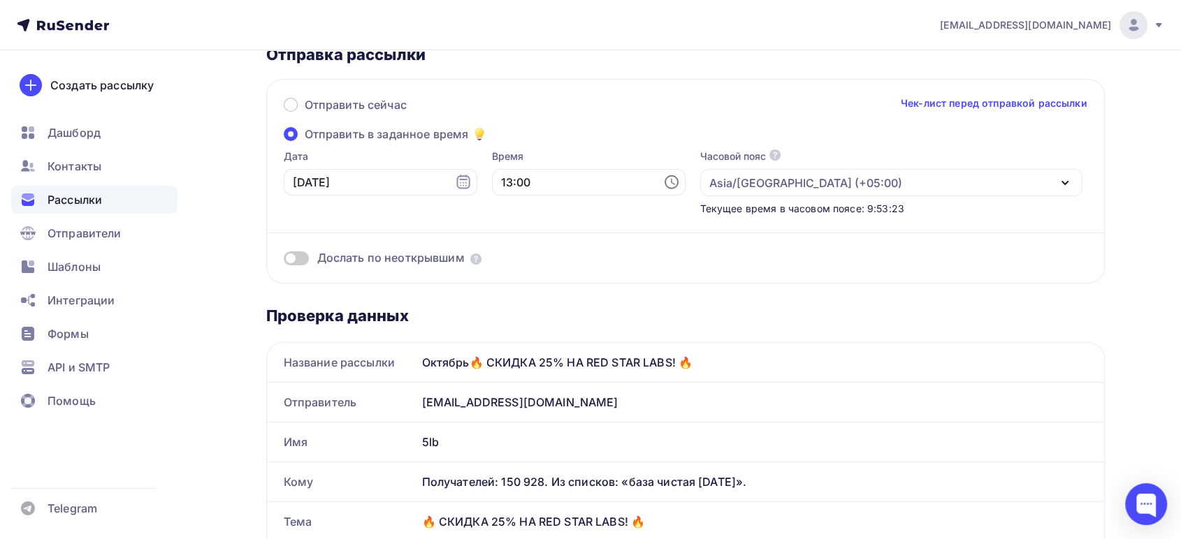
scroll to position [0, 0]
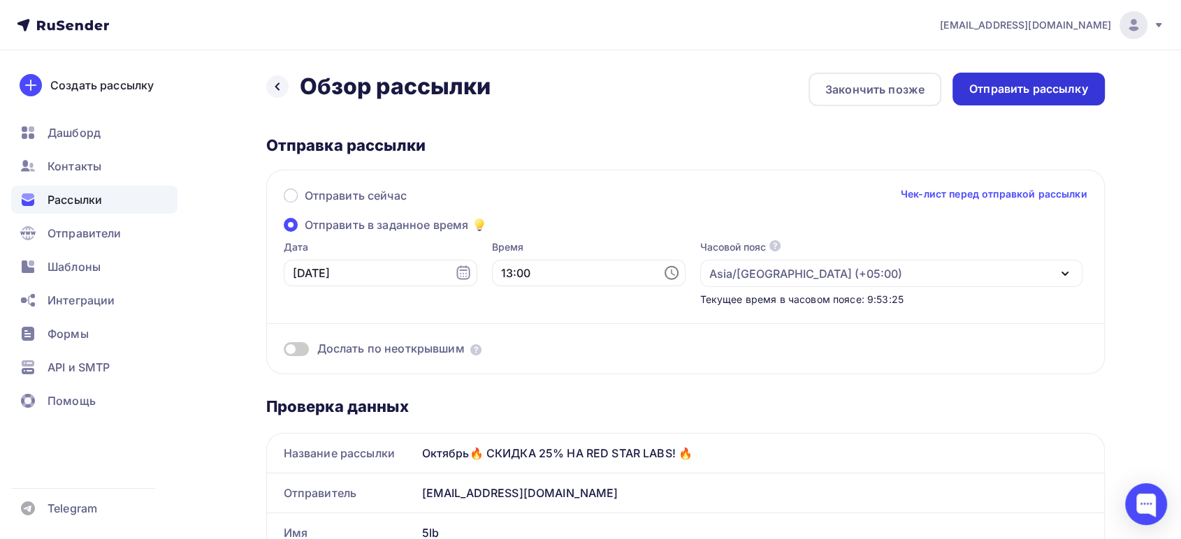
click at [1027, 96] on div "Отправить рассылку" at bounding box center [1028, 89] width 119 height 16
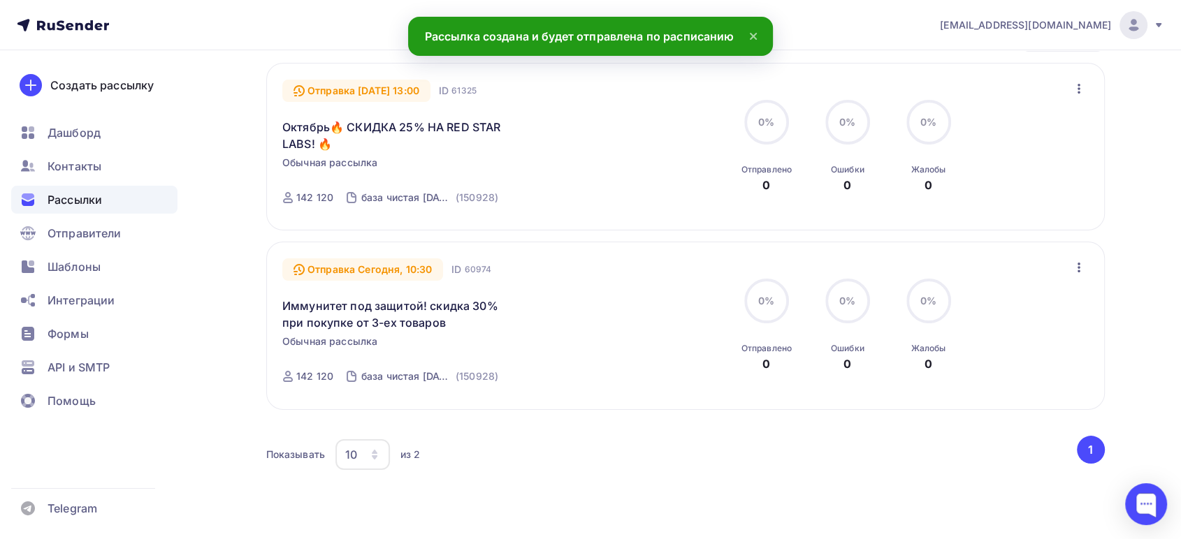
scroll to position [155, 0]
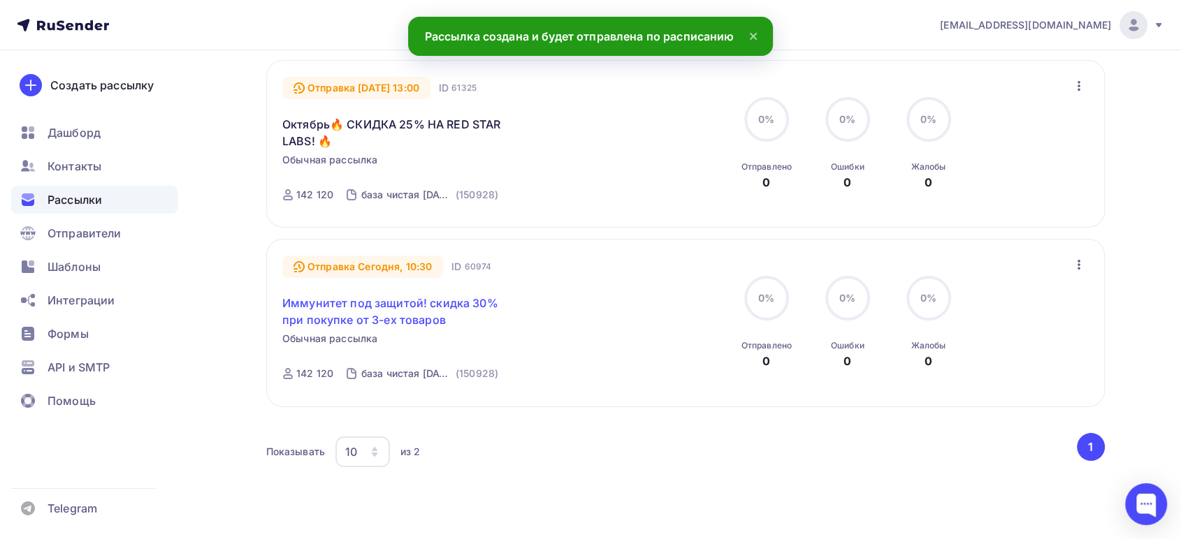
click at [352, 305] on link "Иммунитет под защитой! скидка 30% при покупке от 3-ех товаров" at bounding box center [402, 312] width 240 height 34
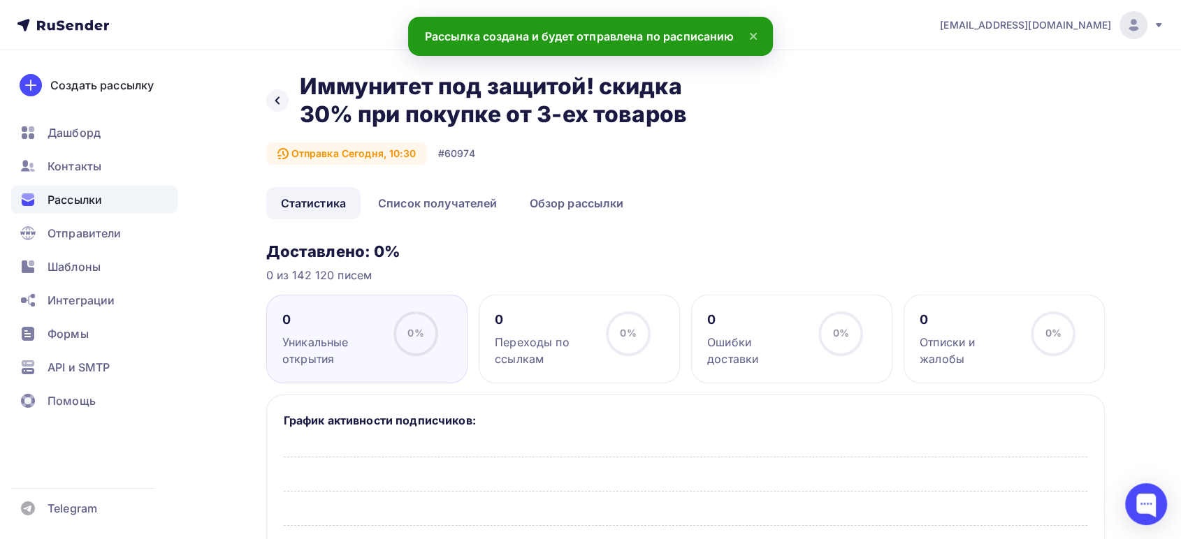
scroll to position [78, 0]
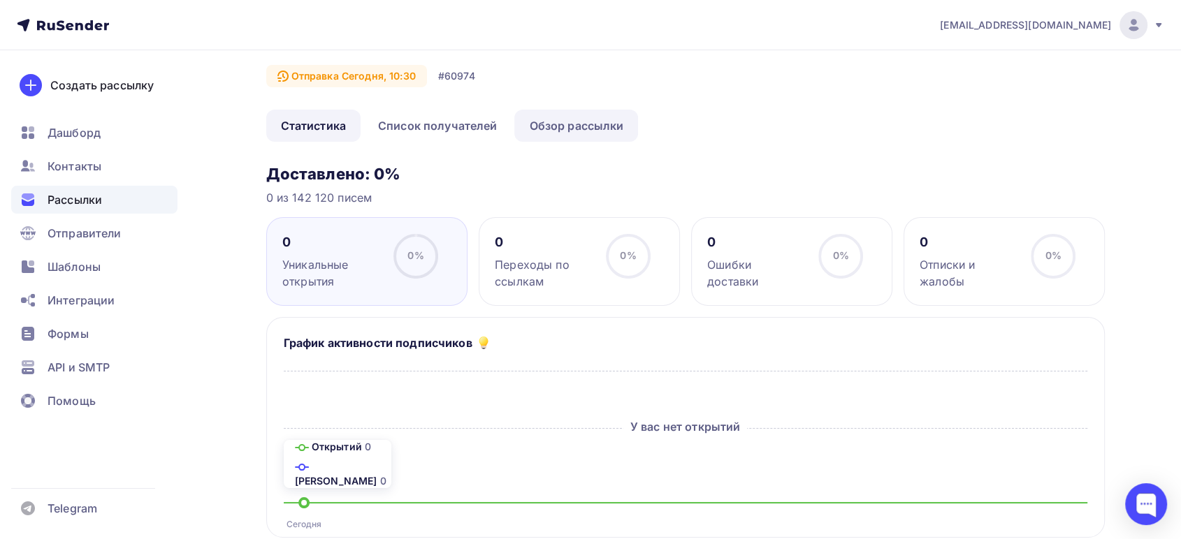
click at [577, 129] on link "Обзор рассылки" at bounding box center [576, 126] width 124 height 32
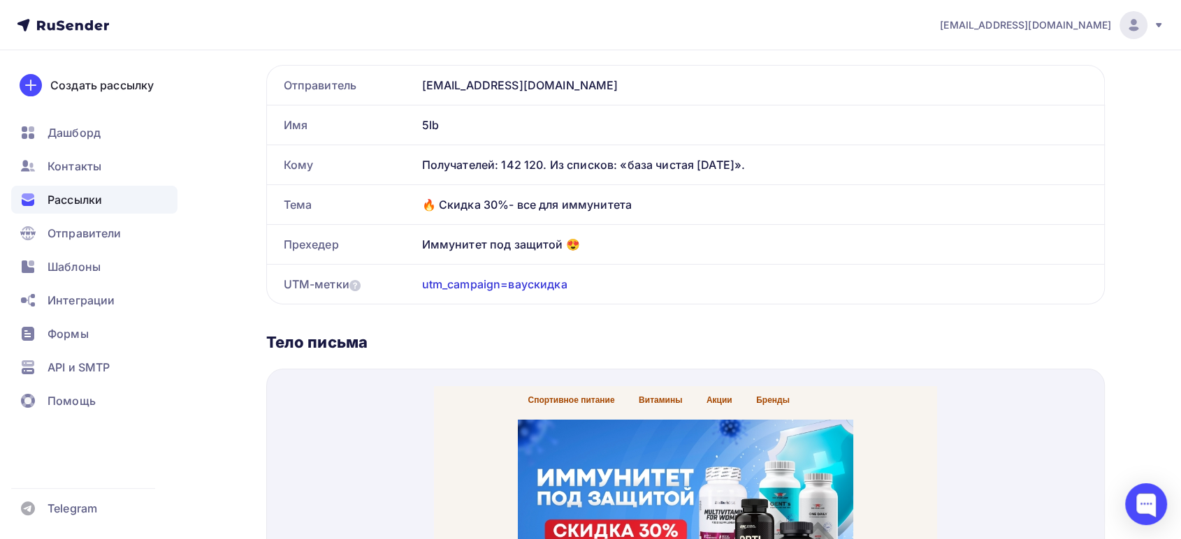
scroll to position [233, 0]
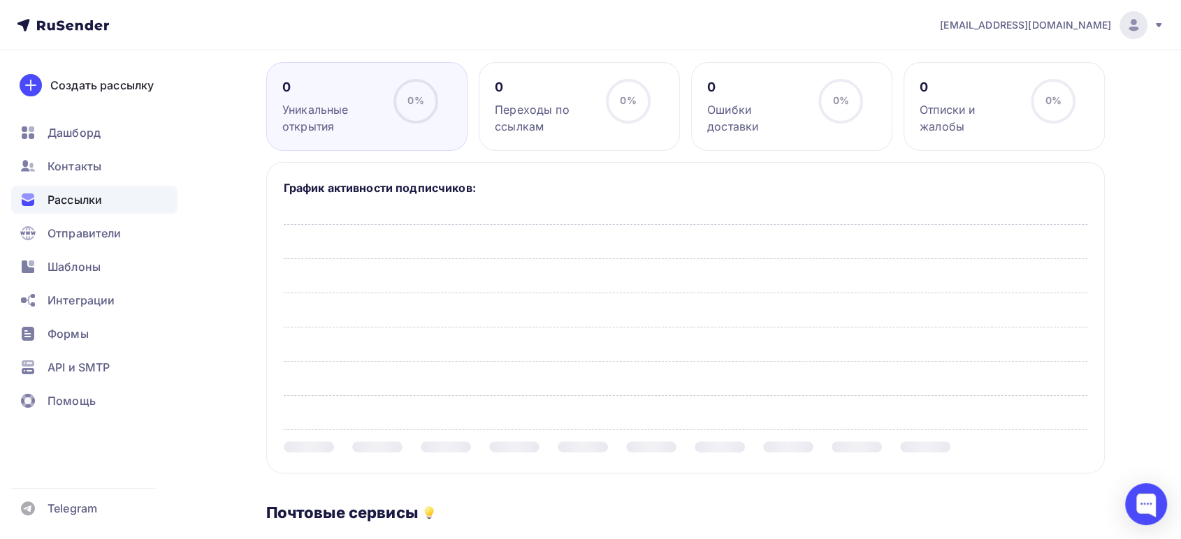
scroll to position [78, 0]
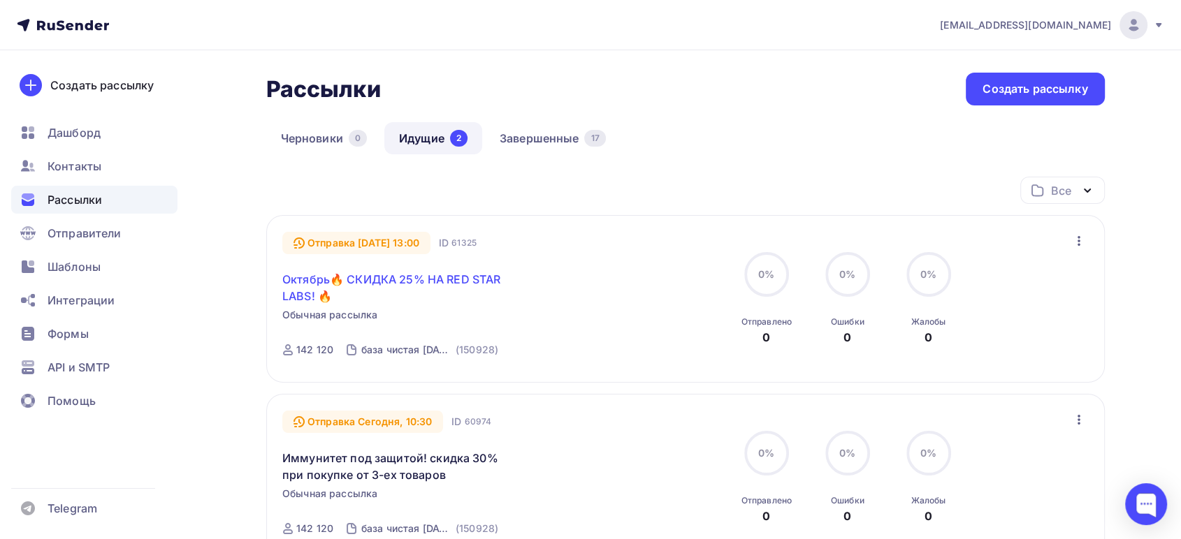
click at [377, 284] on link "Октябрь🔥 СКИДКА 25% НА RED STAR LABS! 🔥" at bounding box center [402, 288] width 240 height 34
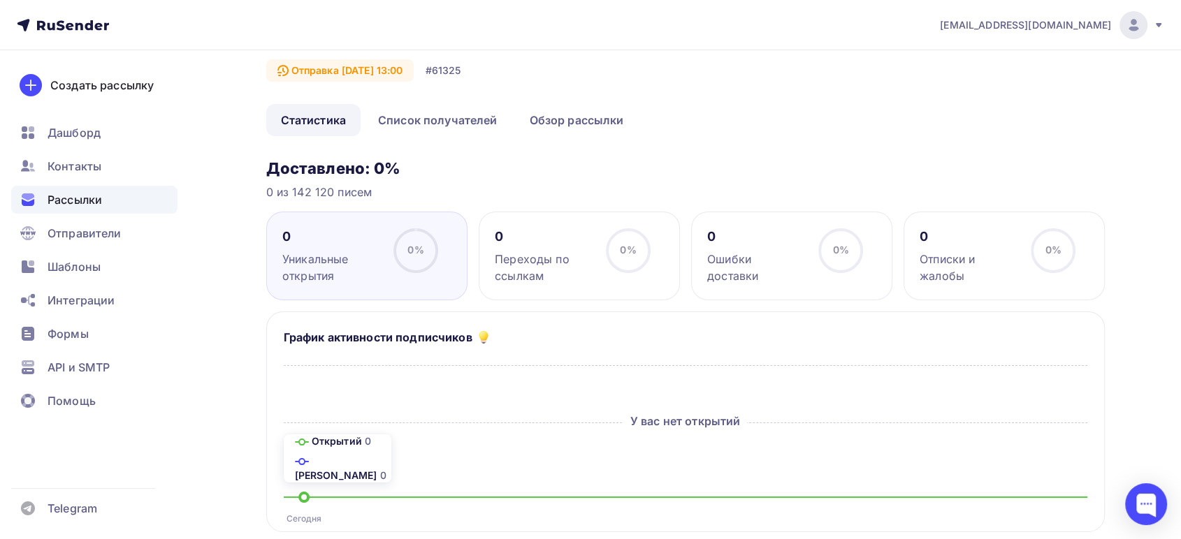
scroll to position [78, 0]
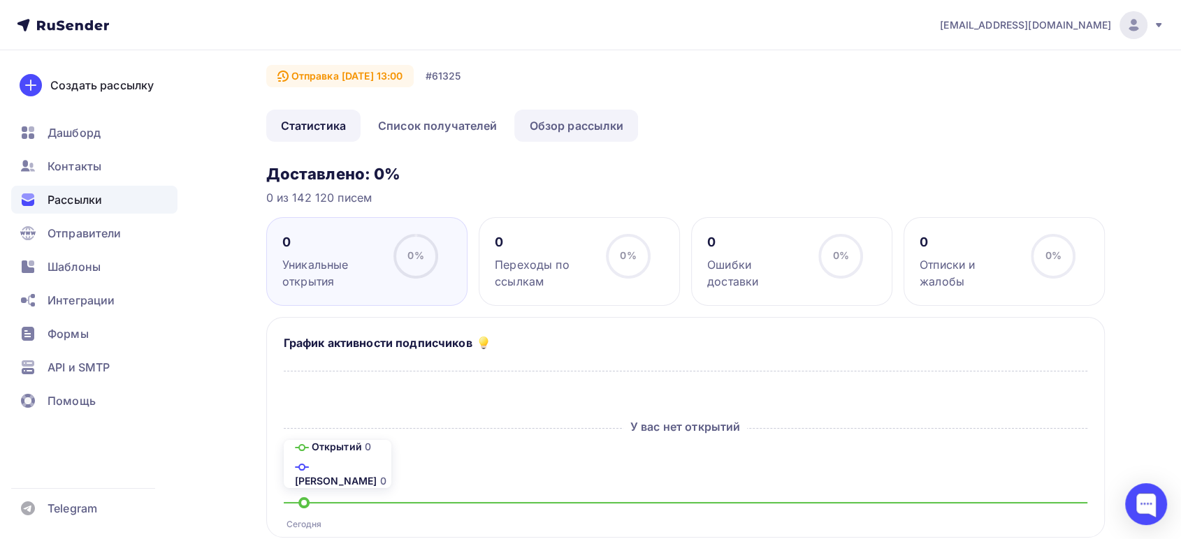
click at [565, 131] on link "Обзор рассылки" at bounding box center [576, 126] width 124 height 32
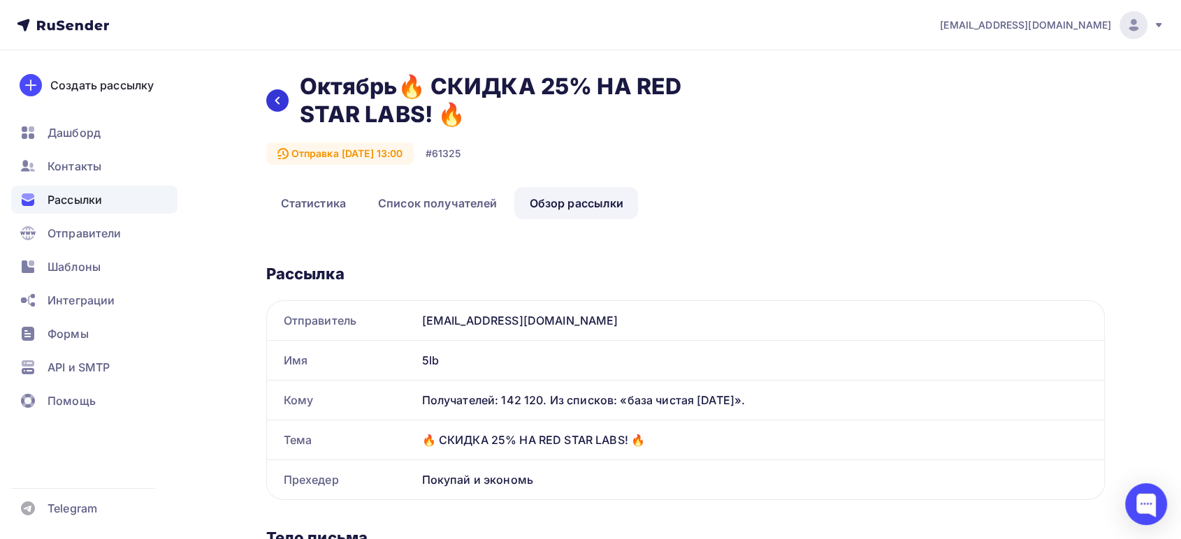
click at [273, 103] on icon at bounding box center [277, 100] width 11 height 11
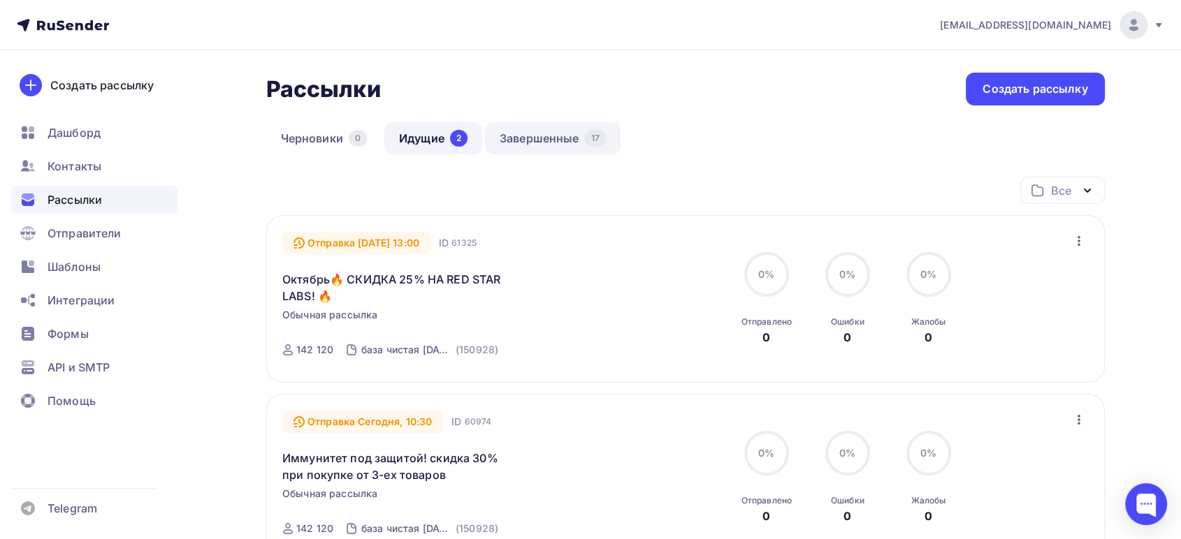
click at [539, 133] on link "Завершенные 17" at bounding box center [553, 138] width 136 height 32
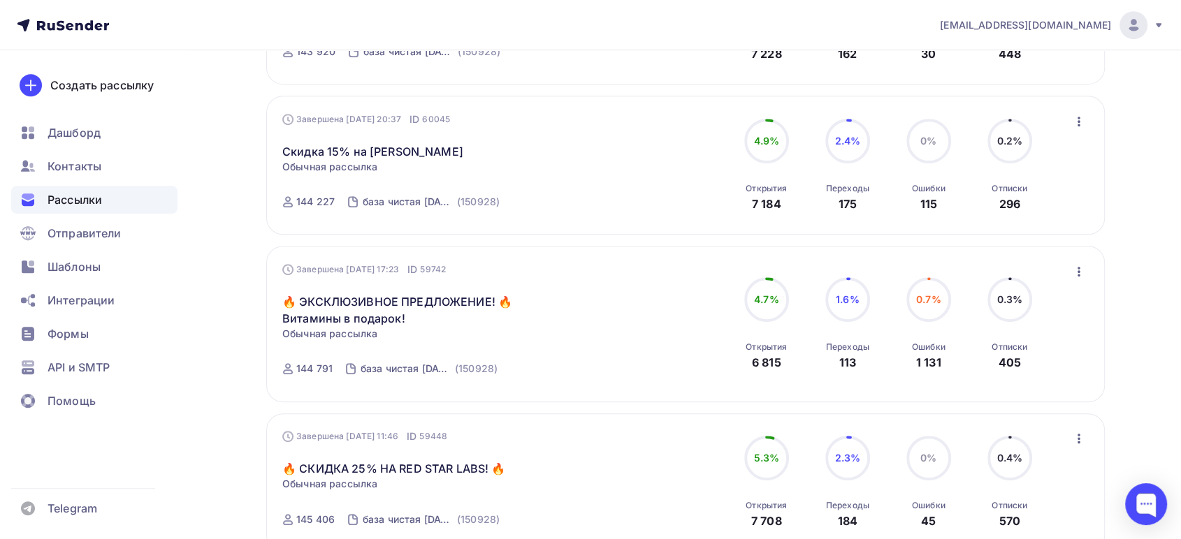
scroll to position [776, 0]
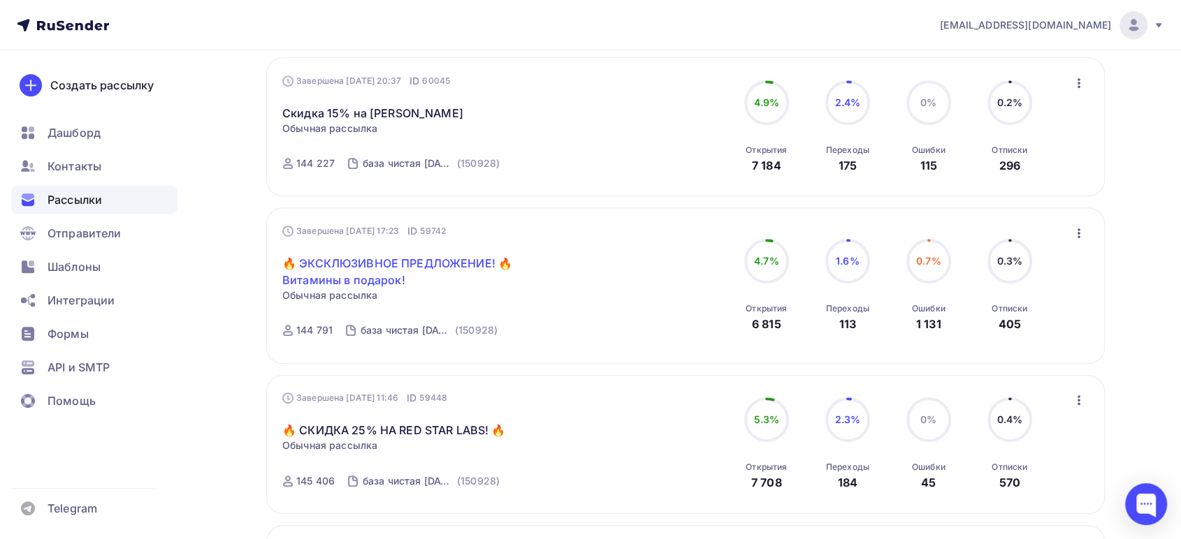
click at [383, 259] on link "🔥 ЭКСКЛЮЗИВНОЕ ПРЕДЛОЖЕНИЕ! 🔥Витамины в подарок!" at bounding box center [402, 272] width 240 height 34
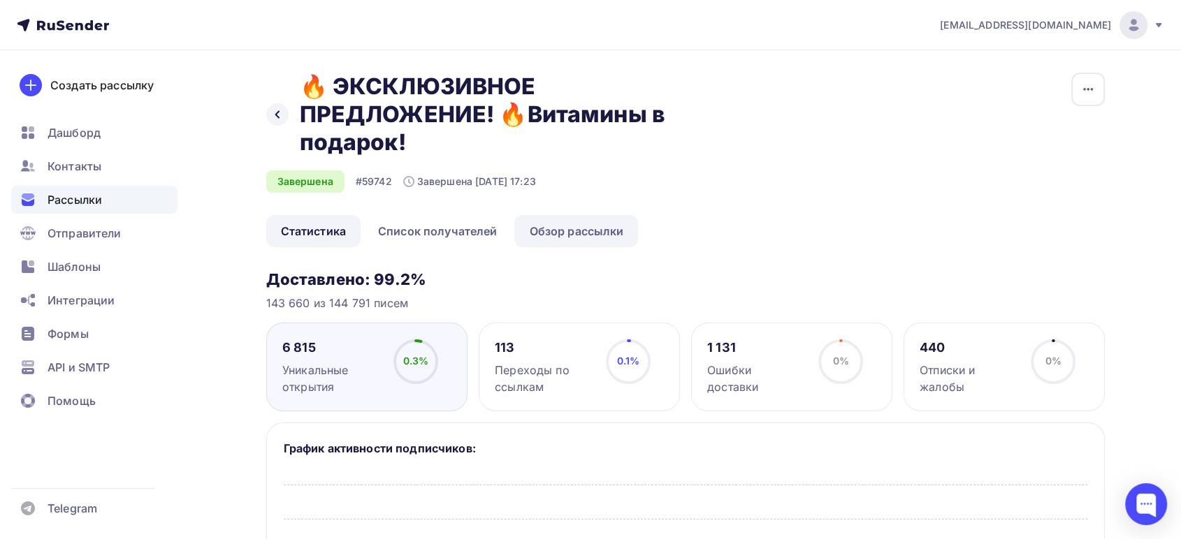
click at [561, 228] on link "Обзор рассылки" at bounding box center [576, 231] width 124 height 32
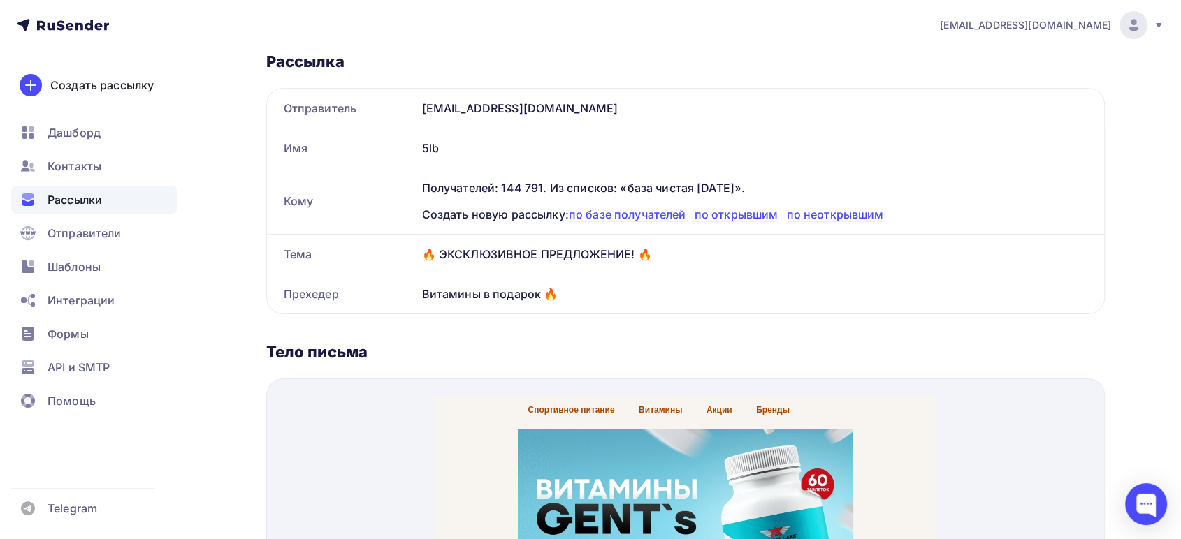
scroll to position [155, 0]
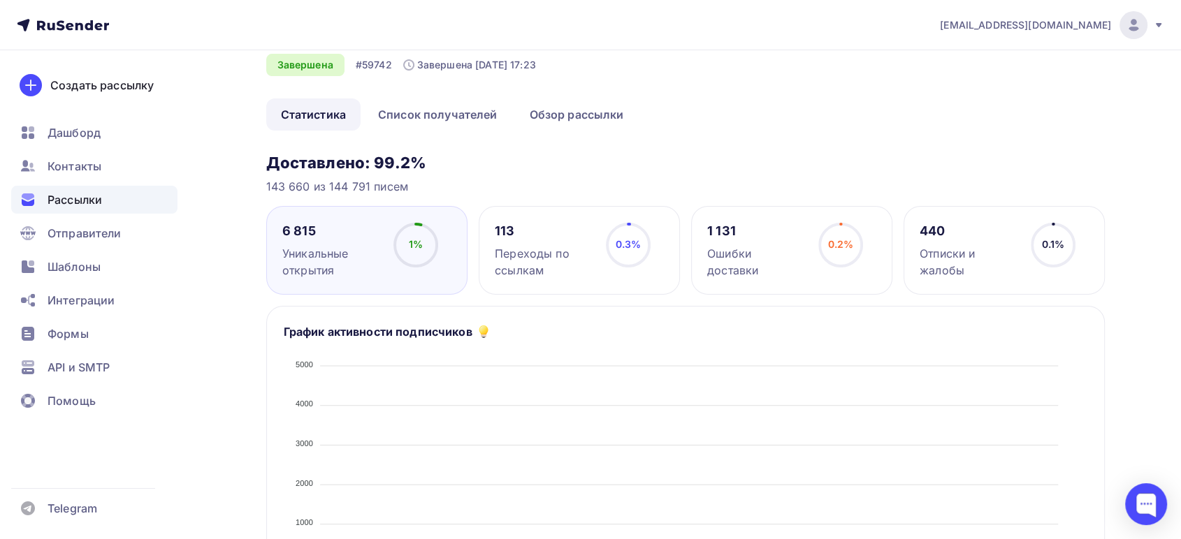
scroll to position [155, 0]
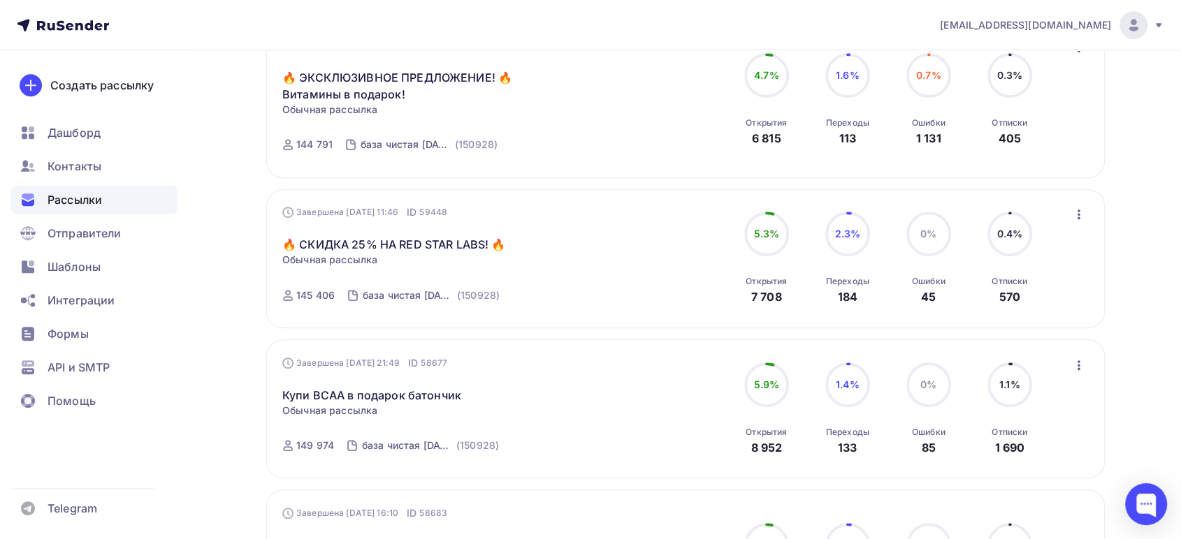
scroll to position [964, 0]
click at [376, 240] on link "🔥 СКИДКА 25% НА RED STAR LABS! 🔥" at bounding box center [393, 242] width 223 height 17
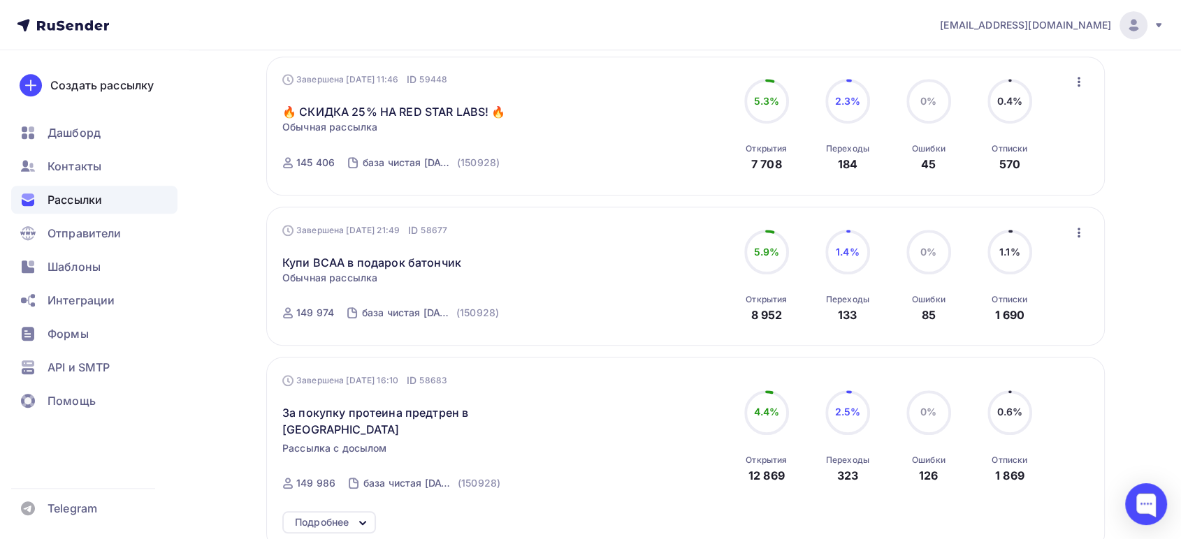
scroll to position [1119, 0]
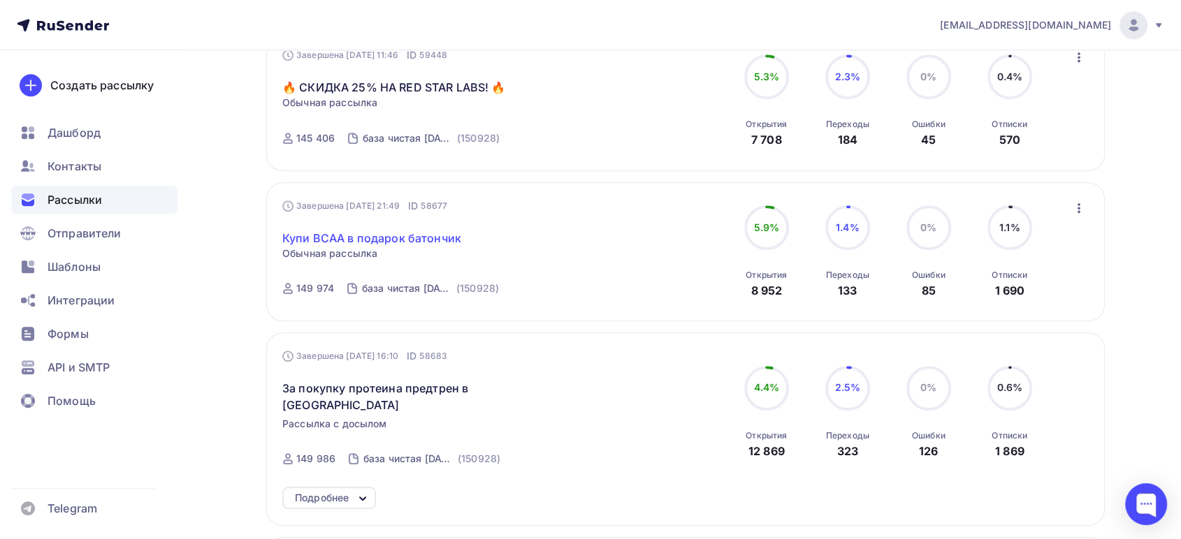
click at [364, 233] on link "Купи BCAA в подарок батончик" at bounding box center [371, 238] width 179 height 17
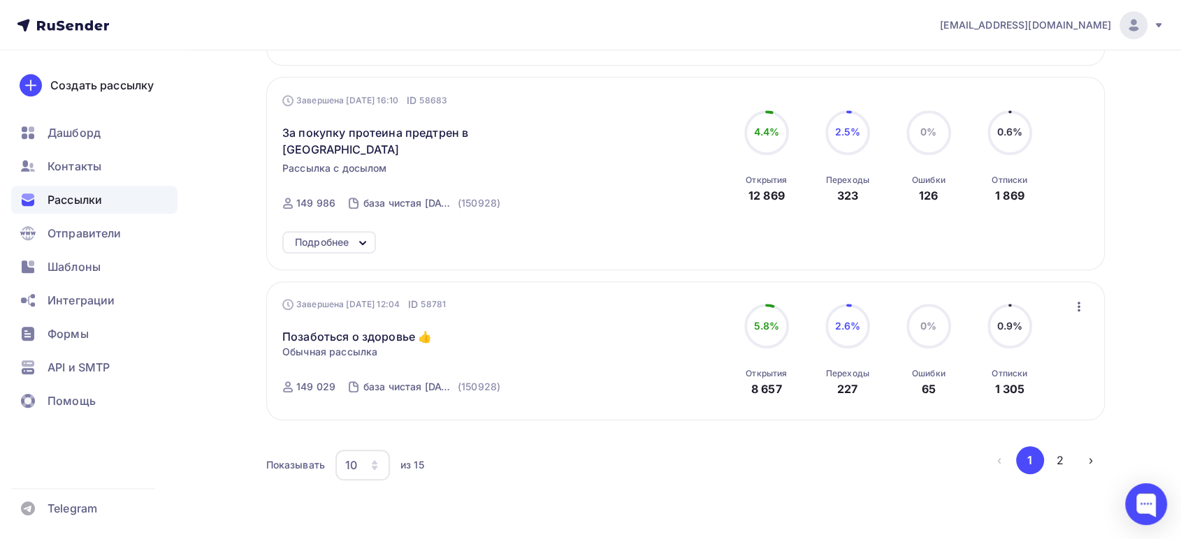
scroll to position [1406, 0]
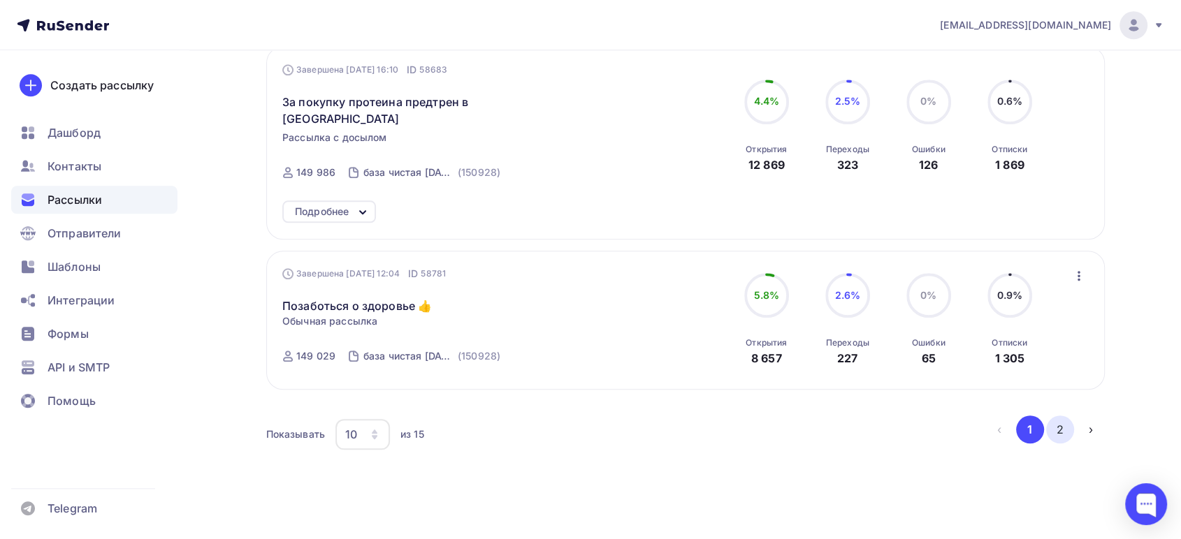
click at [1056, 416] on button "2" at bounding box center [1060, 430] width 28 height 28
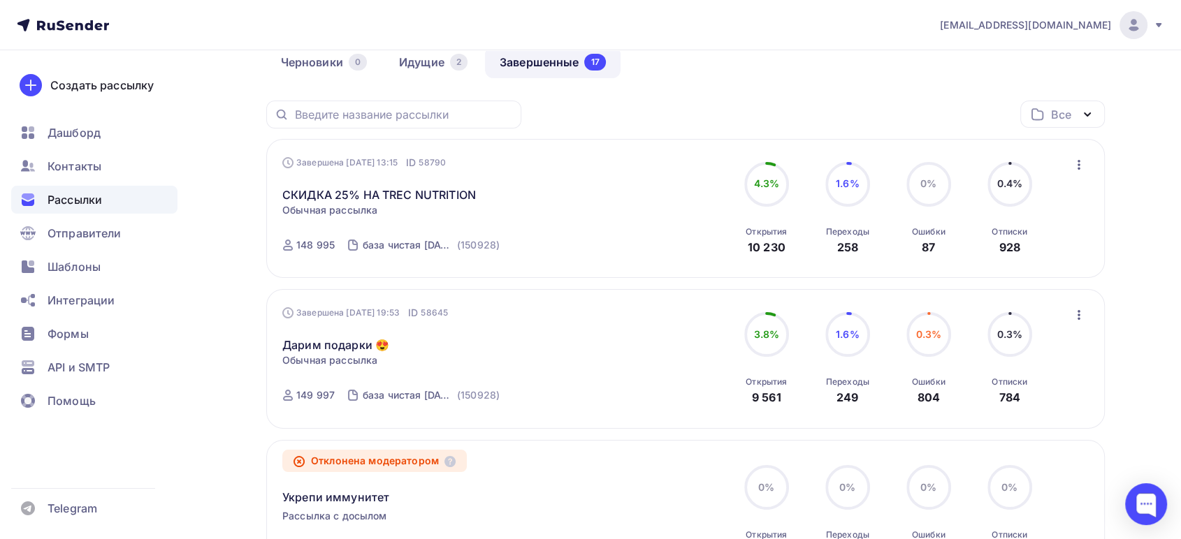
scroll to position [78, 0]
click at [353, 189] on link "СКИДКА 25% НА TREC NUTRITION" at bounding box center [379, 193] width 194 height 17
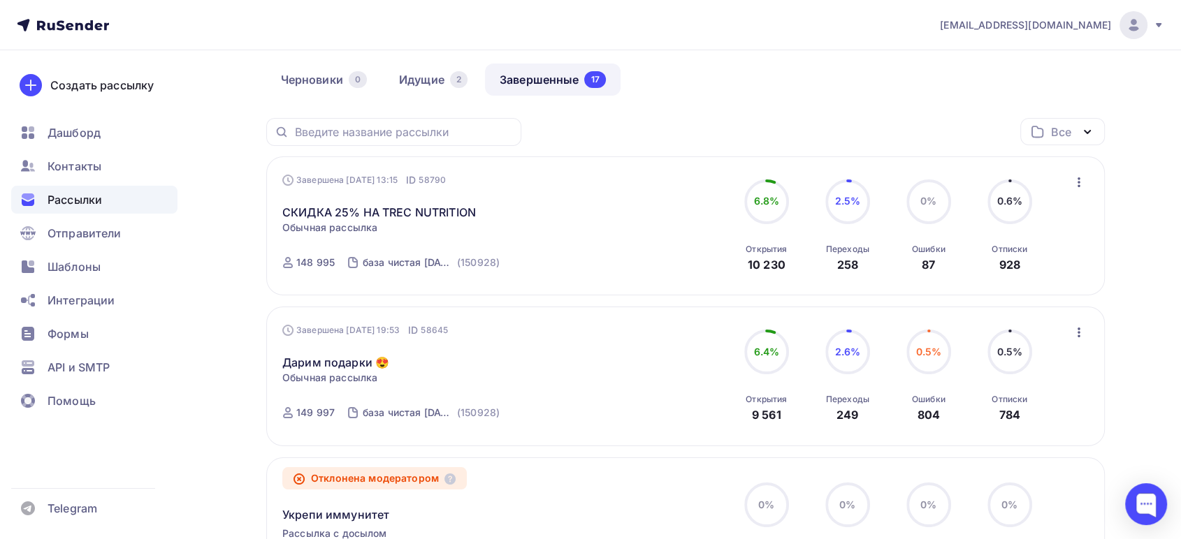
scroll to position [0, 0]
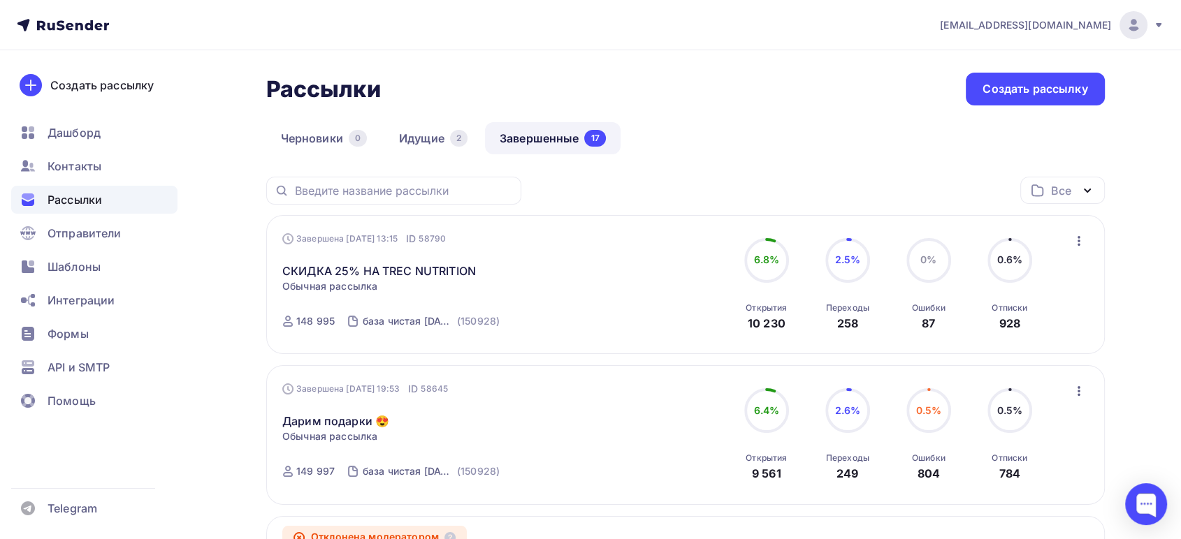
click at [517, 131] on link "Завершенные 17" at bounding box center [553, 138] width 136 height 32
click at [48, 210] on div "Рассылки" at bounding box center [94, 200] width 166 height 28
click at [85, 203] on span "Рассылки" at bounding box center [75, 199] width 54 height 17
click at [57, 136] on span "Дашборд" at bounding box center [74, 132] width 53 height 17
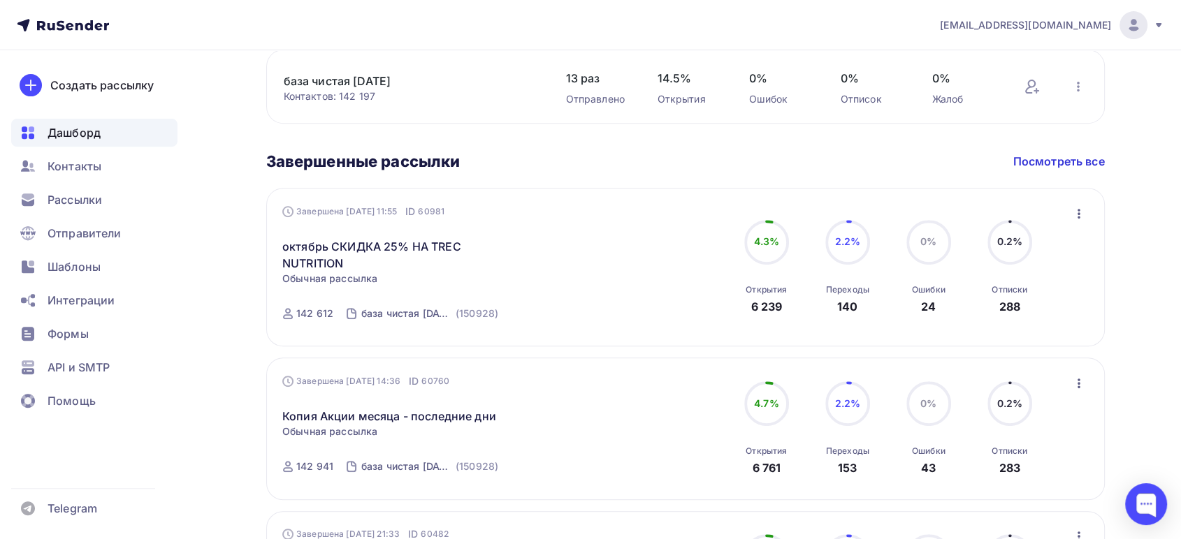
scroll to position [543, 0]
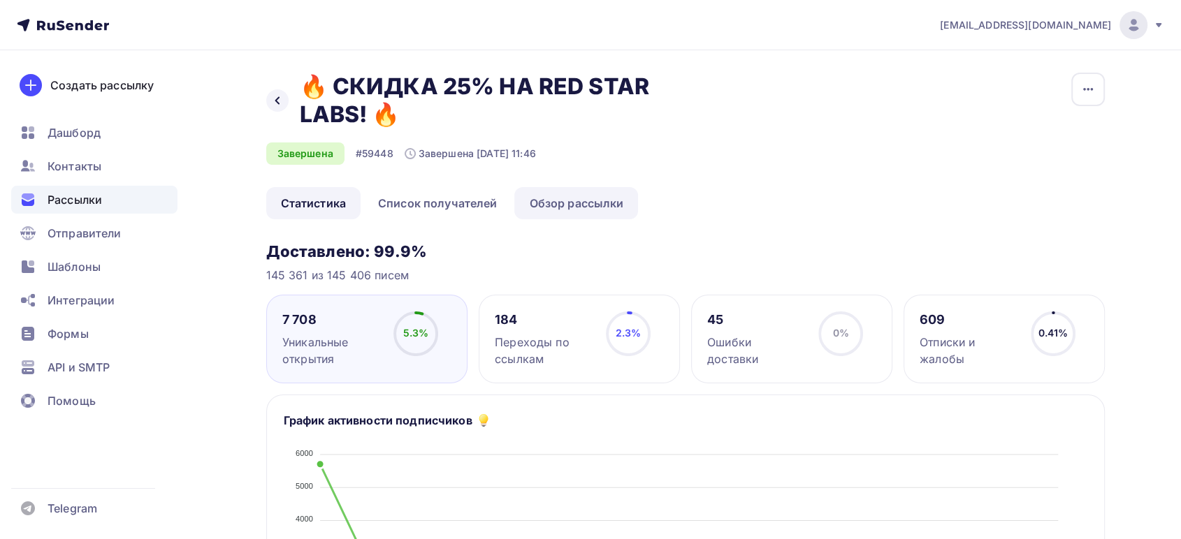
click at [577, 198] on link "Обзор рассылки" at bounding box center [576, 203] width 124 height 32
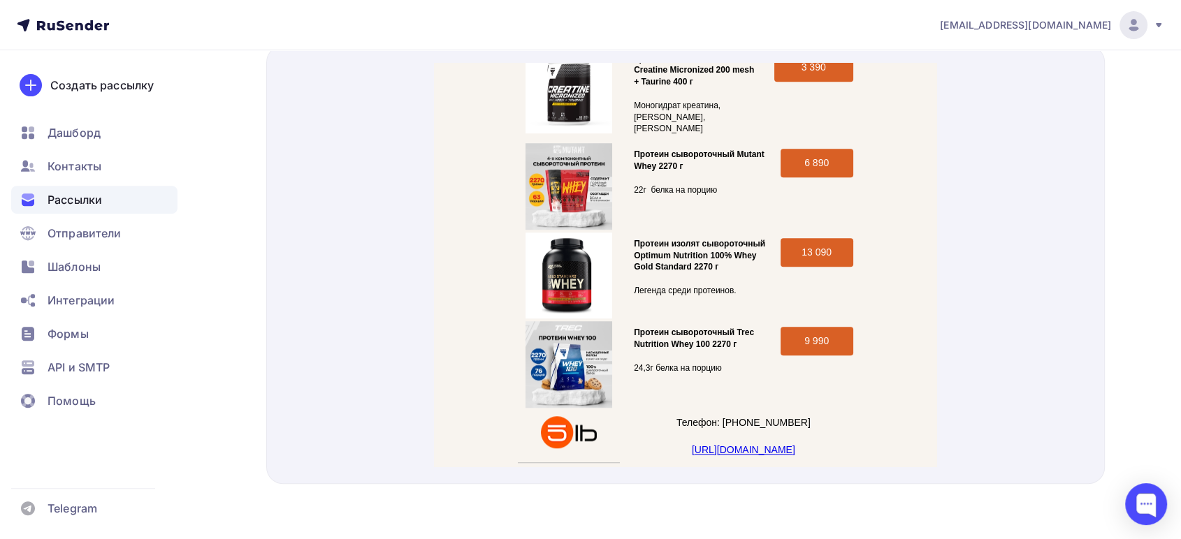
scroll to position [1128, 0]
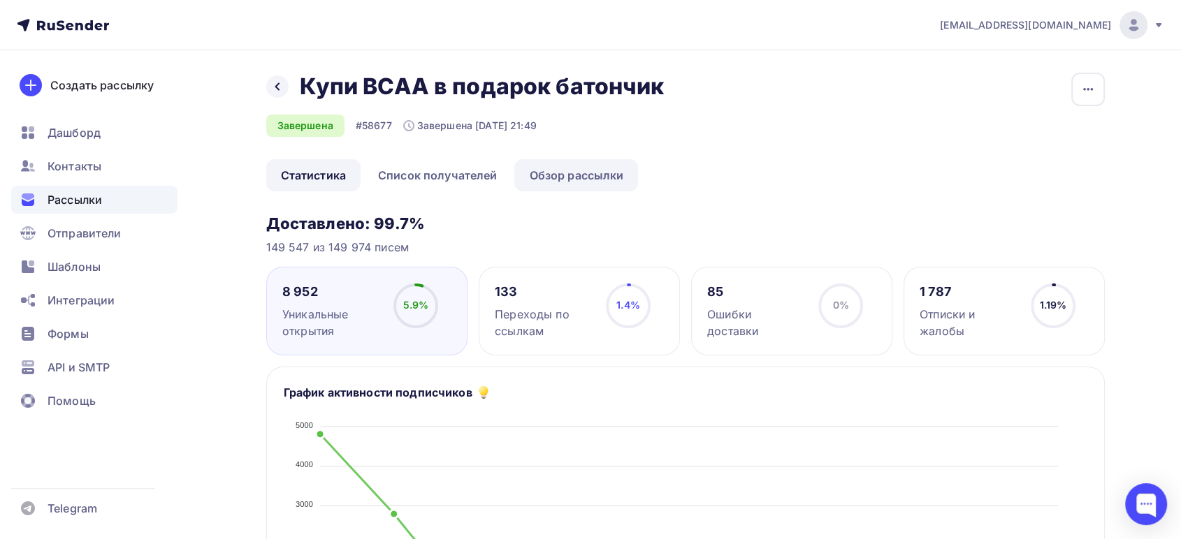
click at [544, 177] on link "Обзор рассылки" at bounding box center [576, 175] width 124 height 32
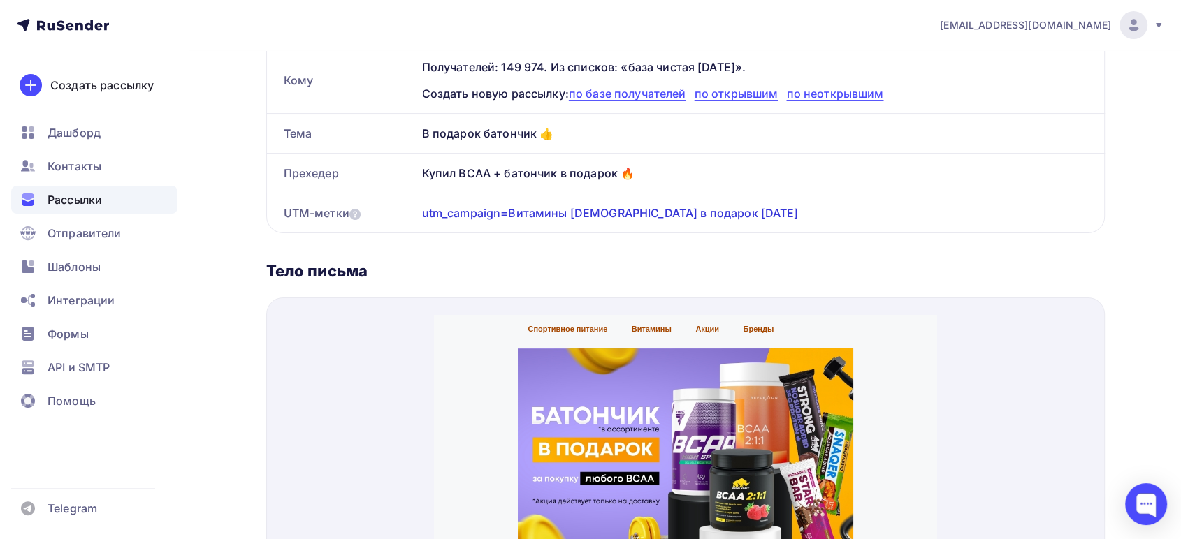
scroll to position [388, 0]
